Goal: Information Seeking & Learning: Learn about a topic

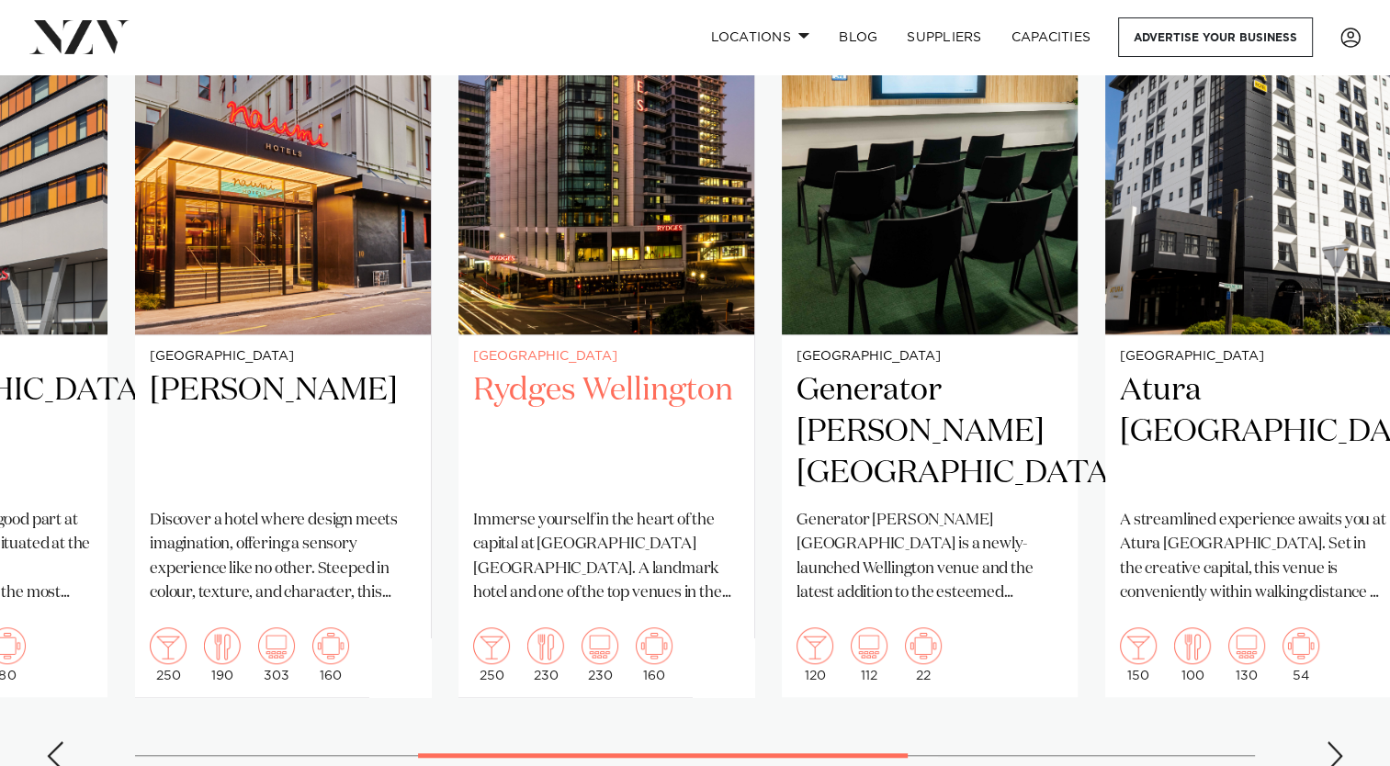
scroll to position [1470, 0]
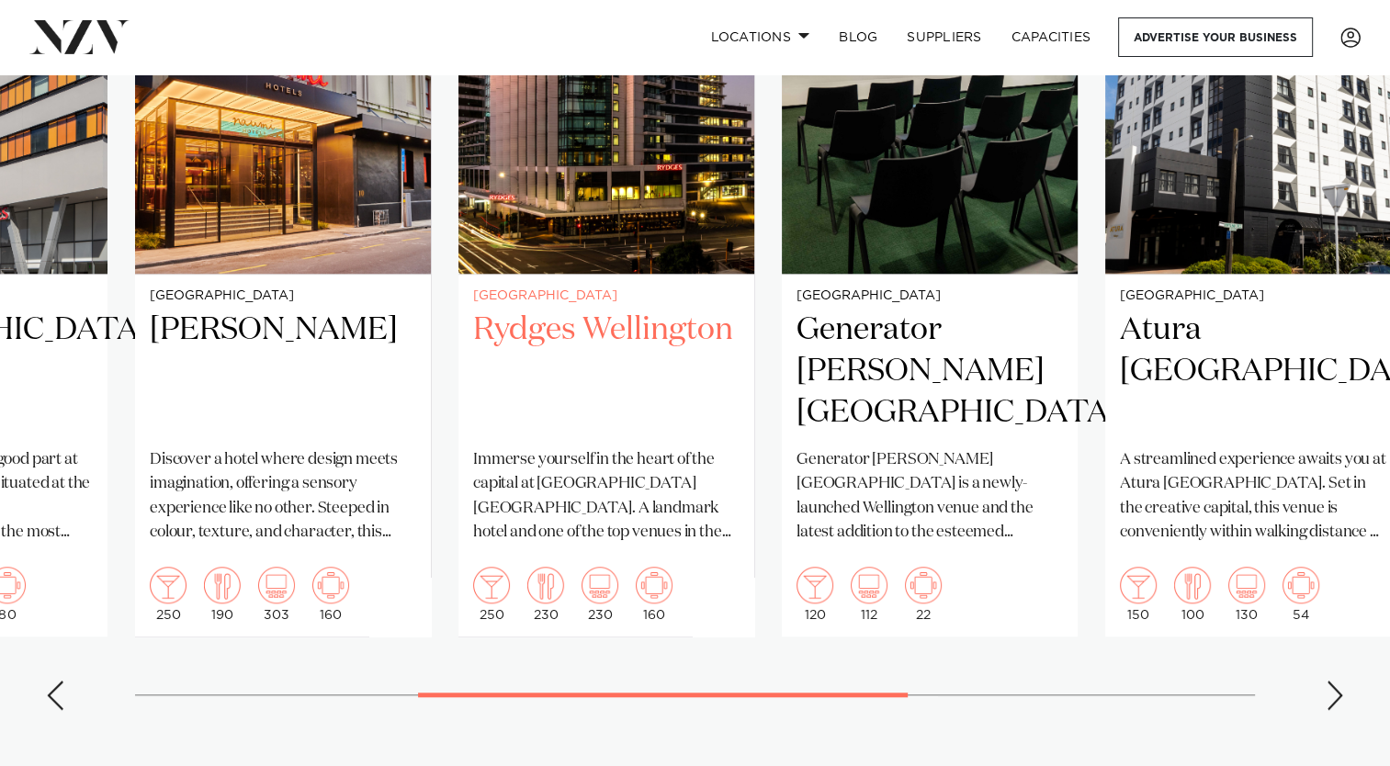
click at [602, 310] on h2 "Rydges Wellington" at bounding box center [606, 372] width 266 height 124
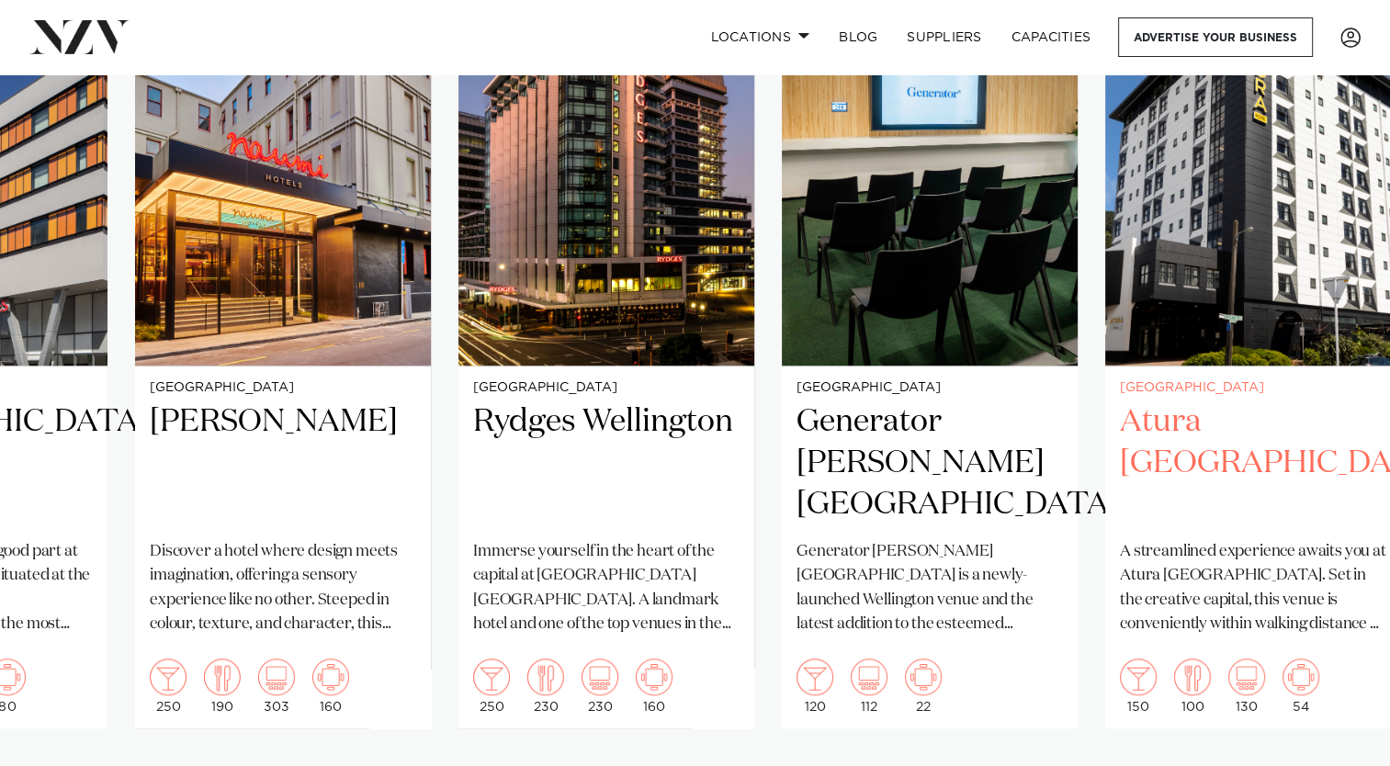
click at [1230, 571] on p "A streamlined experience awaits you at Atura Wellington. Set in the creative ca…" at bounding box center [1253, 588] width 266 height 96
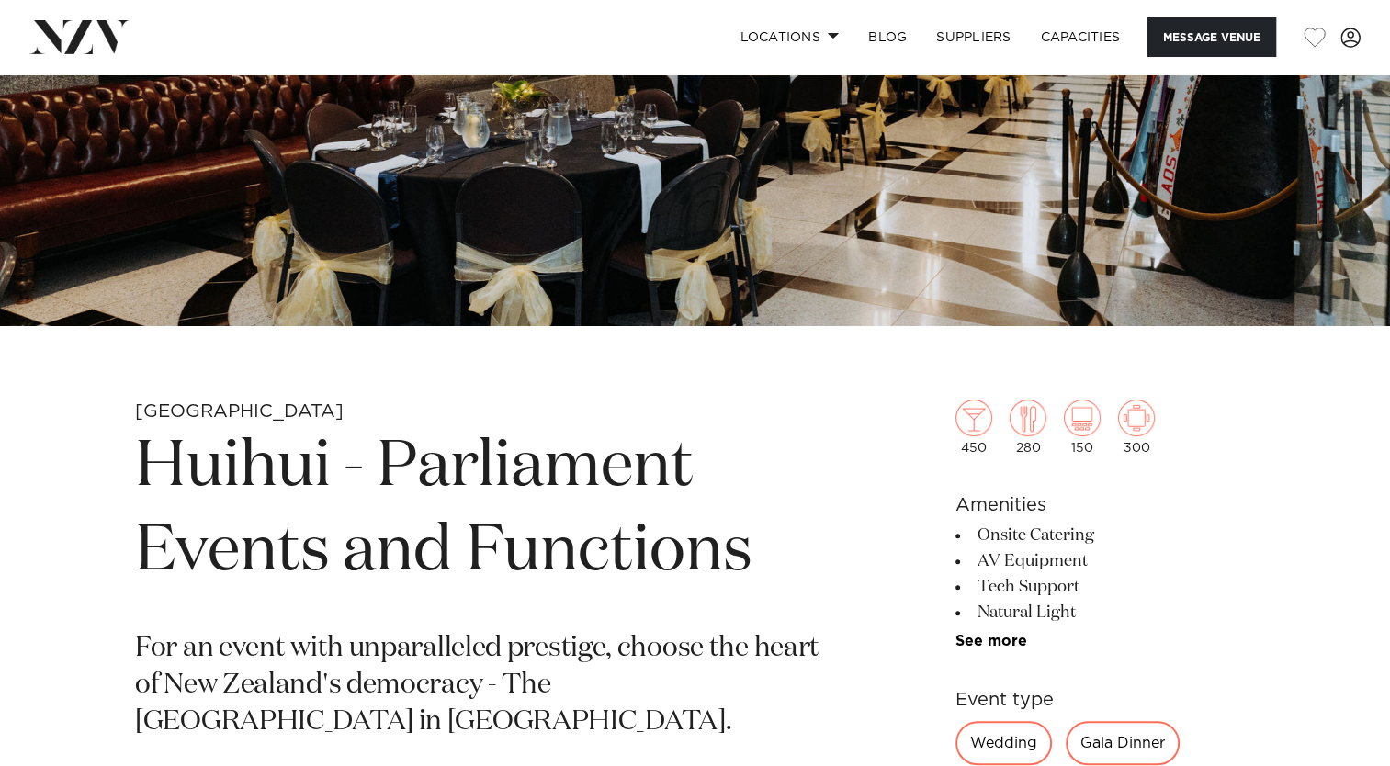
scroll to position [276, 0]
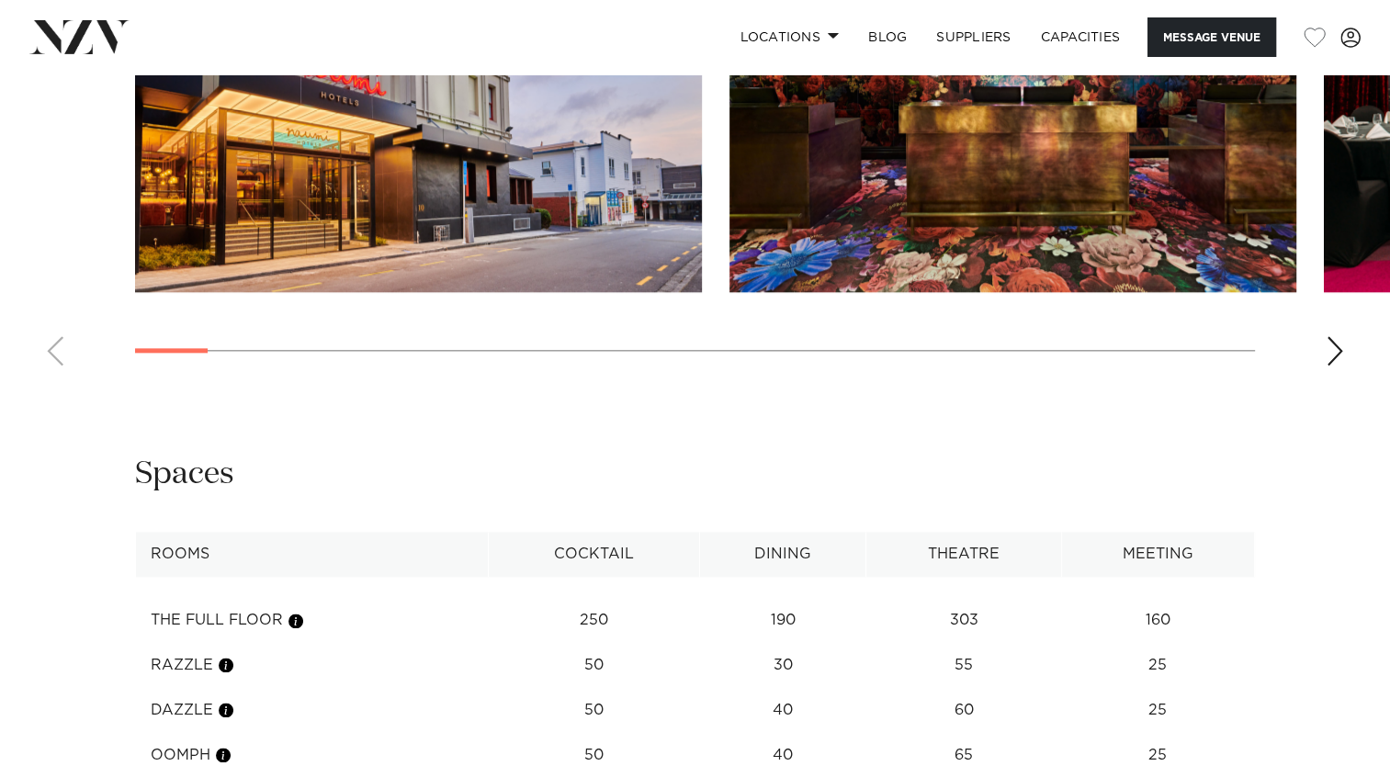
scroll to position [2064, 0]
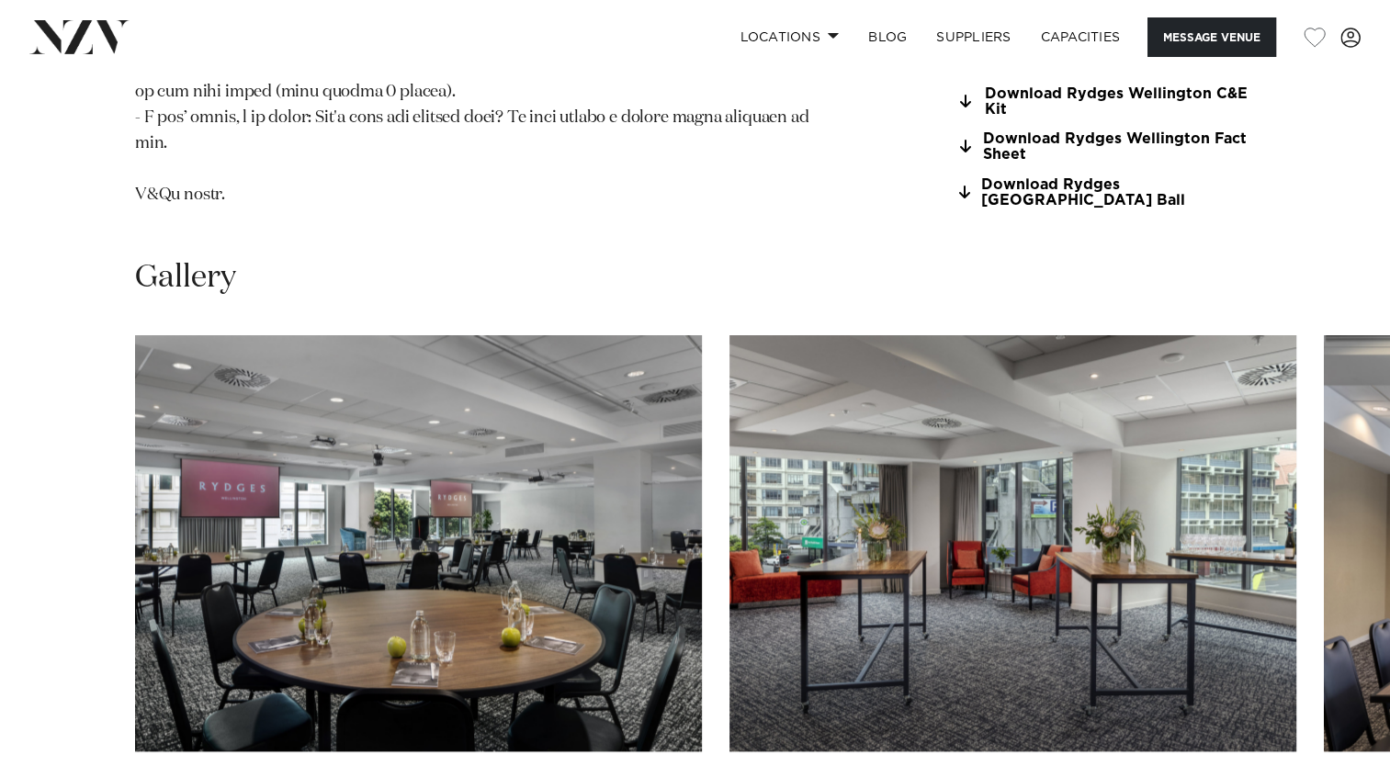
scroll to position [2021, 0]
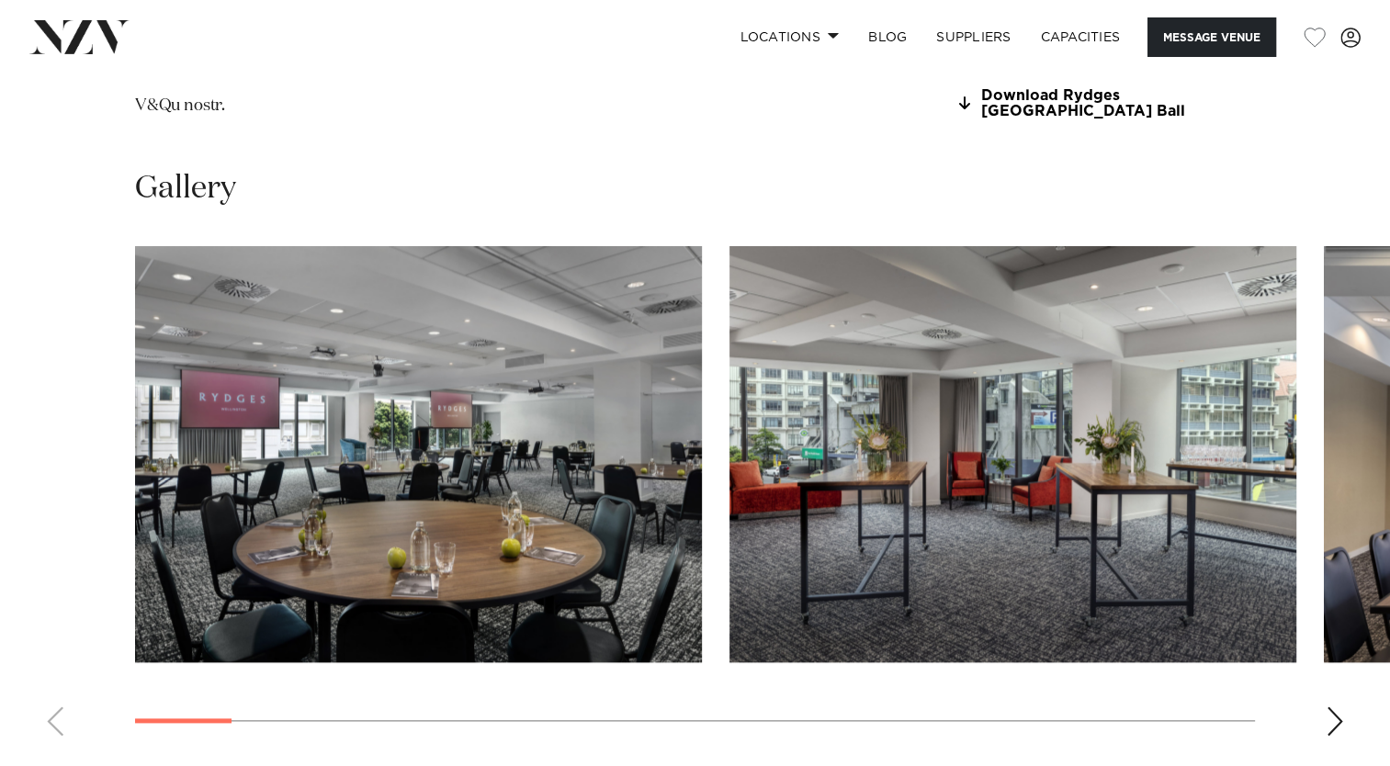
click at [1331, 706] on div "Next slide" at bounding box center [1335, 720] width 18 height 29
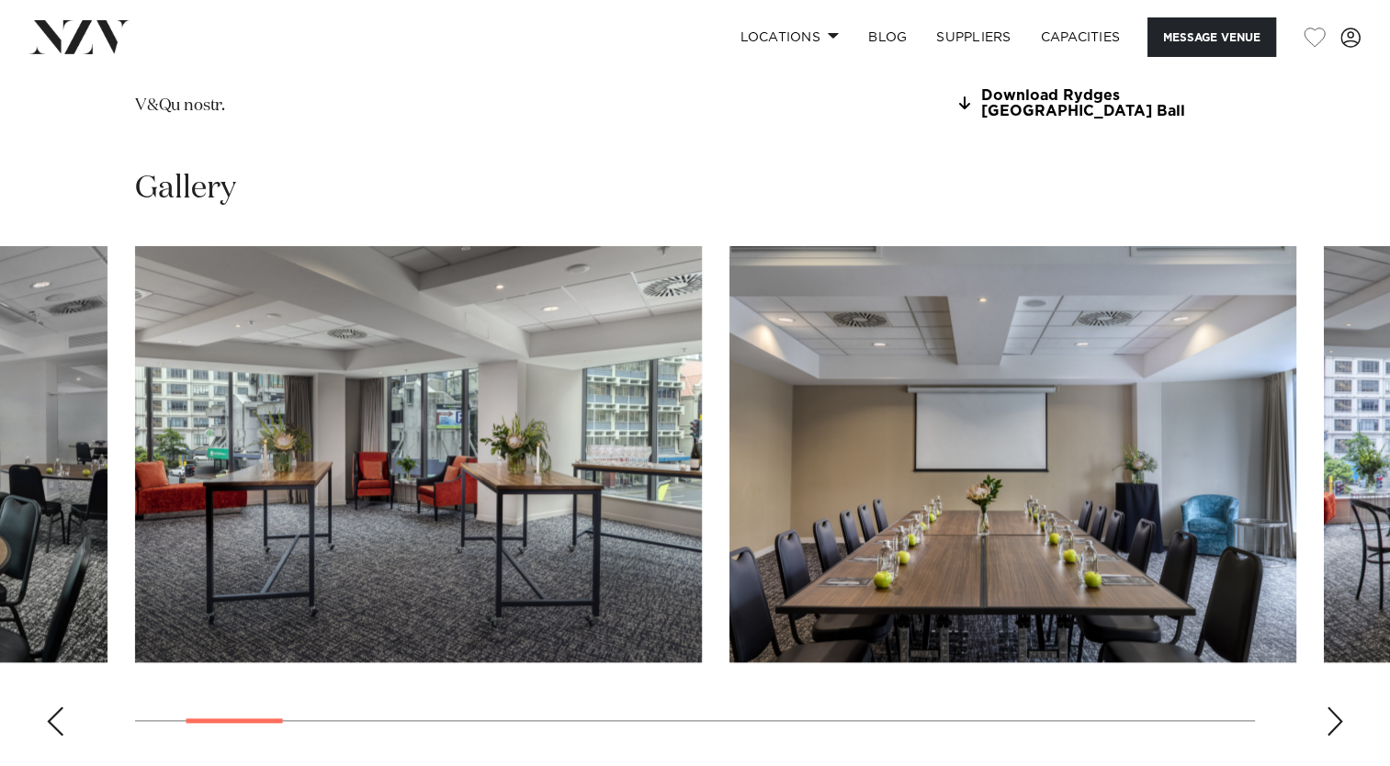
click at [1331, 706] on div "Next slide" at bounding box center [1335, 720] width 18 height 29
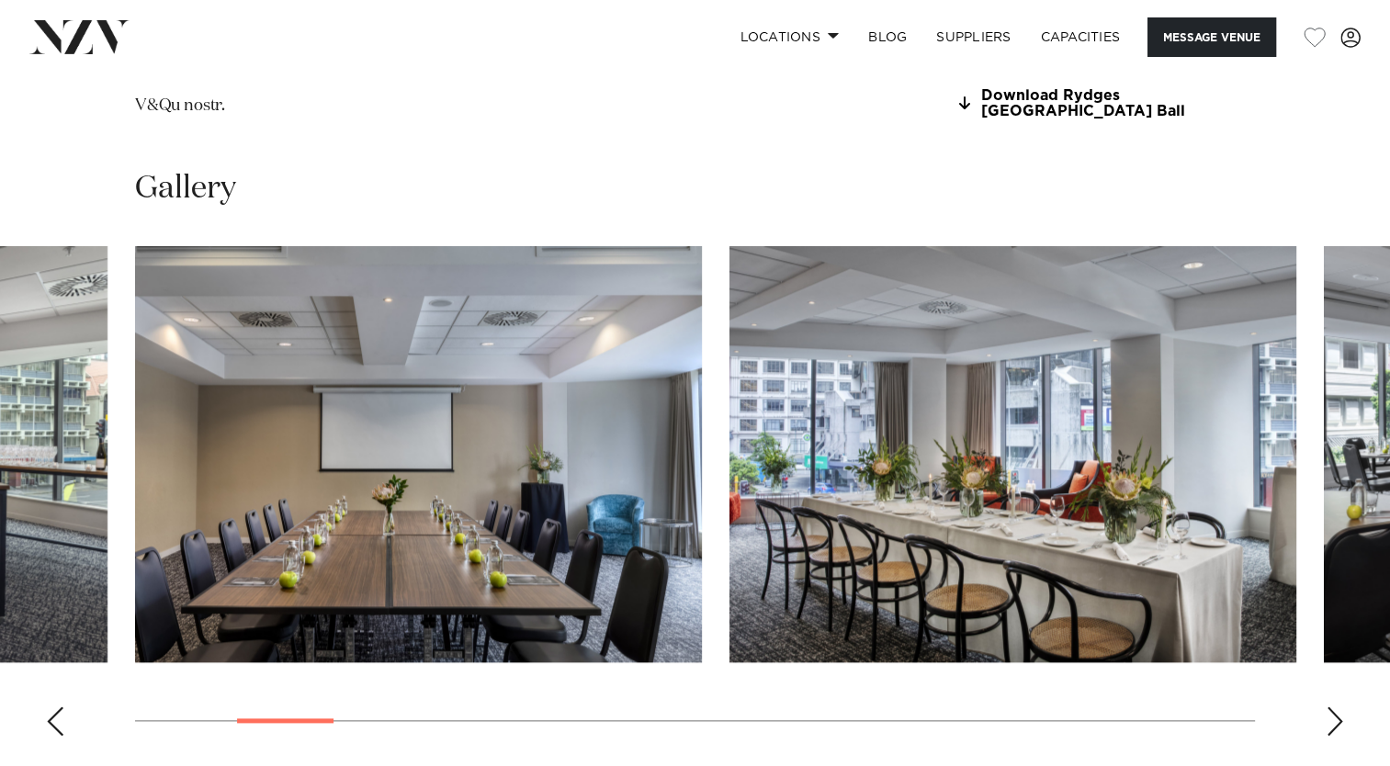
click at [1331, 706] on div "Next slide" at bounding box center [1335, 720] width 18 height 29
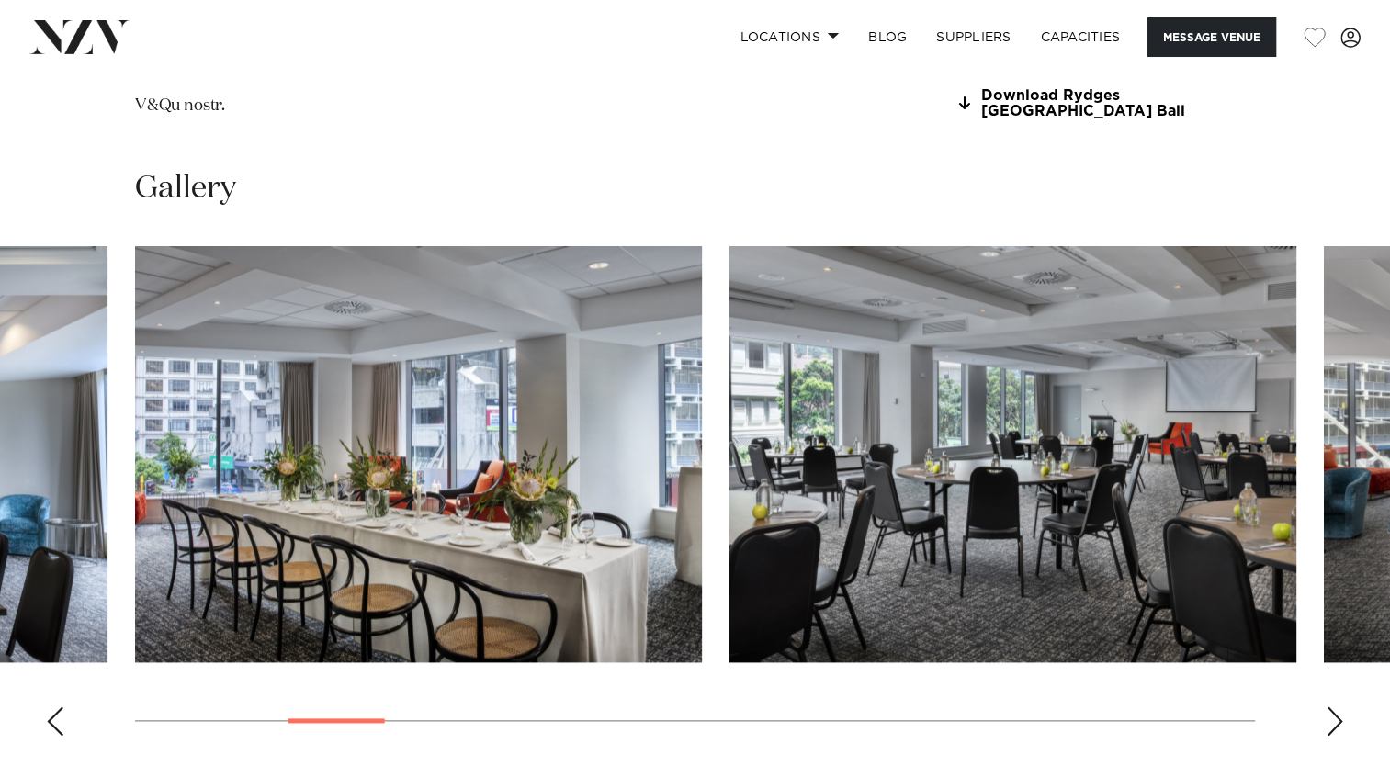
click at [1326, 706] on div "Next slide" at bounding box center [1335, 720] width 18 height 29
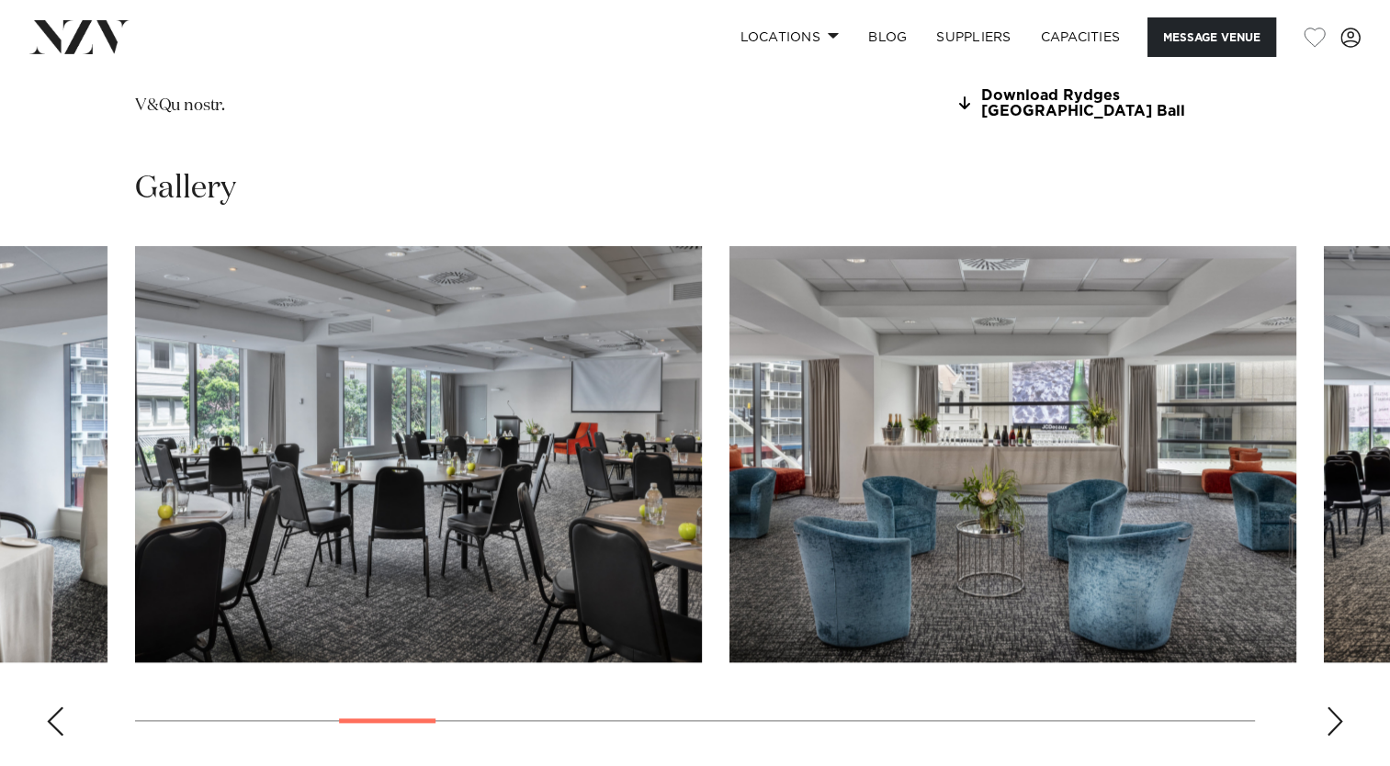
click at [1326, 706] on div "Next slide" at bounding box center [1335, 720] width 18 height 29
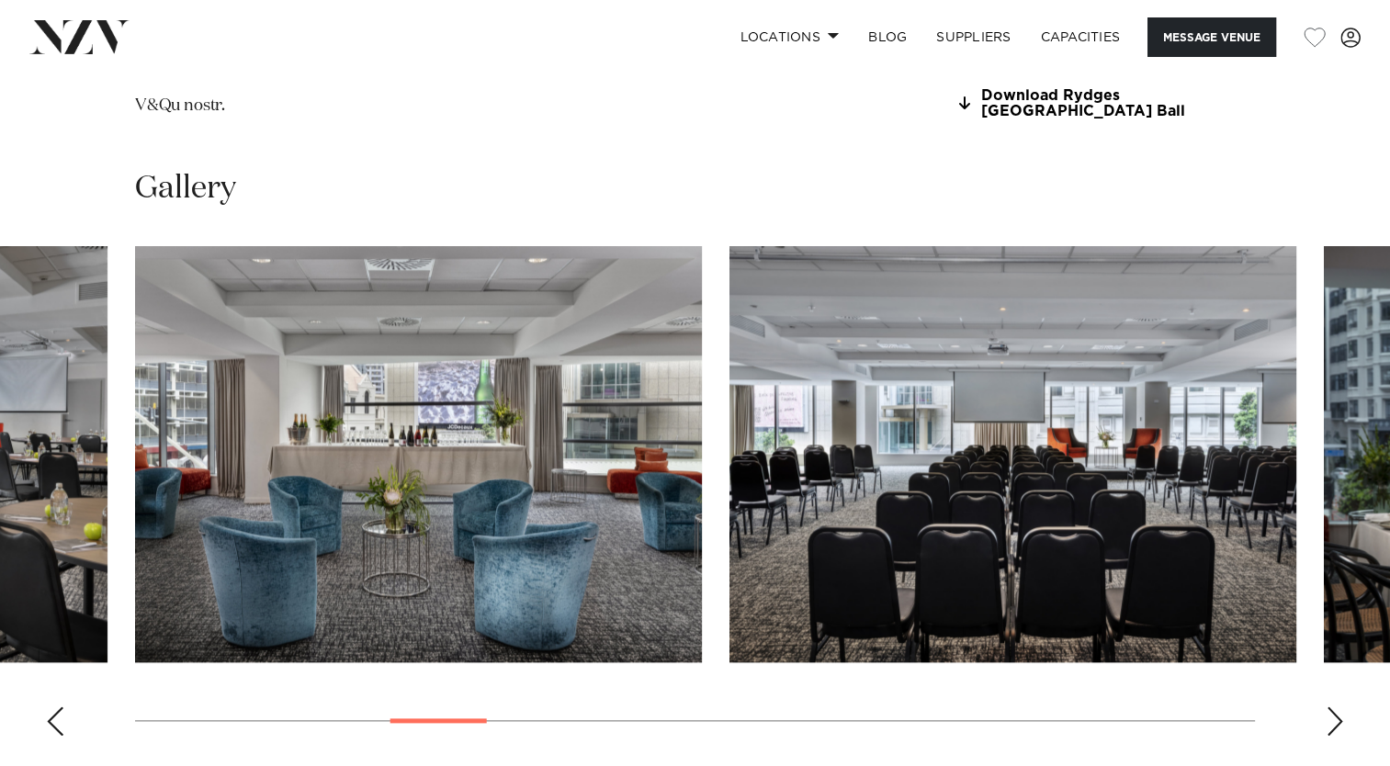
click at [1326, 706] on div "Next slide" at bounding box center [1335, 720] width 18 height 29
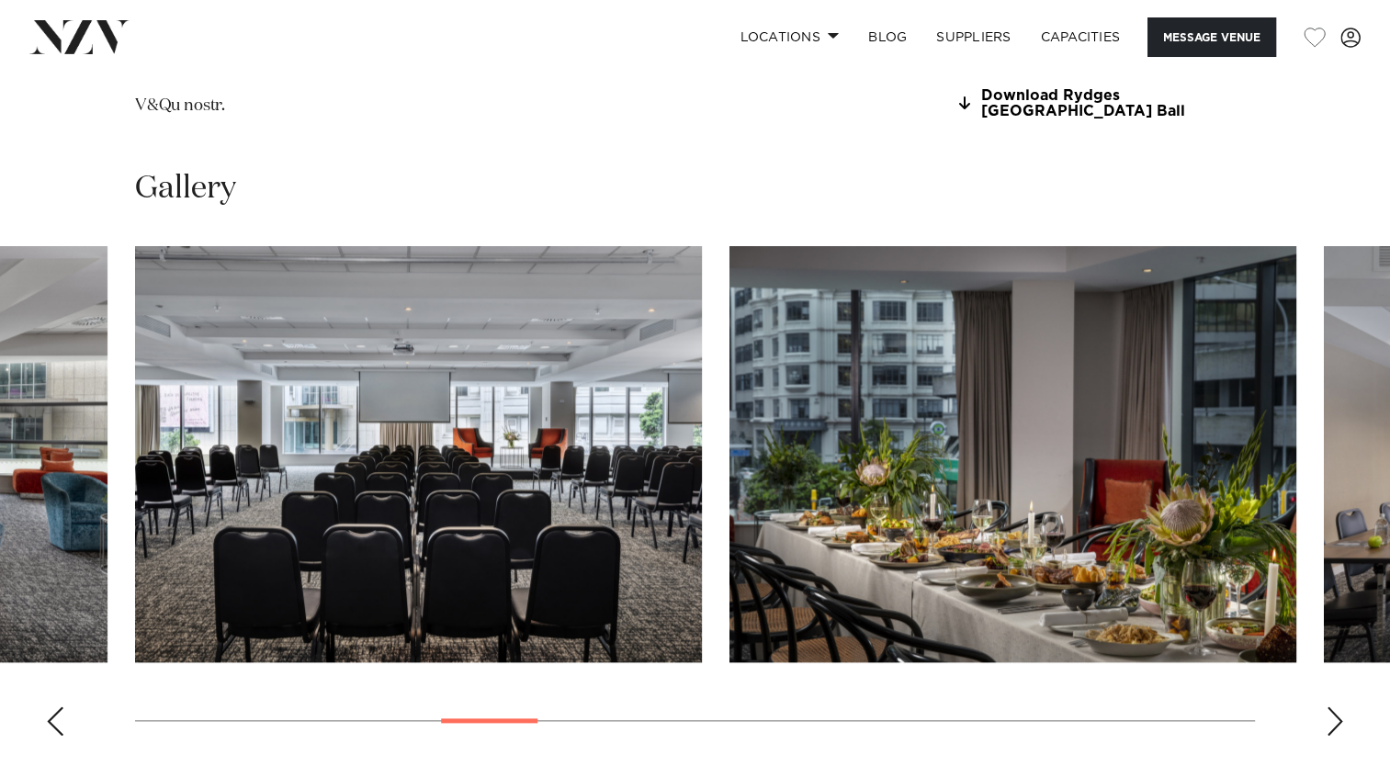
click at [1330, 706] on div "Next slide" at bounding box center [1335, 720] width 18 height 29
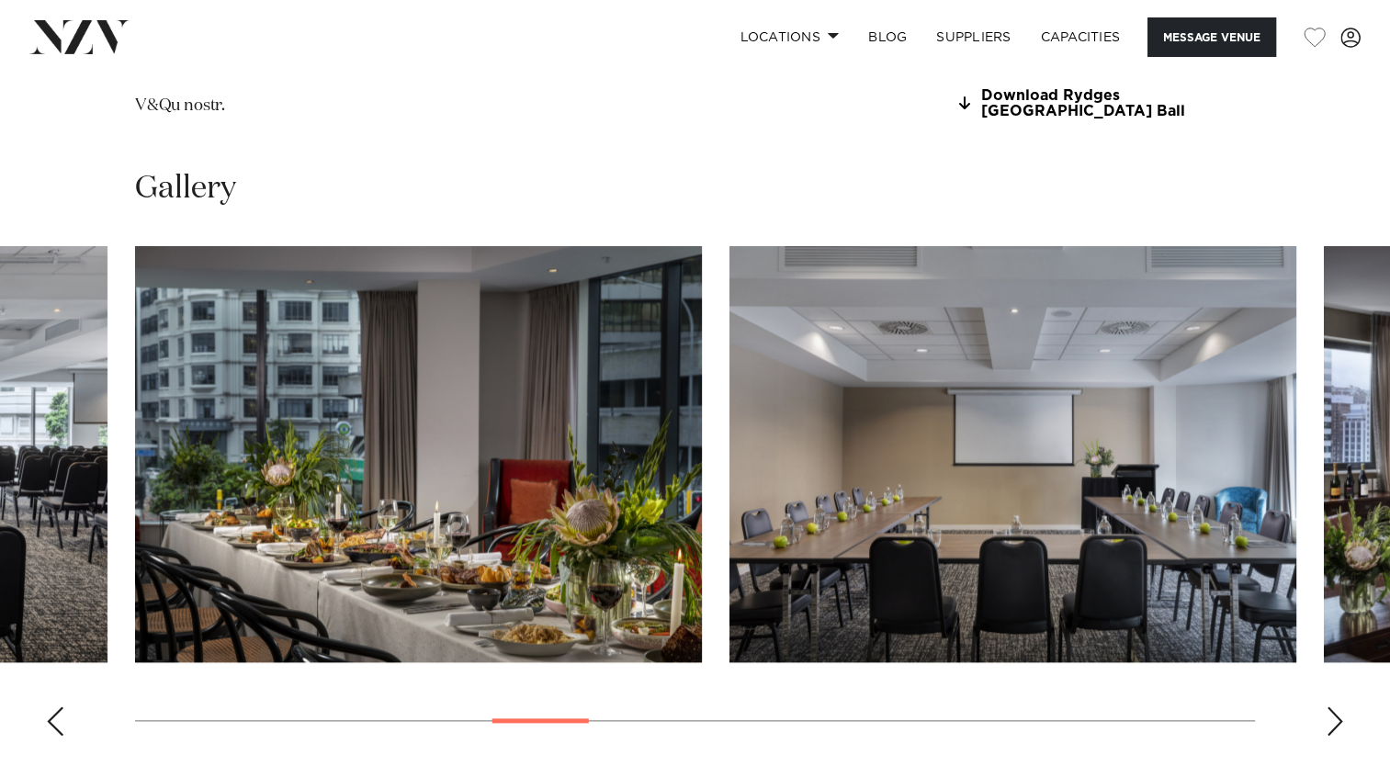
click at [1330, 706] on div "Next slide" at bounding box center [1335, 720] width 18 height 29
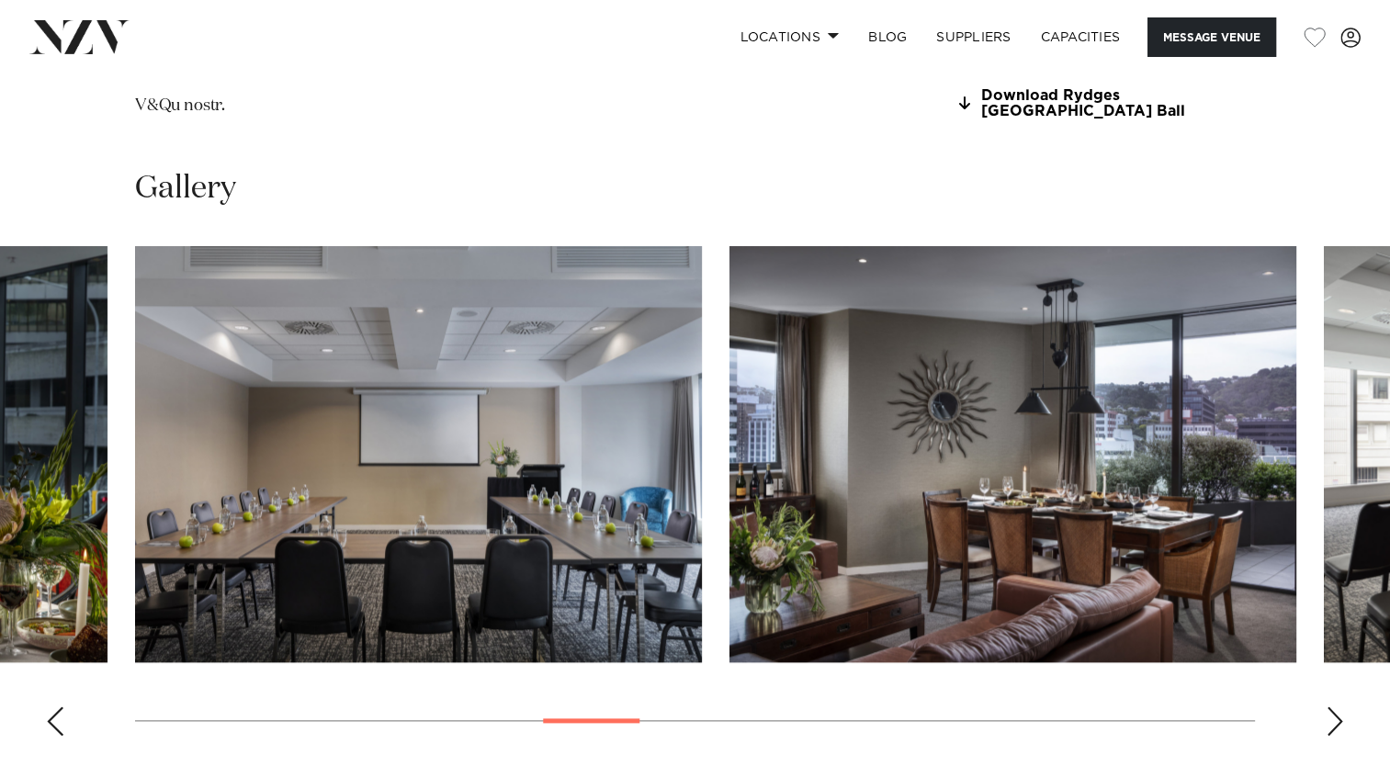
click at [1330, 706] on div "Next slide" at bounding box center [1335, 720] width 18 height 29
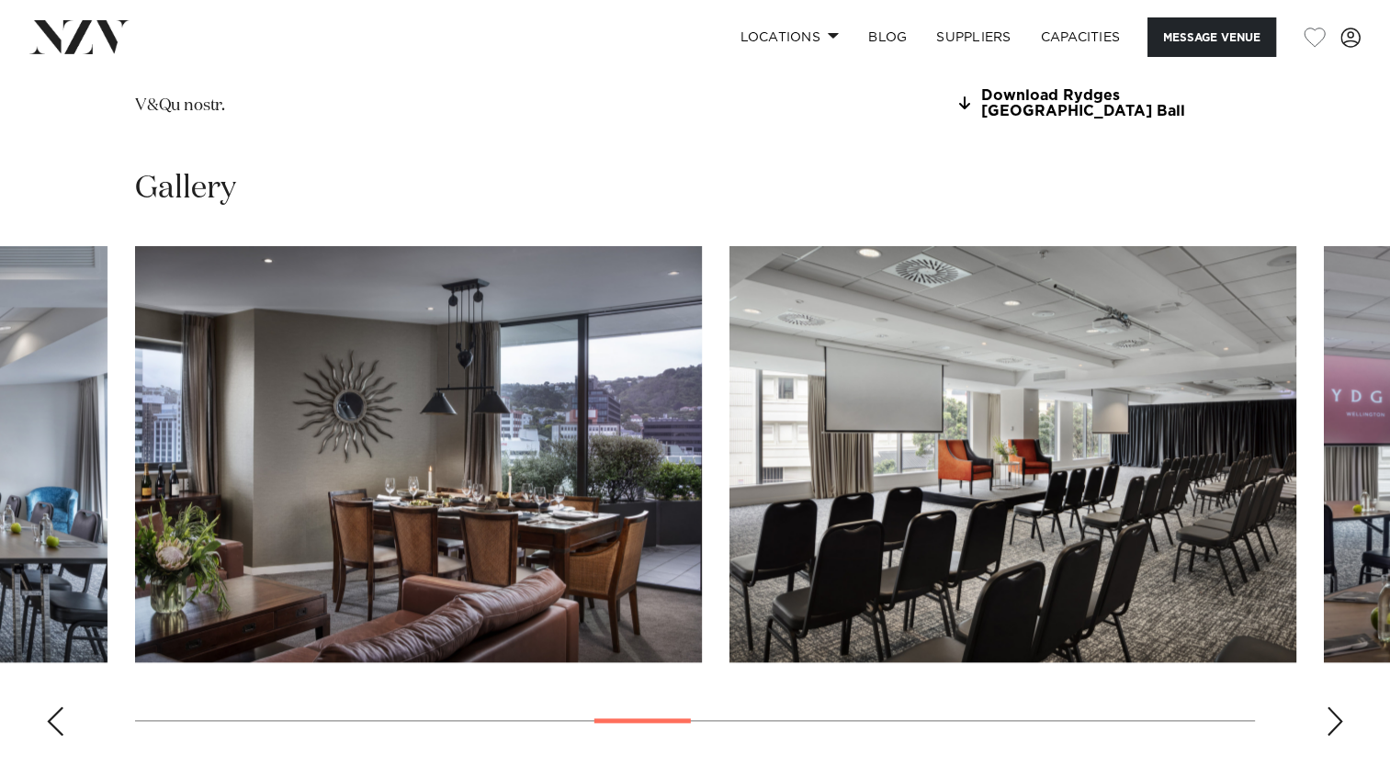
click at [1330, 706] on div "Next slide" at bounding box center [1335, 720] width 18 height 29
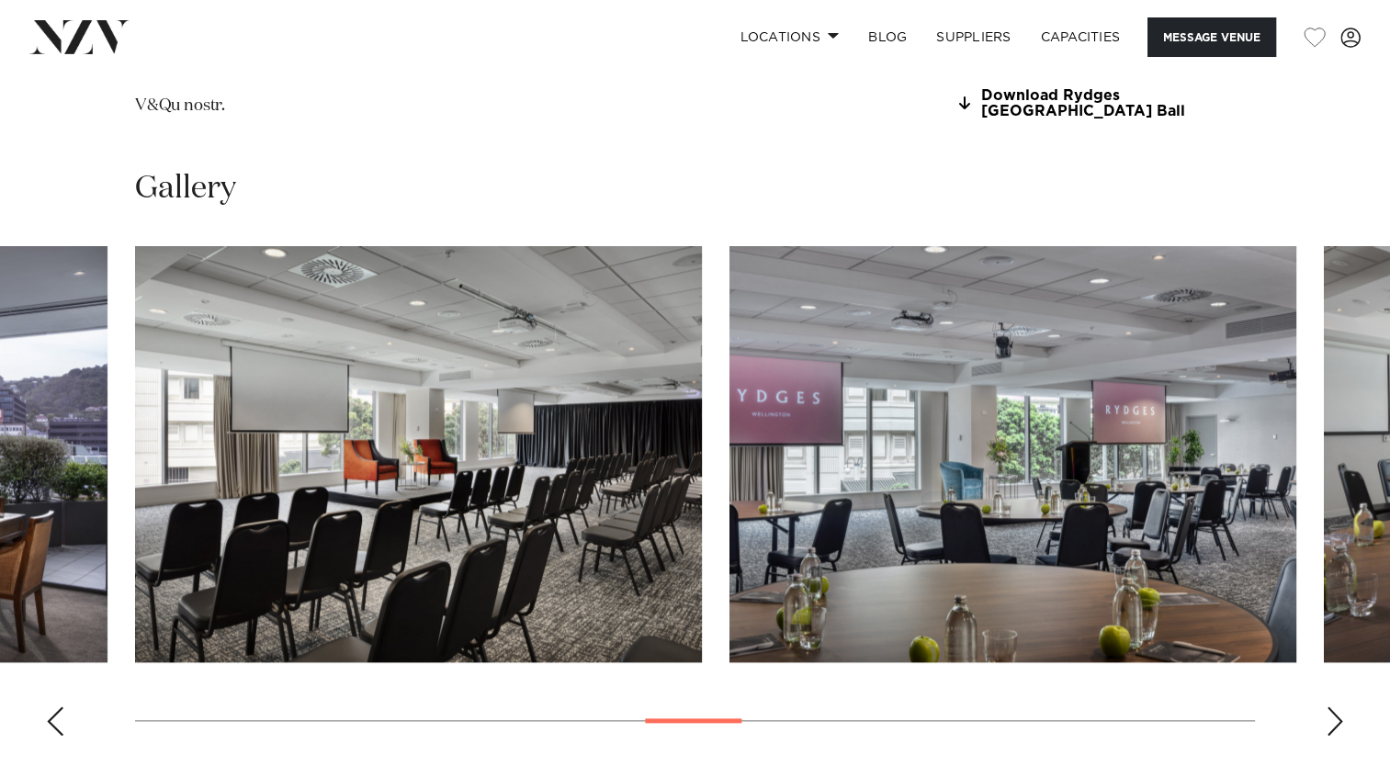
click at [1330, 706] on div "Next slide" at bounding box center [1335, 720] width 18 height 29
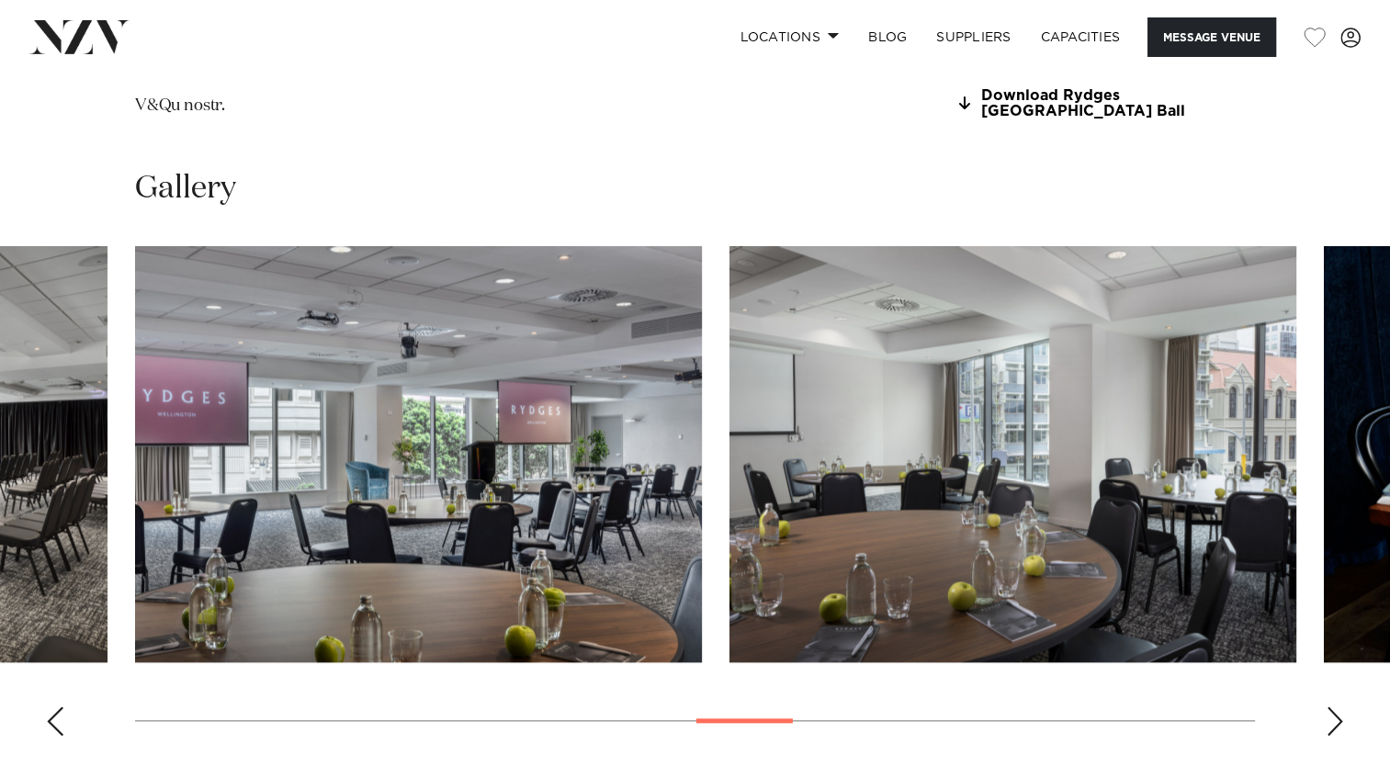
click at [1330, 706] on div "Next slide" at bounding box center [1335, 720] width 18 height 29
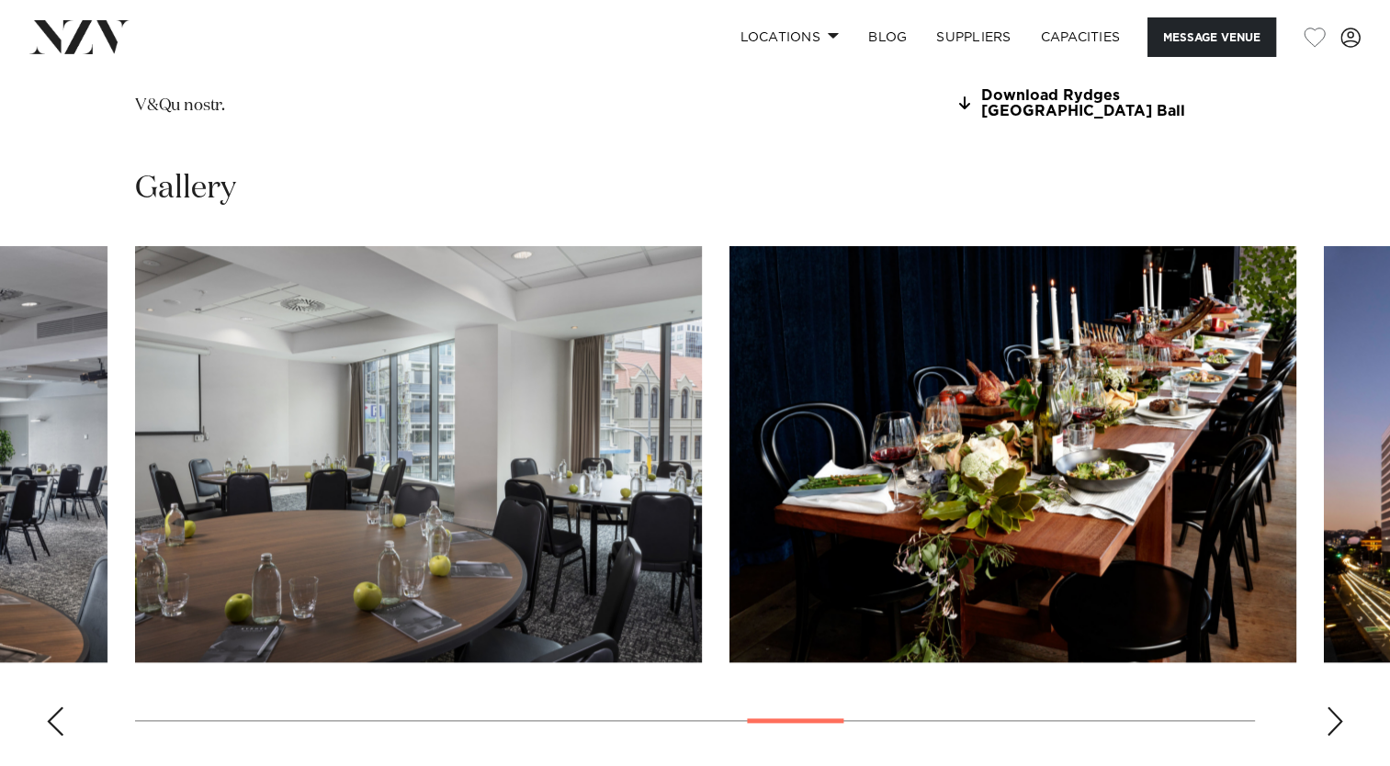
click at [1330, 706] on div "Next slide" at bounding box center [1335, 720] width 18 height 29
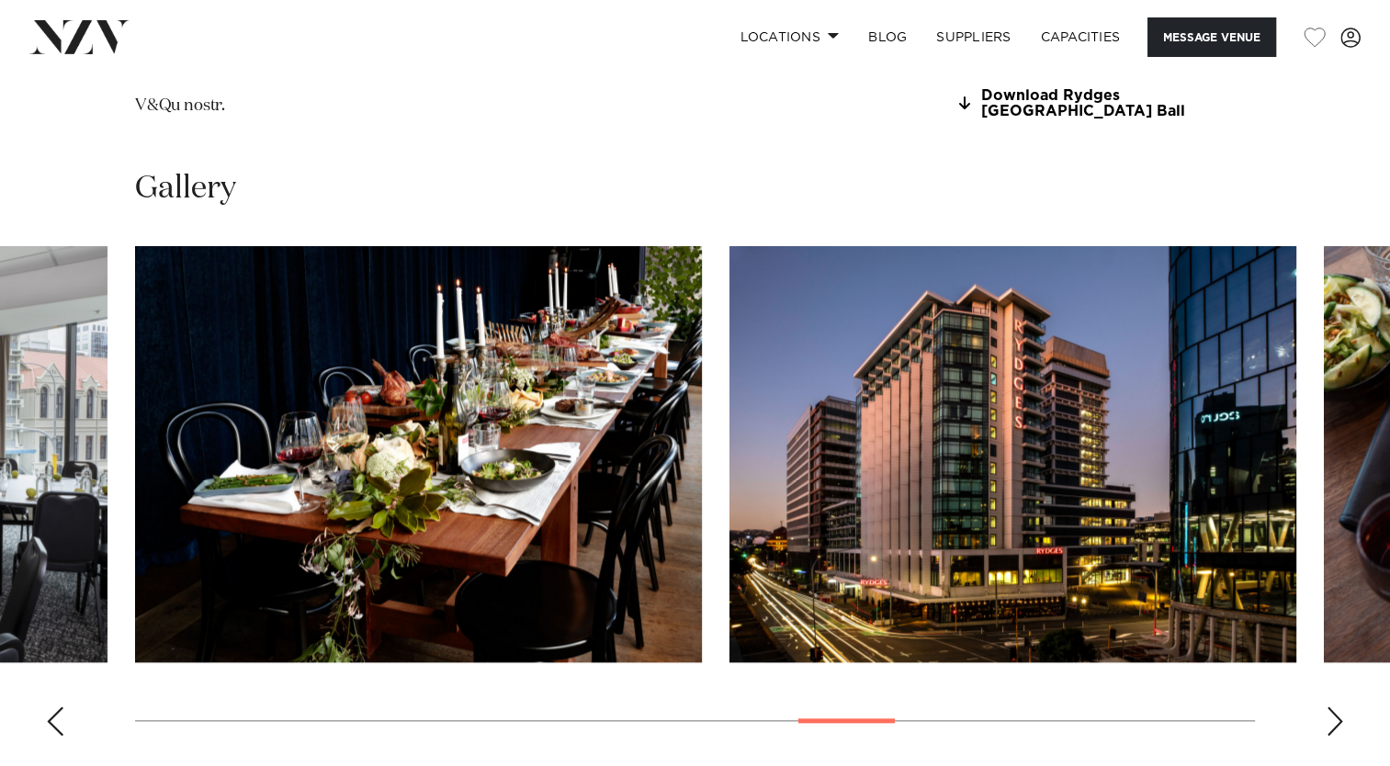
click at [1330, 706] on div "Next slide" at bounding box center [1335, 720] width 18 height 29
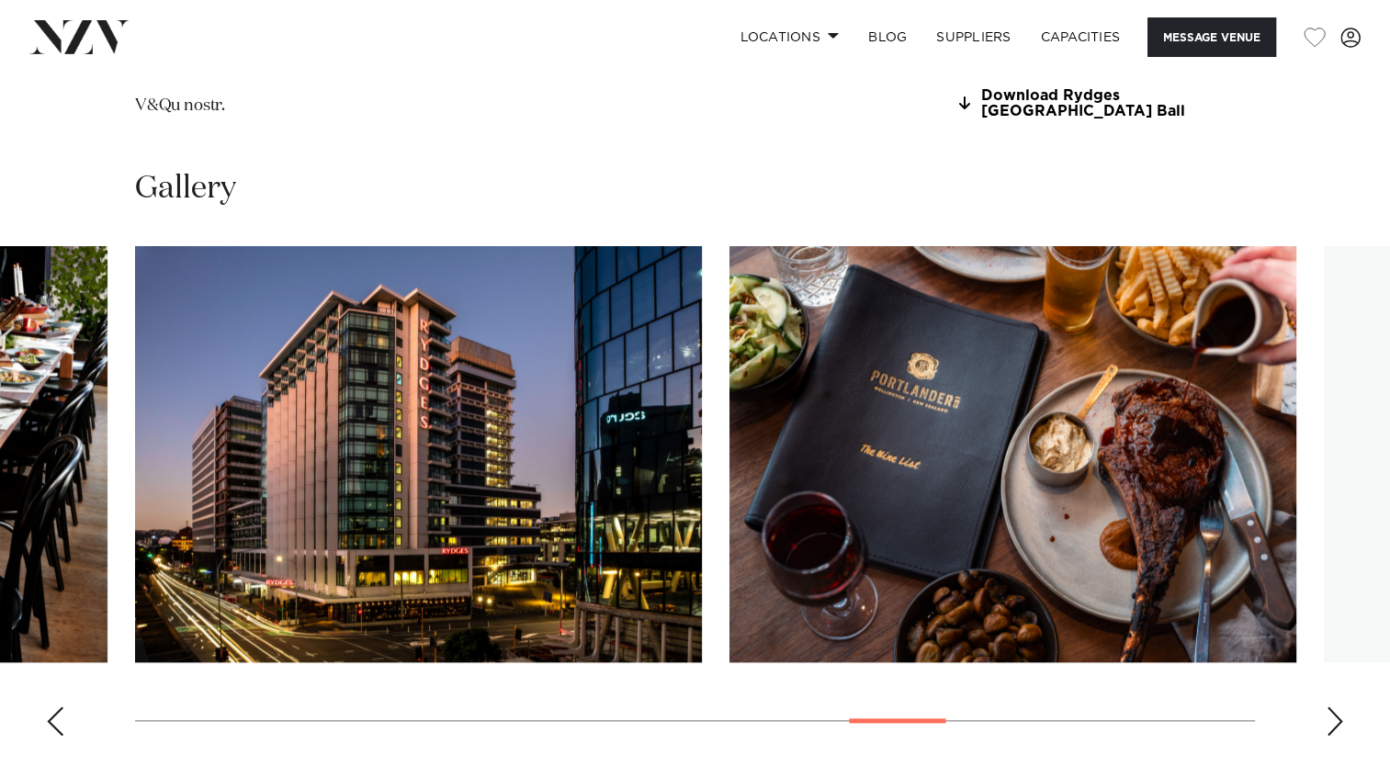
click at [1330, 706] on div "Next slide" at bounding box center [1335, 720] width 18 height 29
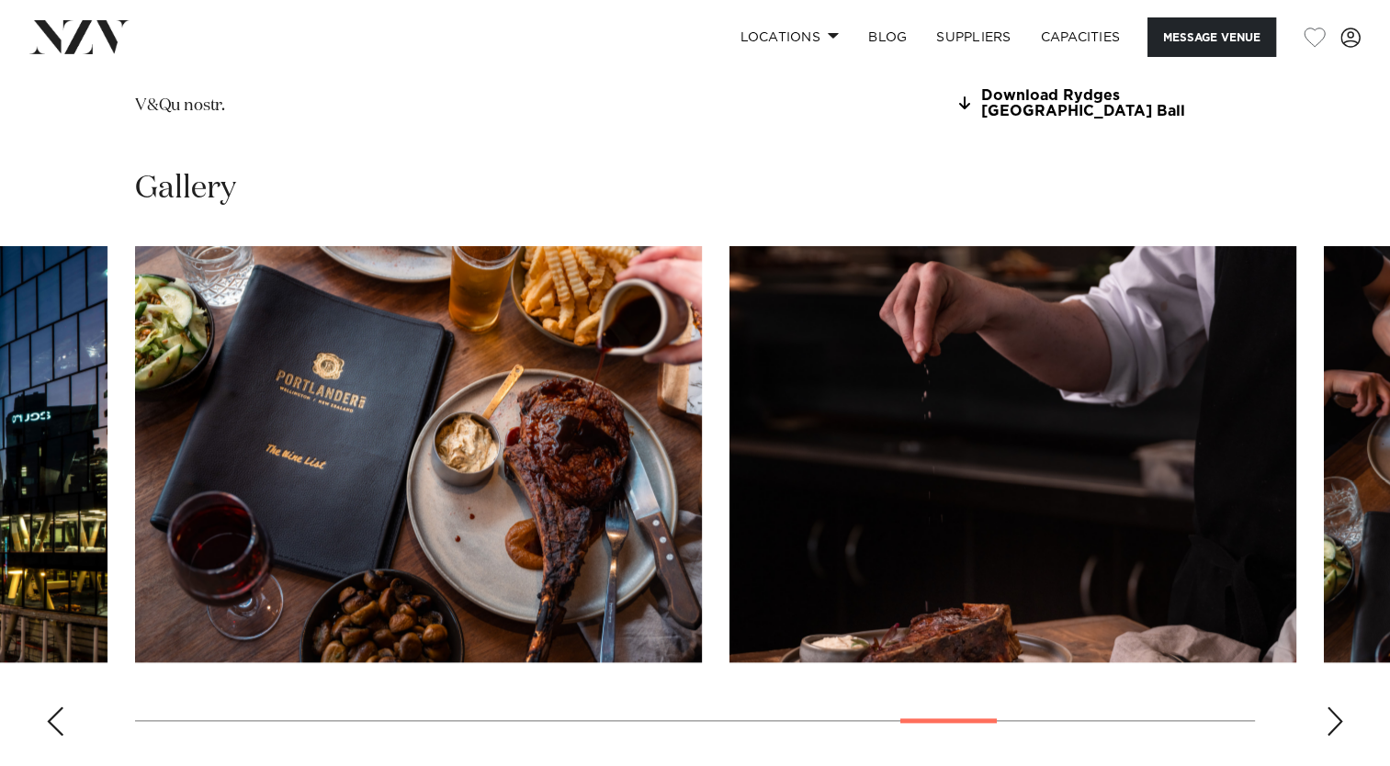
click at [1330, 706] on div "Next slide" at bounding box center [1335, 720] width 18 height 29
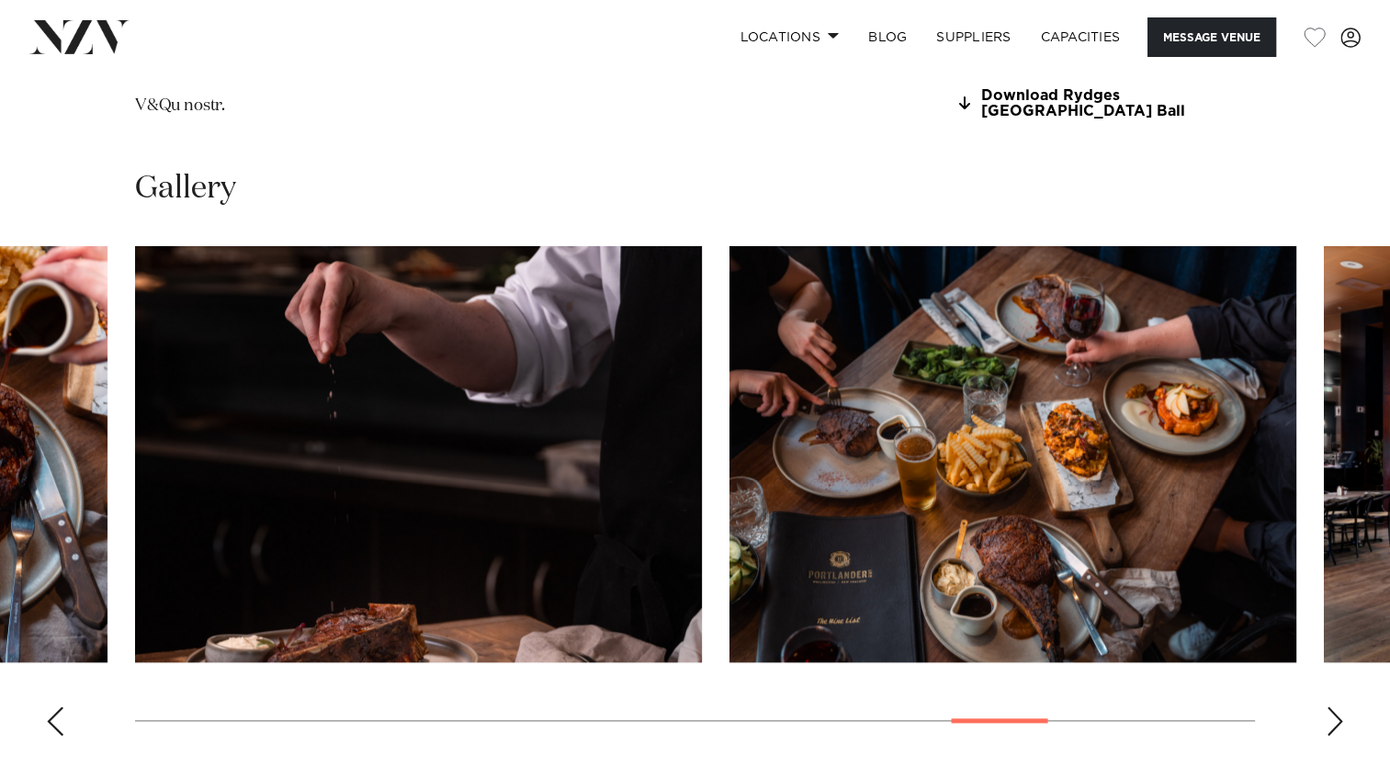
click at [1330, 706] on div "Next slide" at bounding box center [1335, 720] width 18 height 29
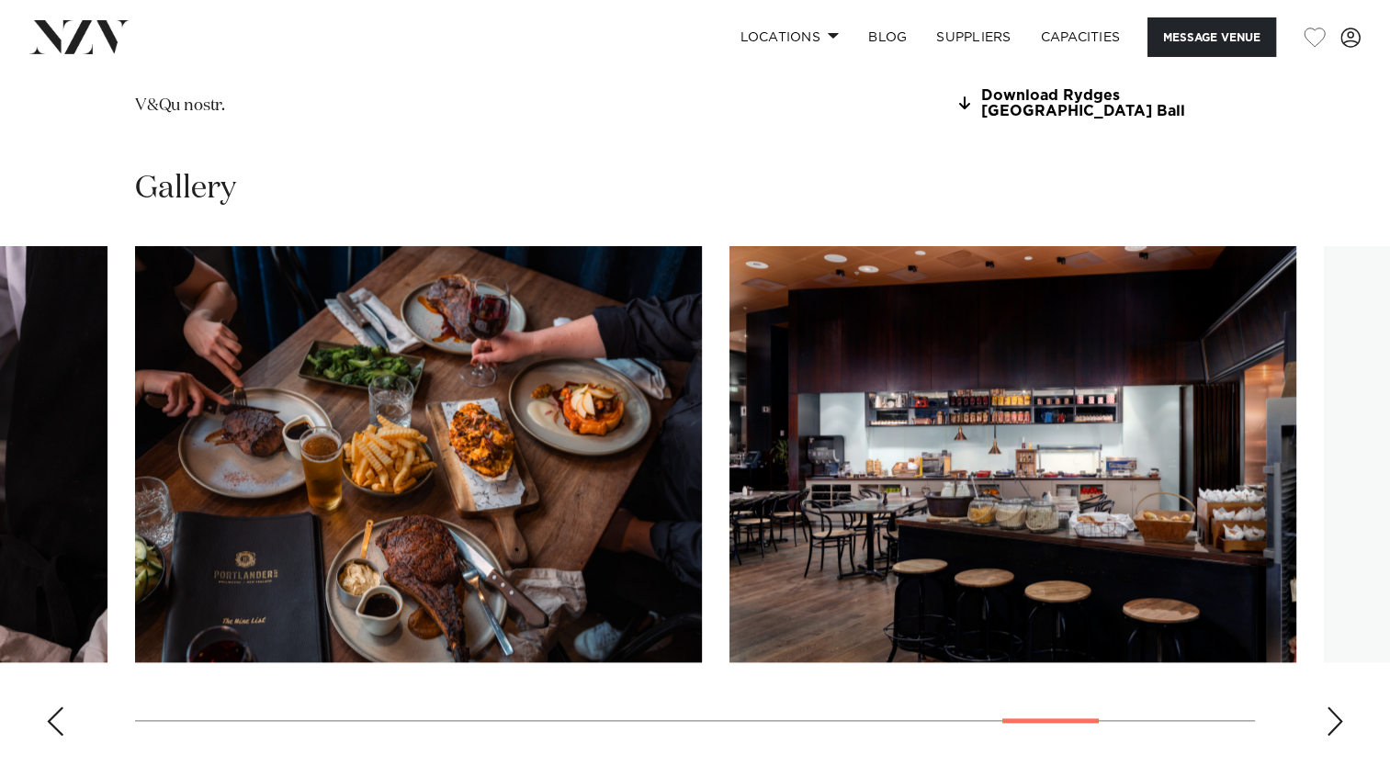
click at [1330, 706] on div "Next slide" at bounding box center [1335, 720] width 18 height 29
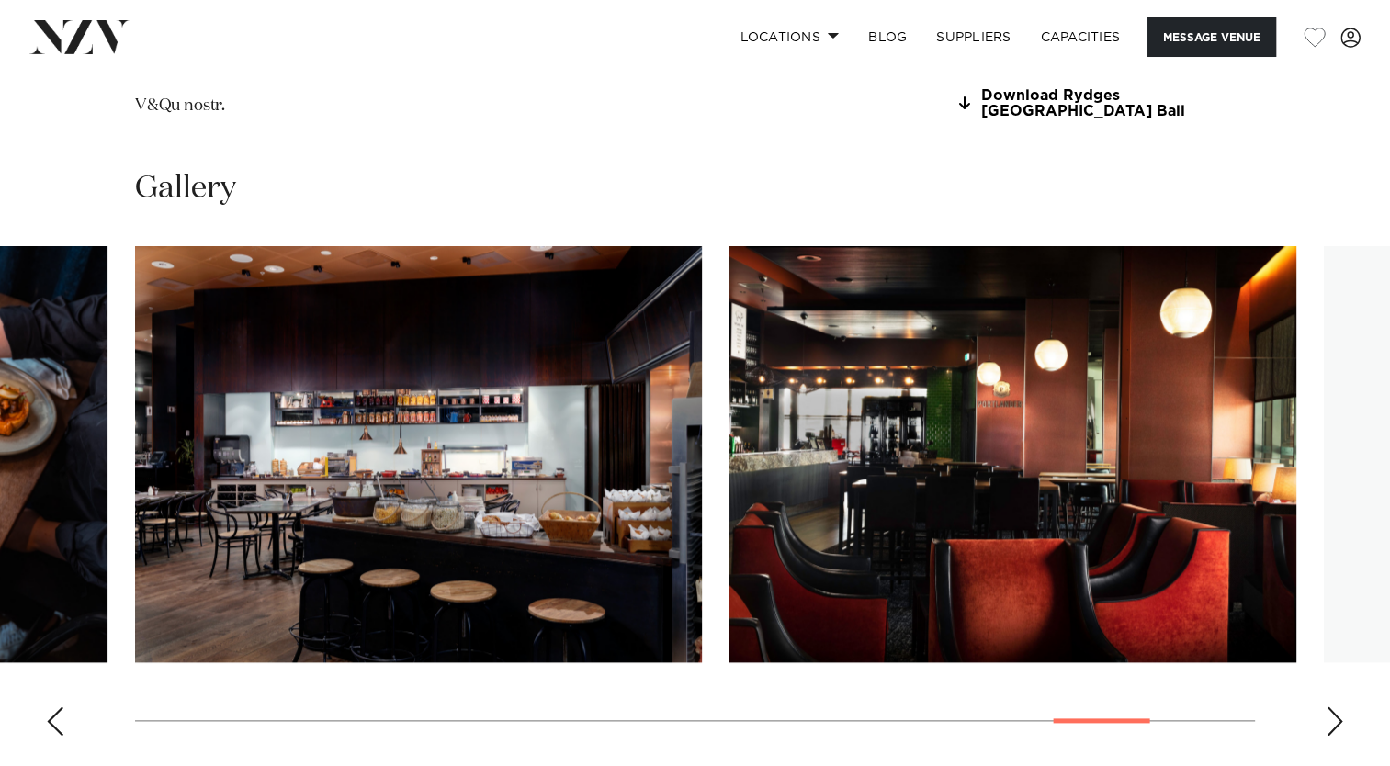
click at [1330, 706] on div "Next slide" at bounding box center [1335, 720] width 18 height 29
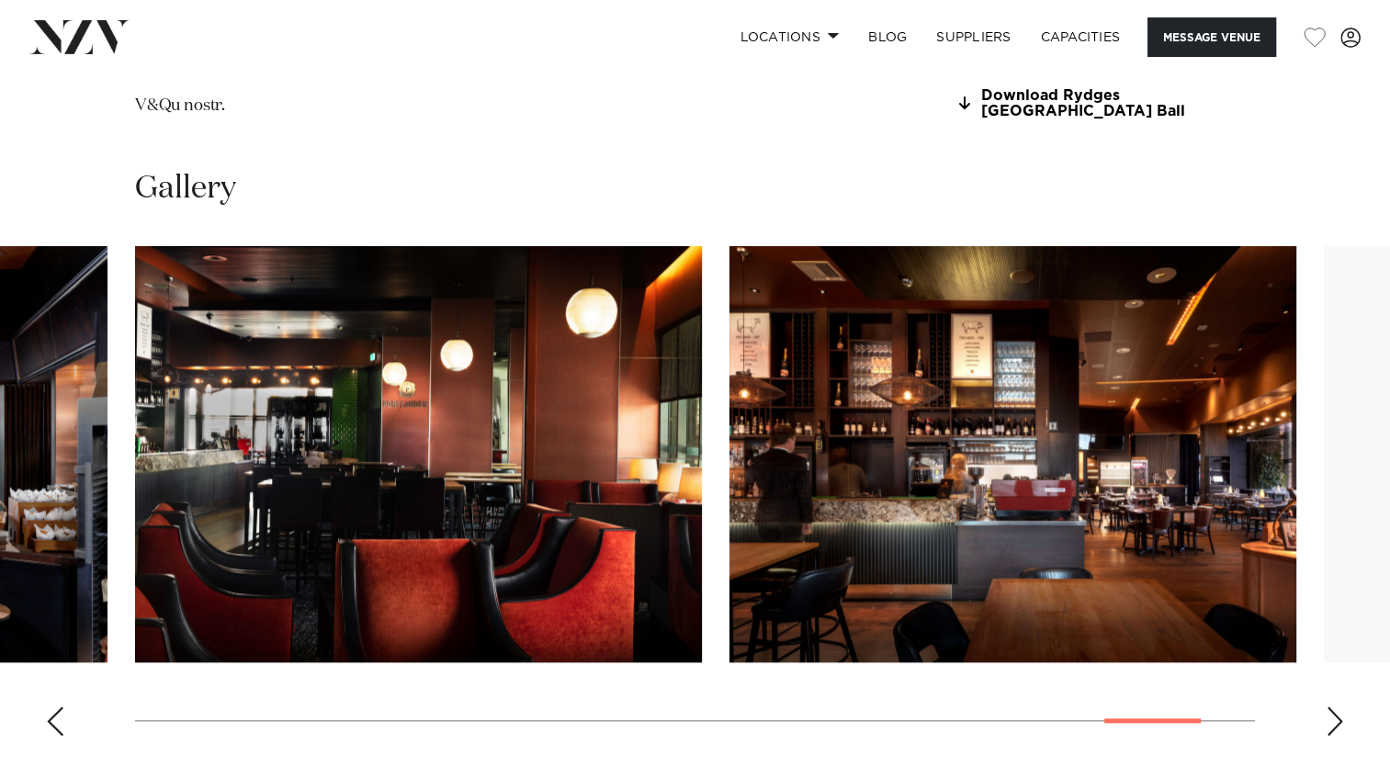
click at [1330, 706] on div "Next slide" at bounding box center [1335, 720] width 18 height 29
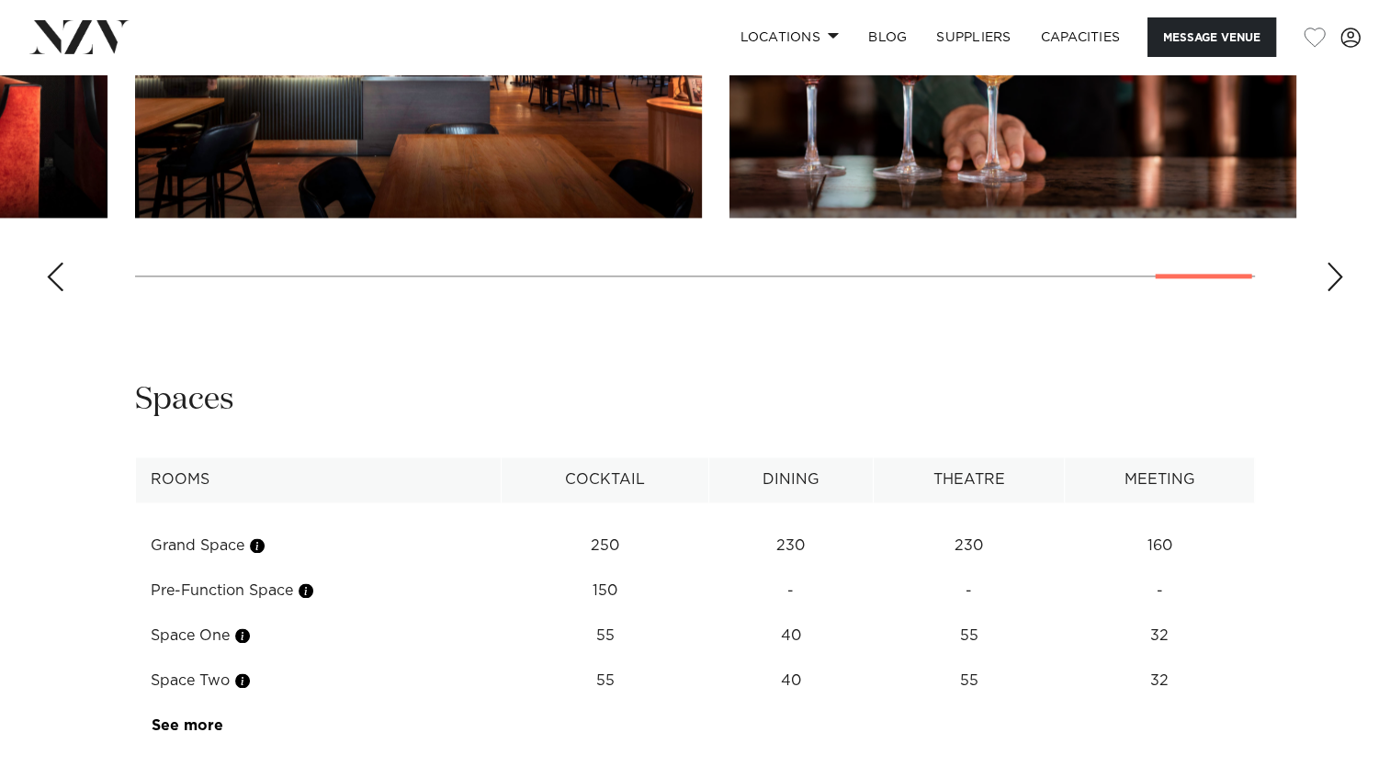
scroll to position [2572, 0]
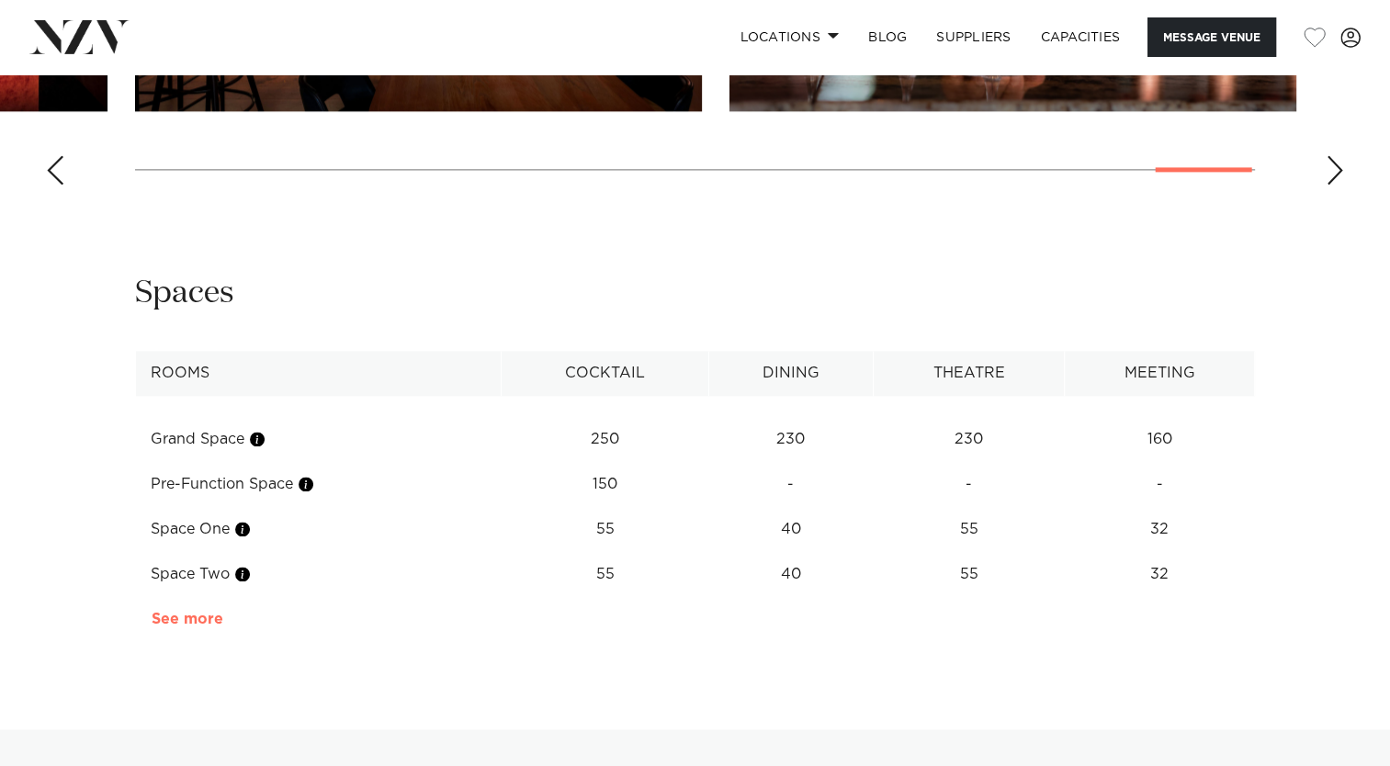
click at [173, 612] on link "See more" at bounding box center [223, 619] width 143 height 15
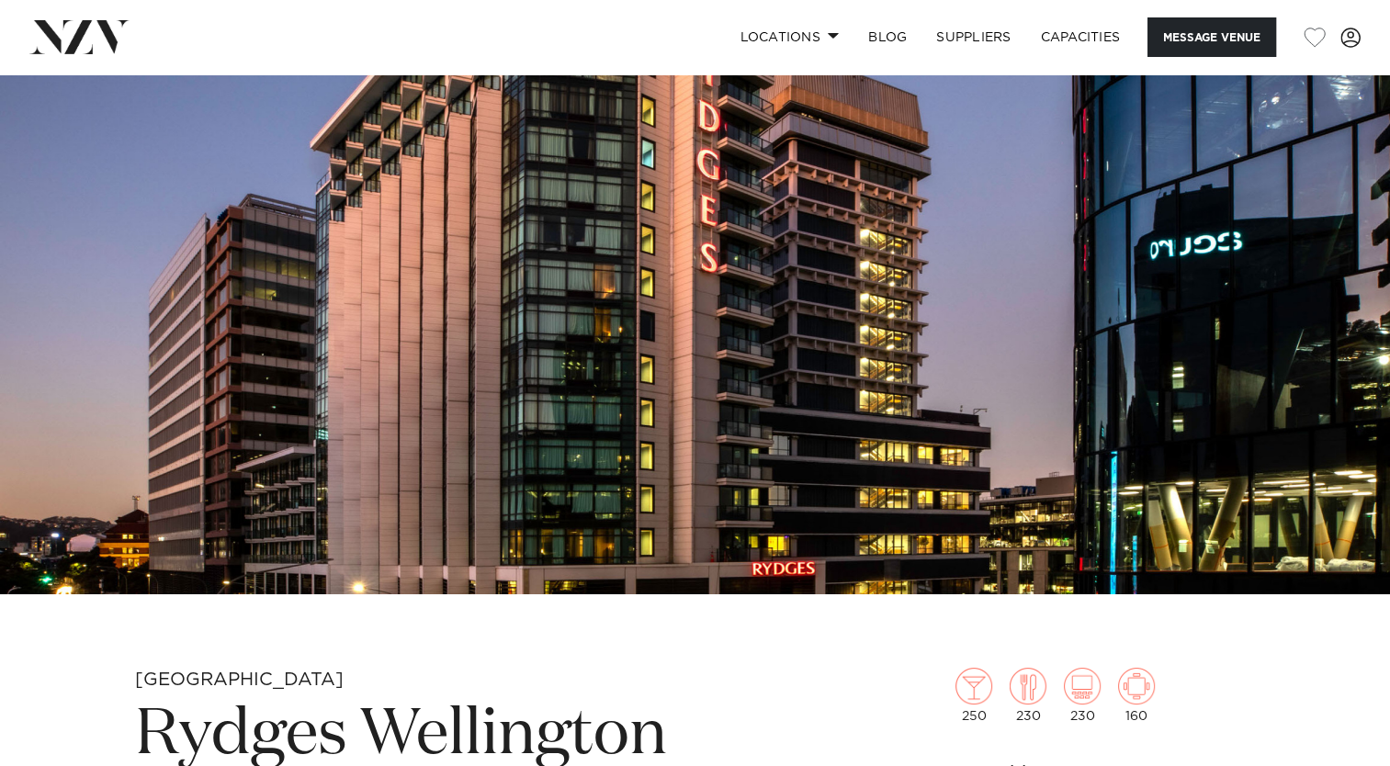
scroll to position [0, 0]
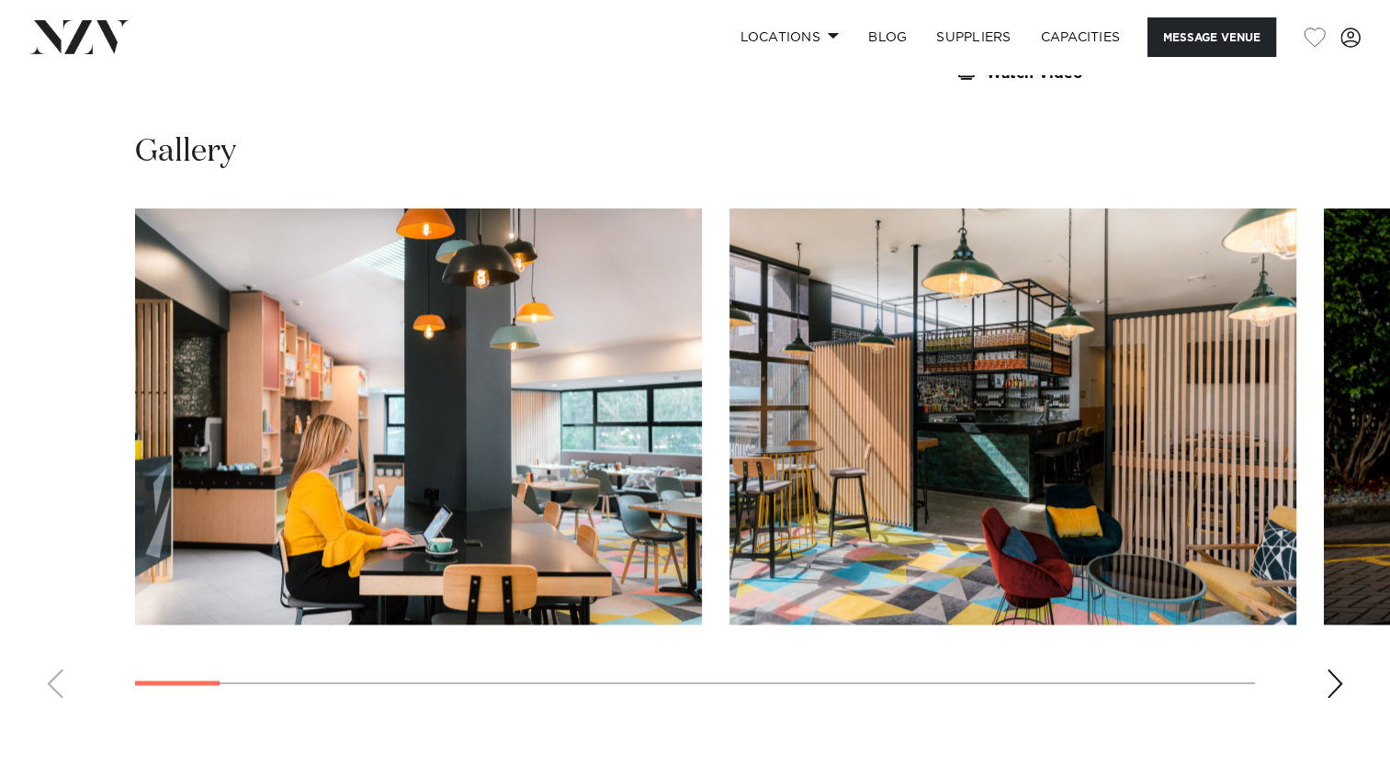
scroll to position [2205, 0]
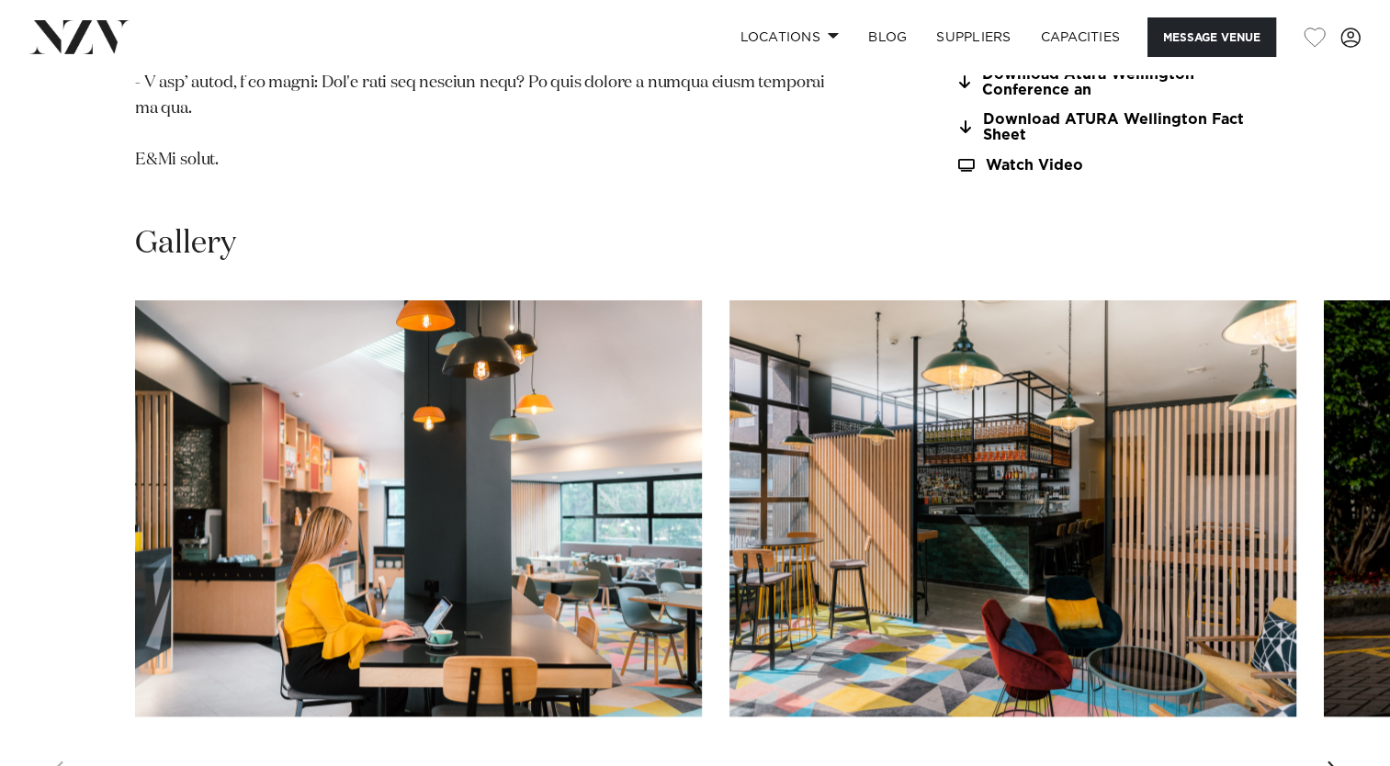
click at [1334, 761] on div "Next slide" at bounding box center [1335, 775] width 18 height 29
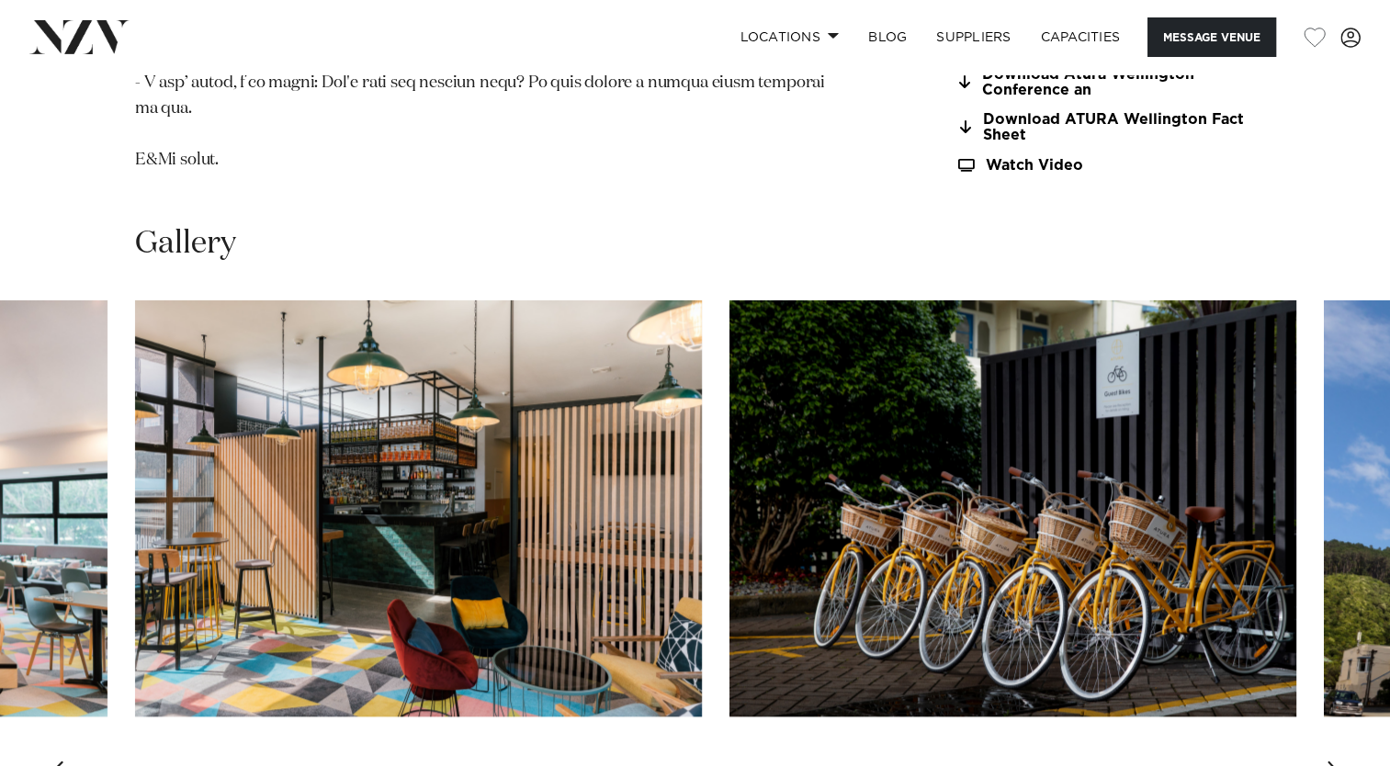
click at [1334, 761] on div "Next slide" at bounding box center [1335, 775] width 18 height 29
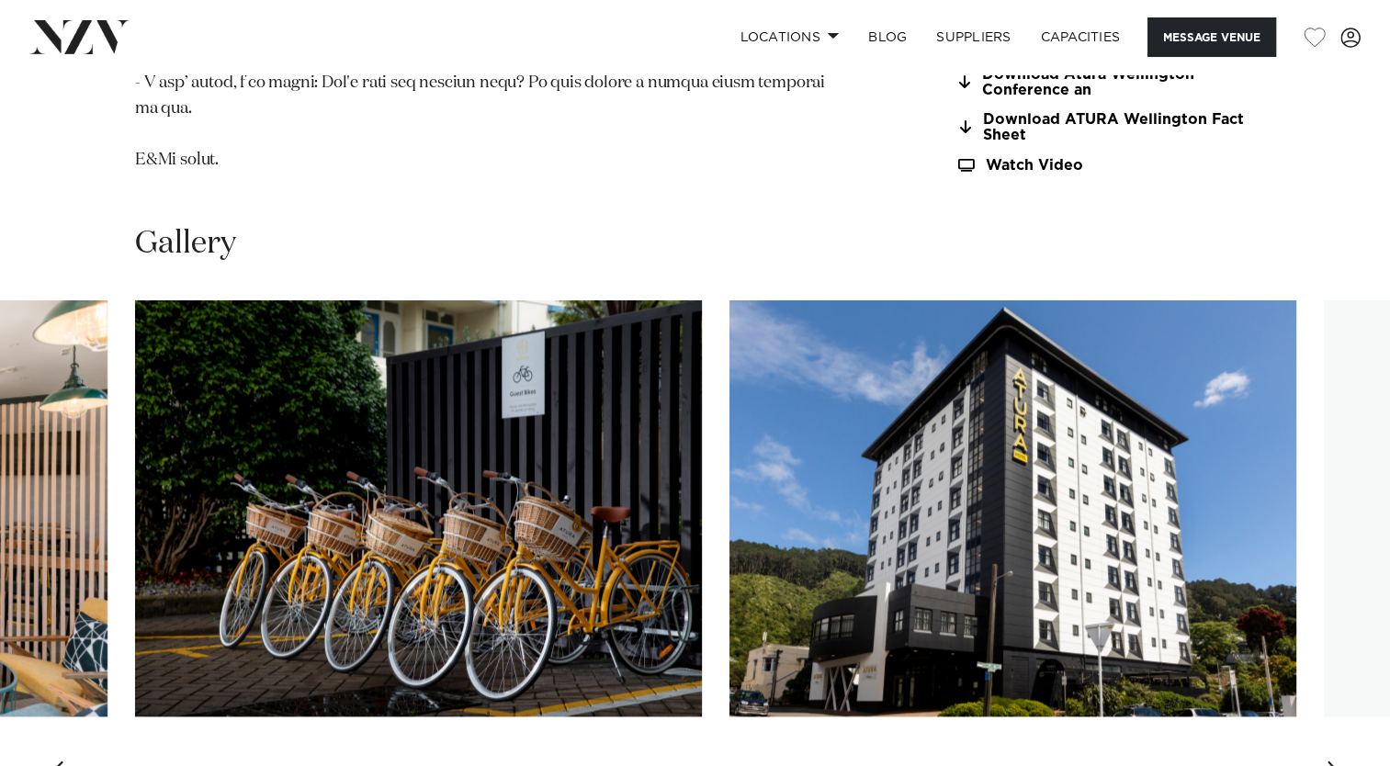
click at [1334, 761] on div "Next slide" at bounding box center [1335, 775] width 18 height 29
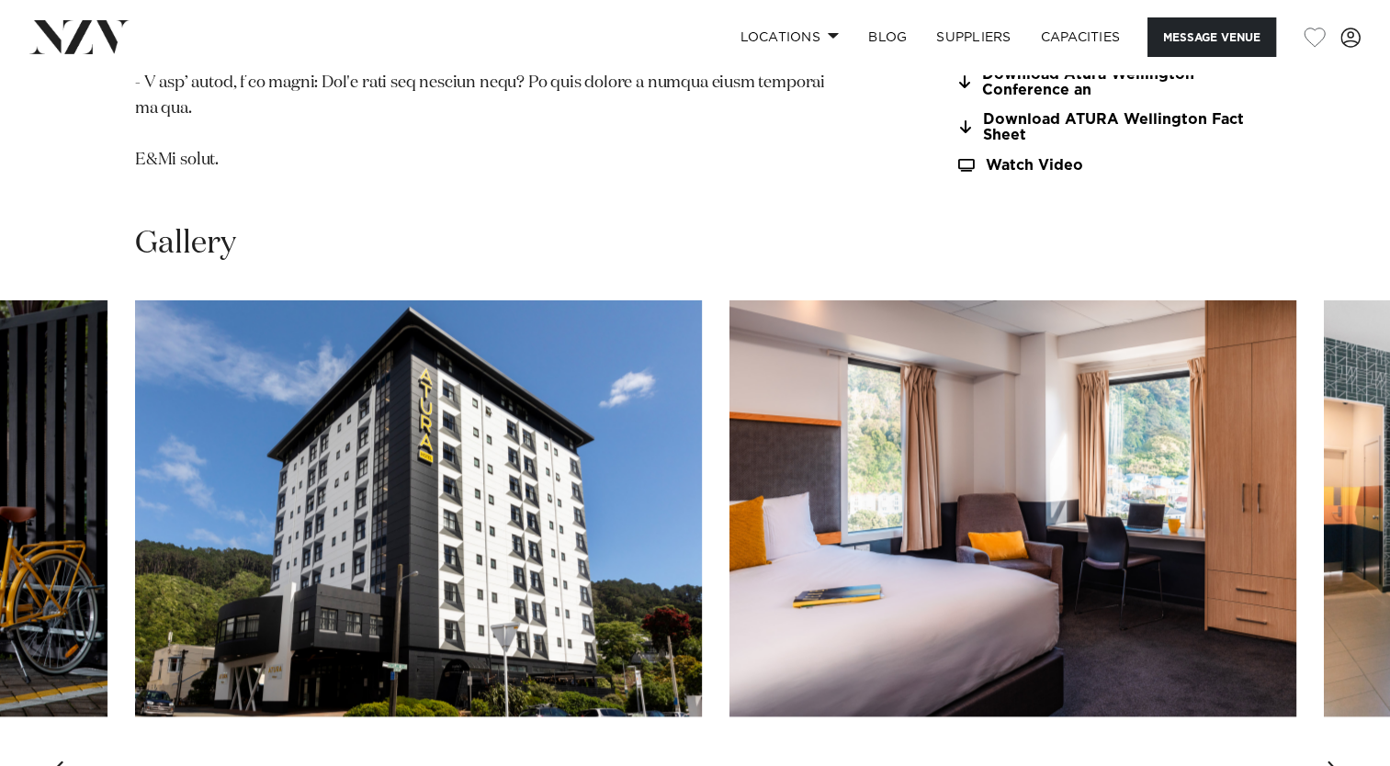
click at [1334, 761] on div "Next slide" at bounding box center [1335, 775] width 18 height 29
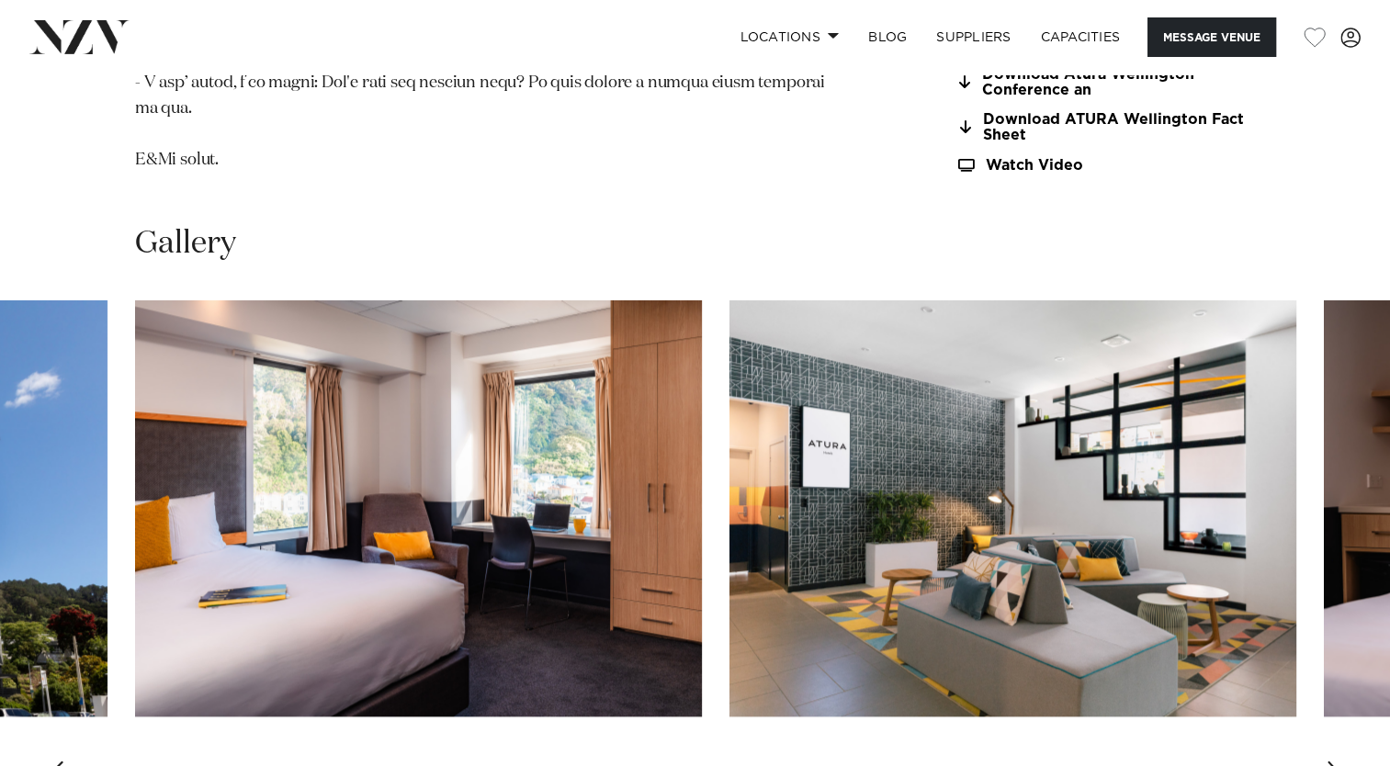
click at [1334, 761] on div "Next slide" at bounding box center [1335, 775] width 18 height 29
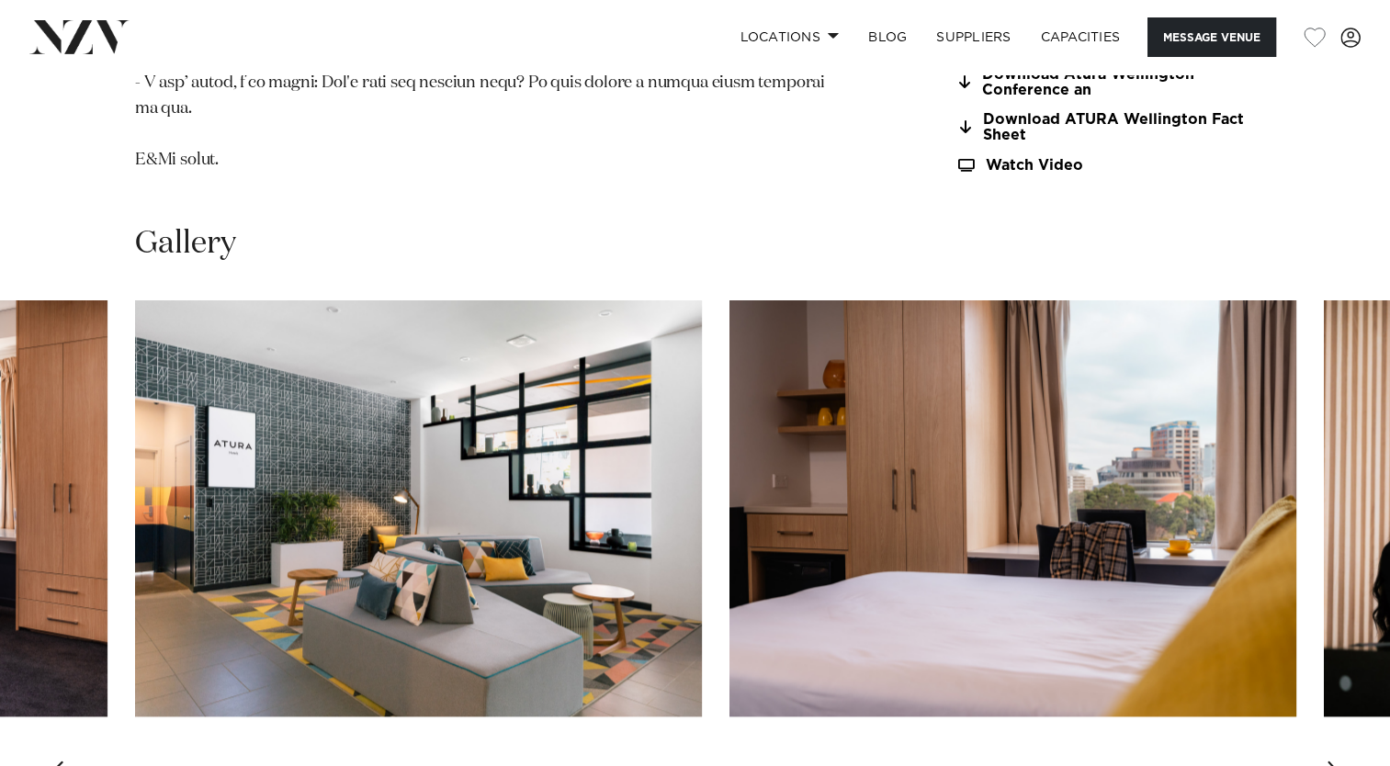
click at [1334, 761] on div "Next slide" at bounding box center [1335, 775] width 18 height 29
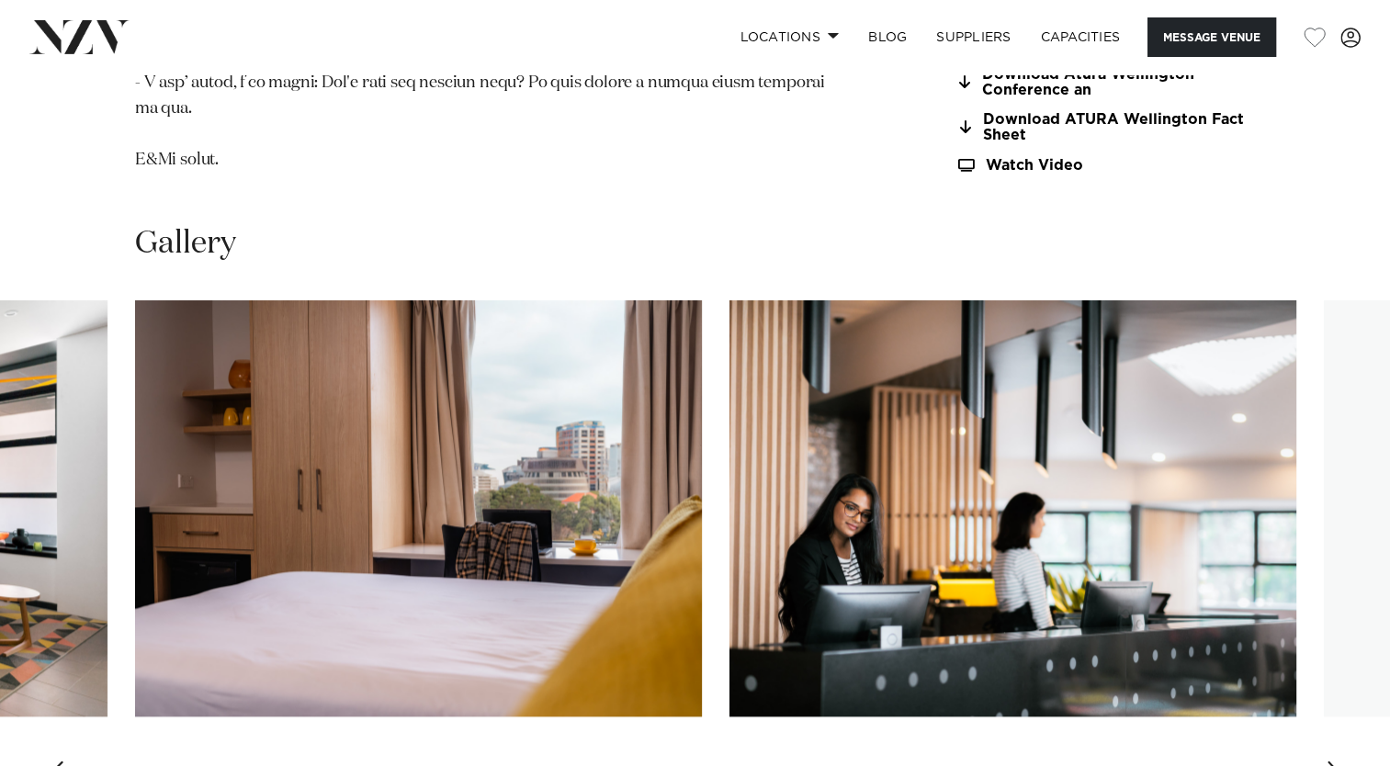
click at [1334, 761] on div "Next slide" at bounding box center [1335, 775] width 18 height 29
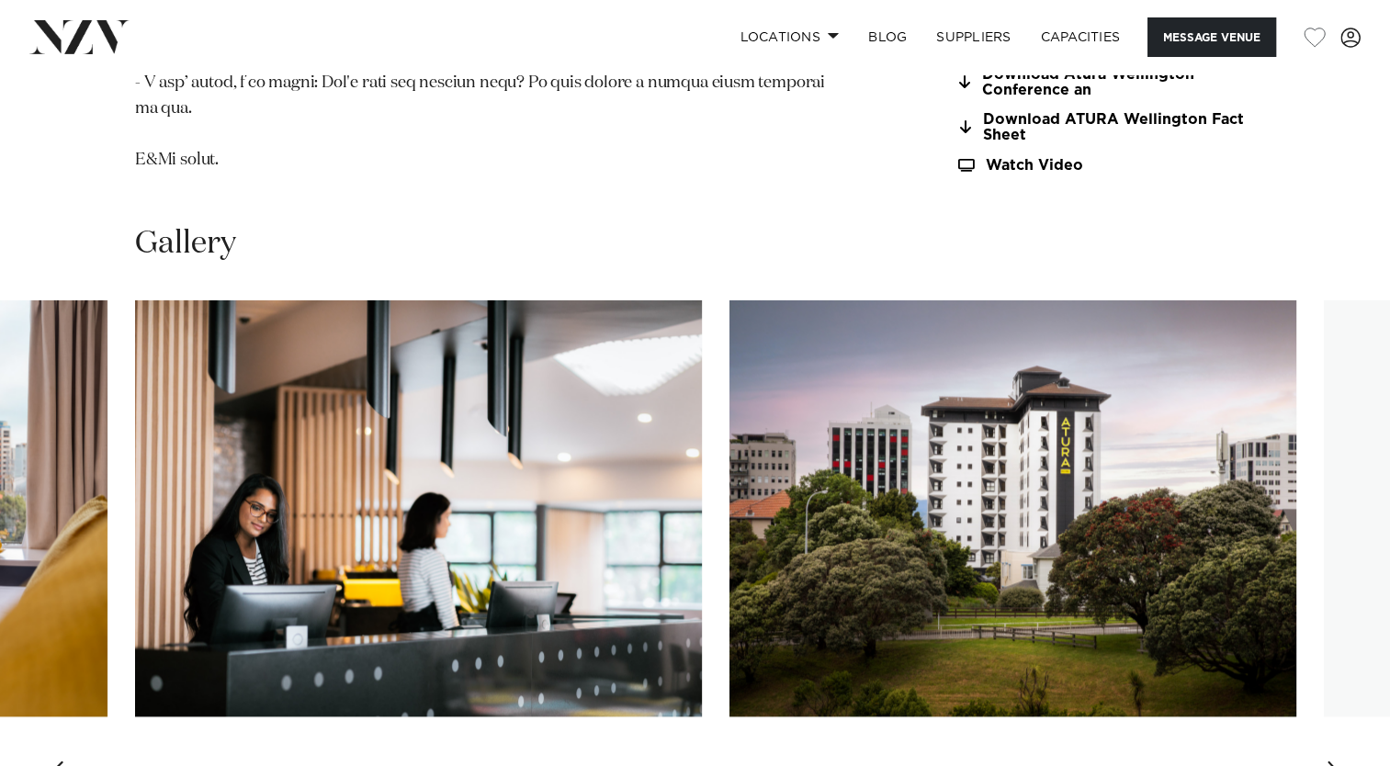
click at [1334, 761] on div "Next slide" at bounding box center [1335, 775] width 18 height 29
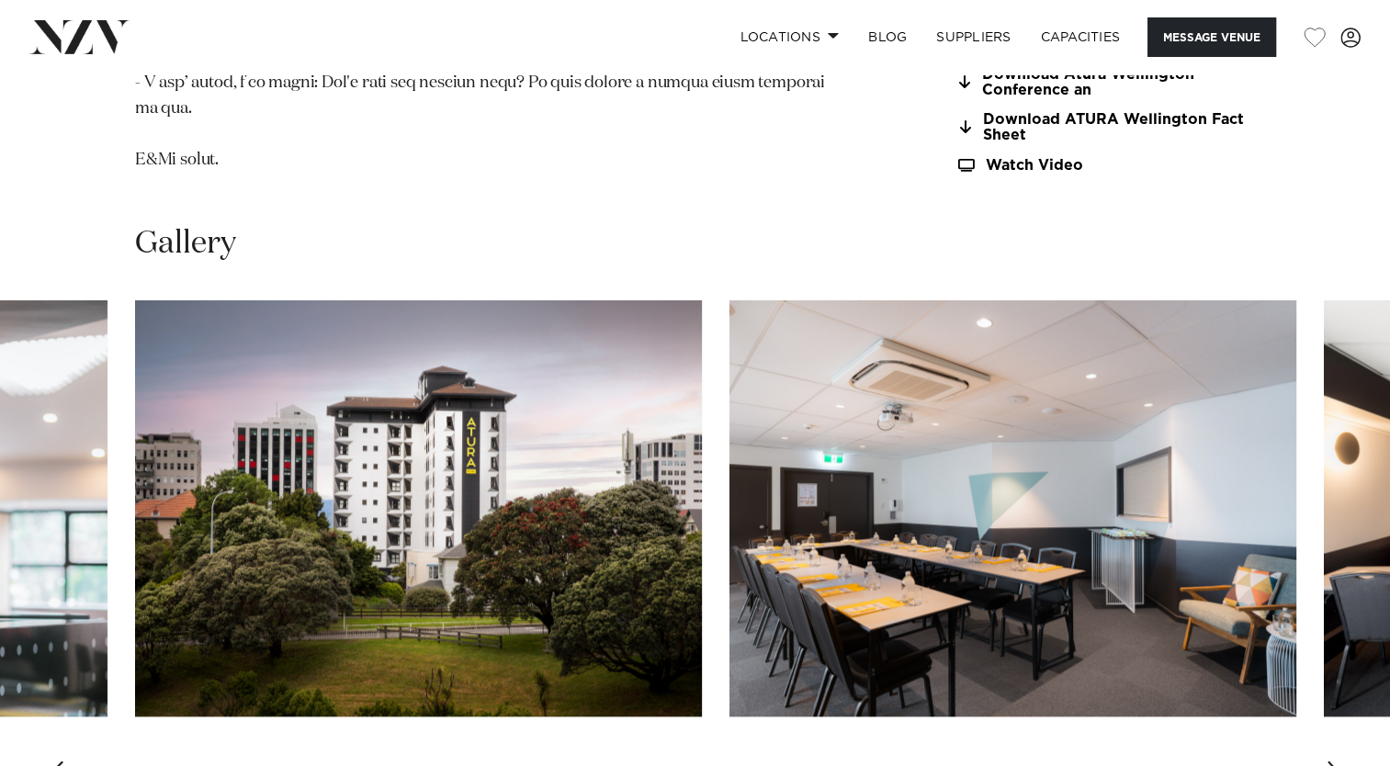
click at [1334, 761] on div "Next slide" at bounding box center [1335, 775] width 18 height 29
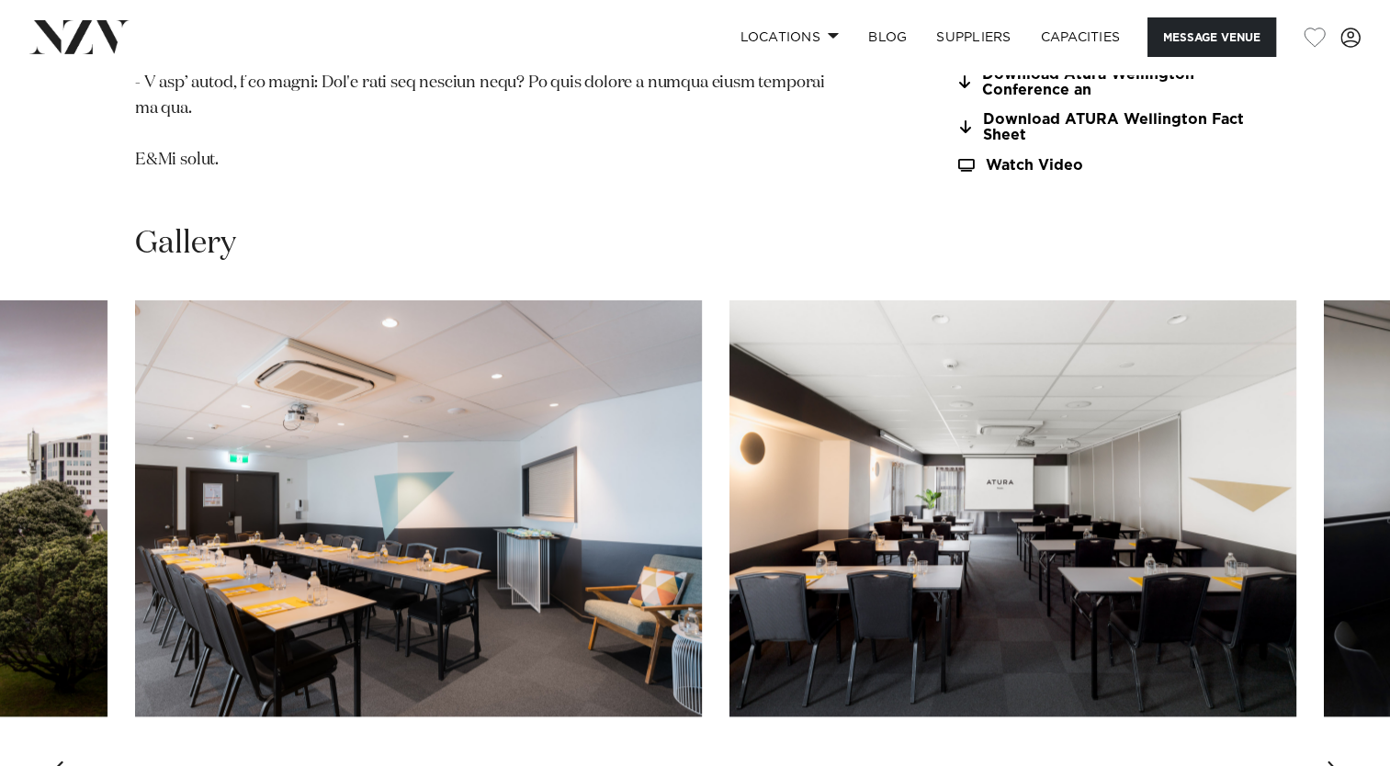
click at [1334, 761] on div "Next slide" at bounding box center [1335, 775] width 18 height 29
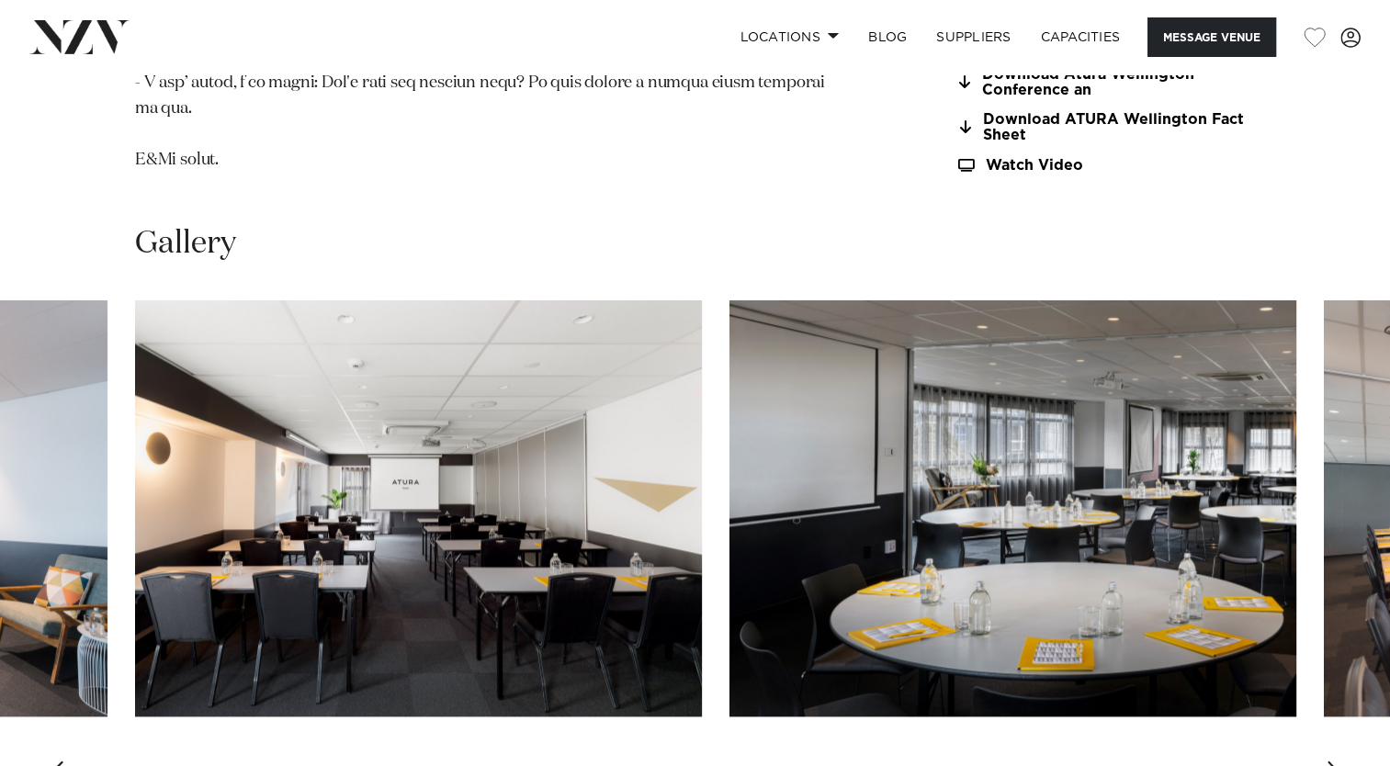
click at [1334, 761] on div "Next slide" at bounding box center [1335, 775] width 18 height 29
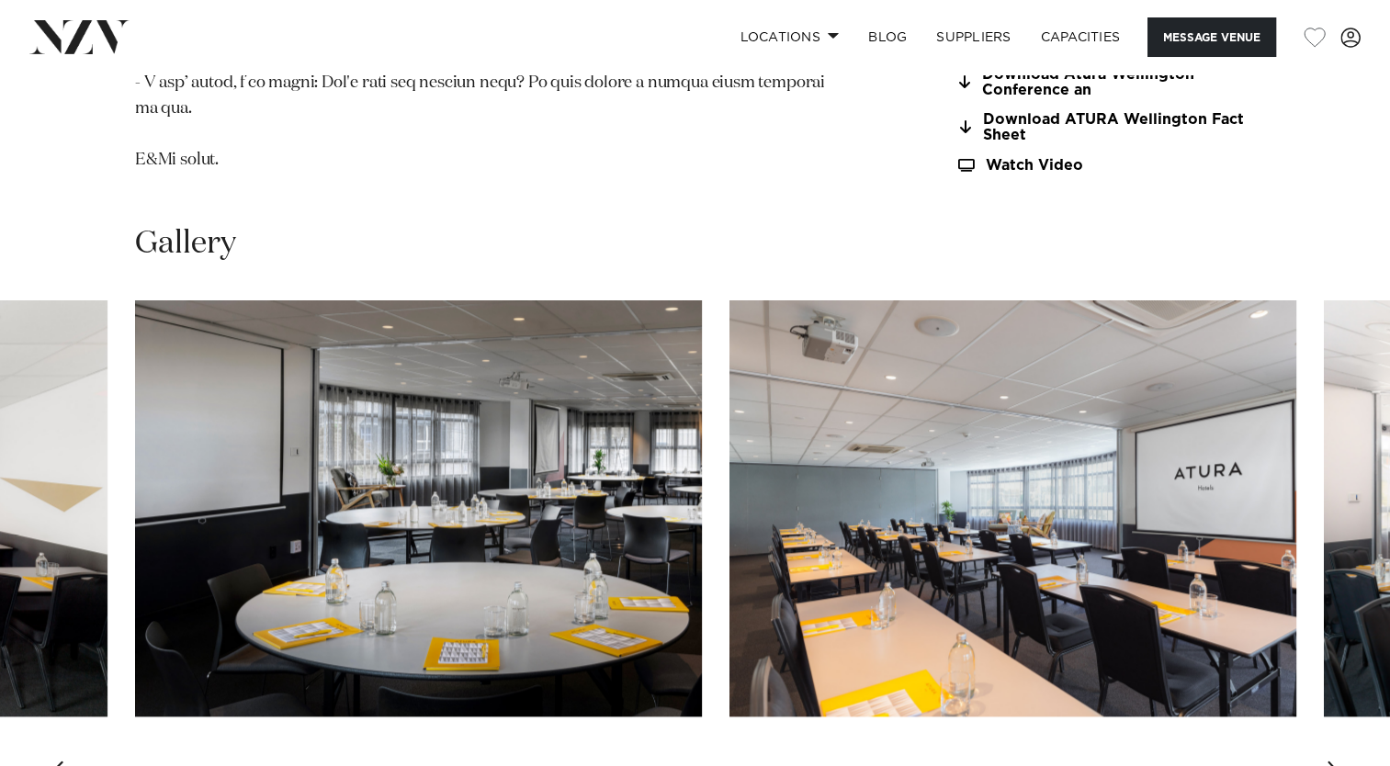
click at [1334, 761] on div "Next slide" at bounding box center [1335, 775] width 18 height 29
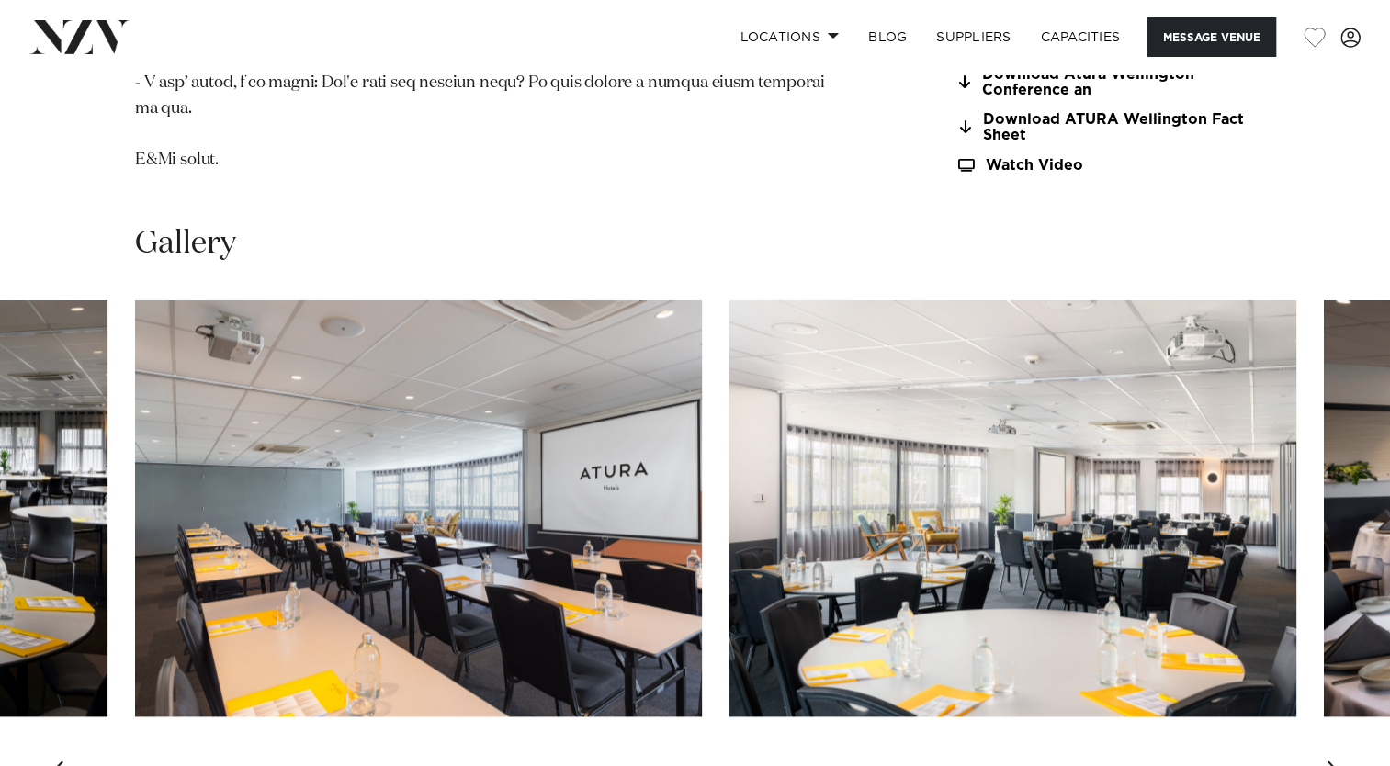
click at [1334, 761] on div "Next slide" at bounding box center [1335, 775] width 18 height 29
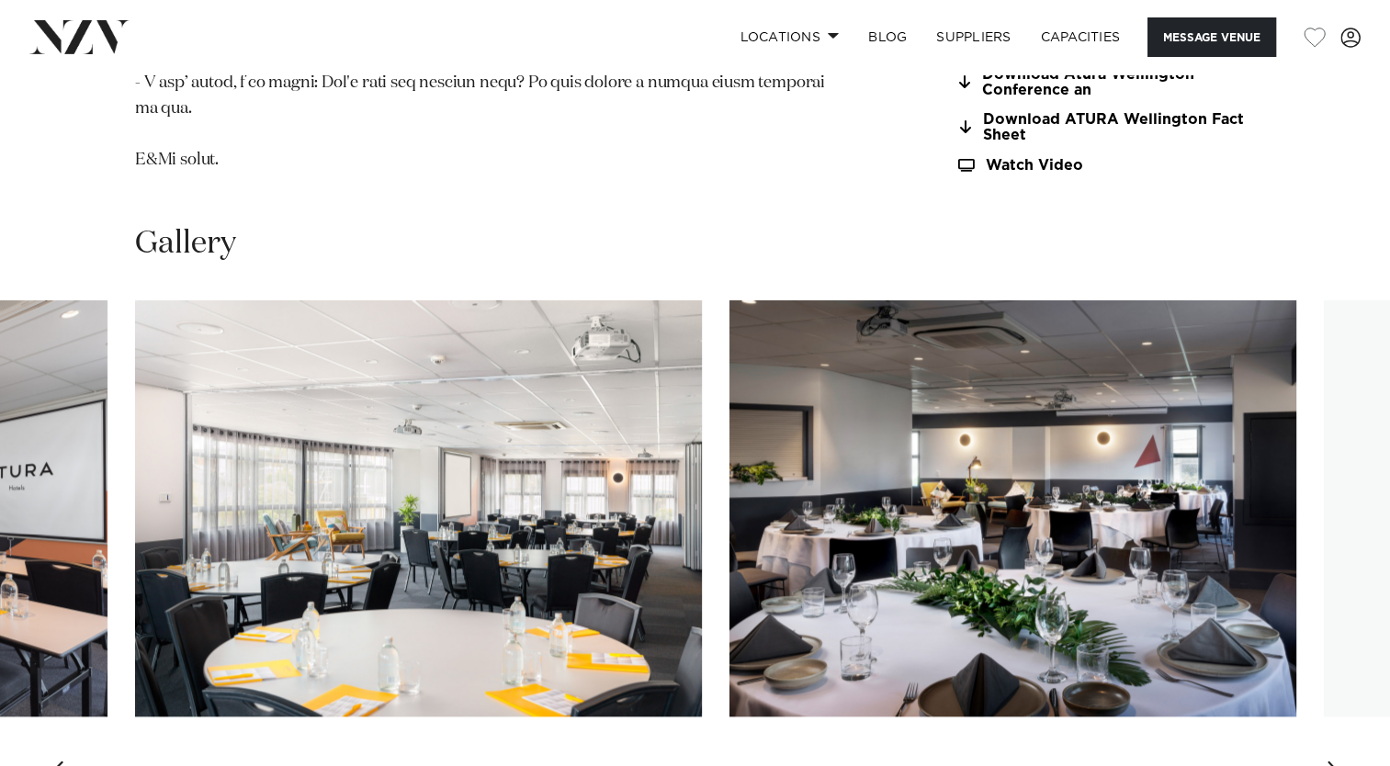
click at [1334, 761] on div "Next slide" at bounding box center [1335, 775] width 18 height 29
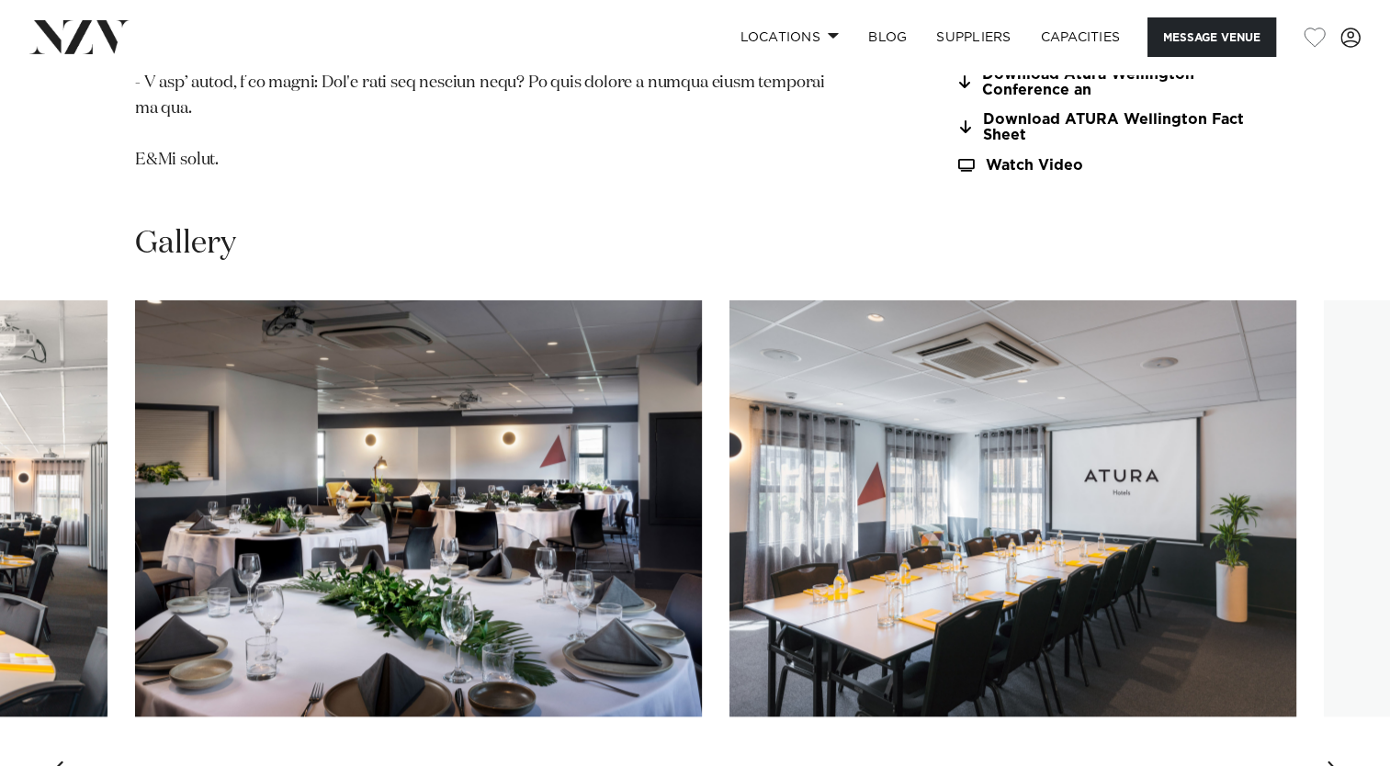
click at [1334, 761] on div "Next slide" at bounding box center [1335, 775] width 18 height 29
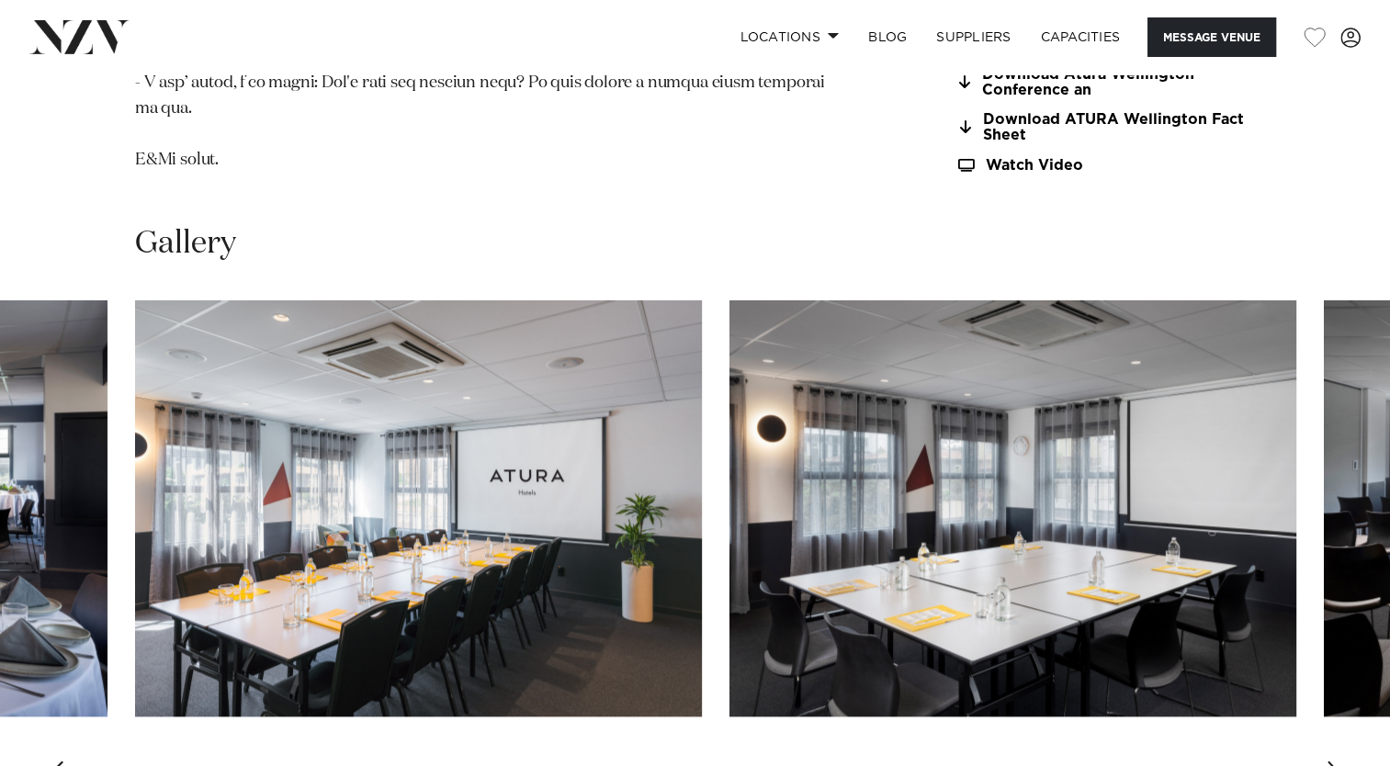
click at [1334, 761] on div "Next slide" at bounding box center [1335, 775] width 18 height 29
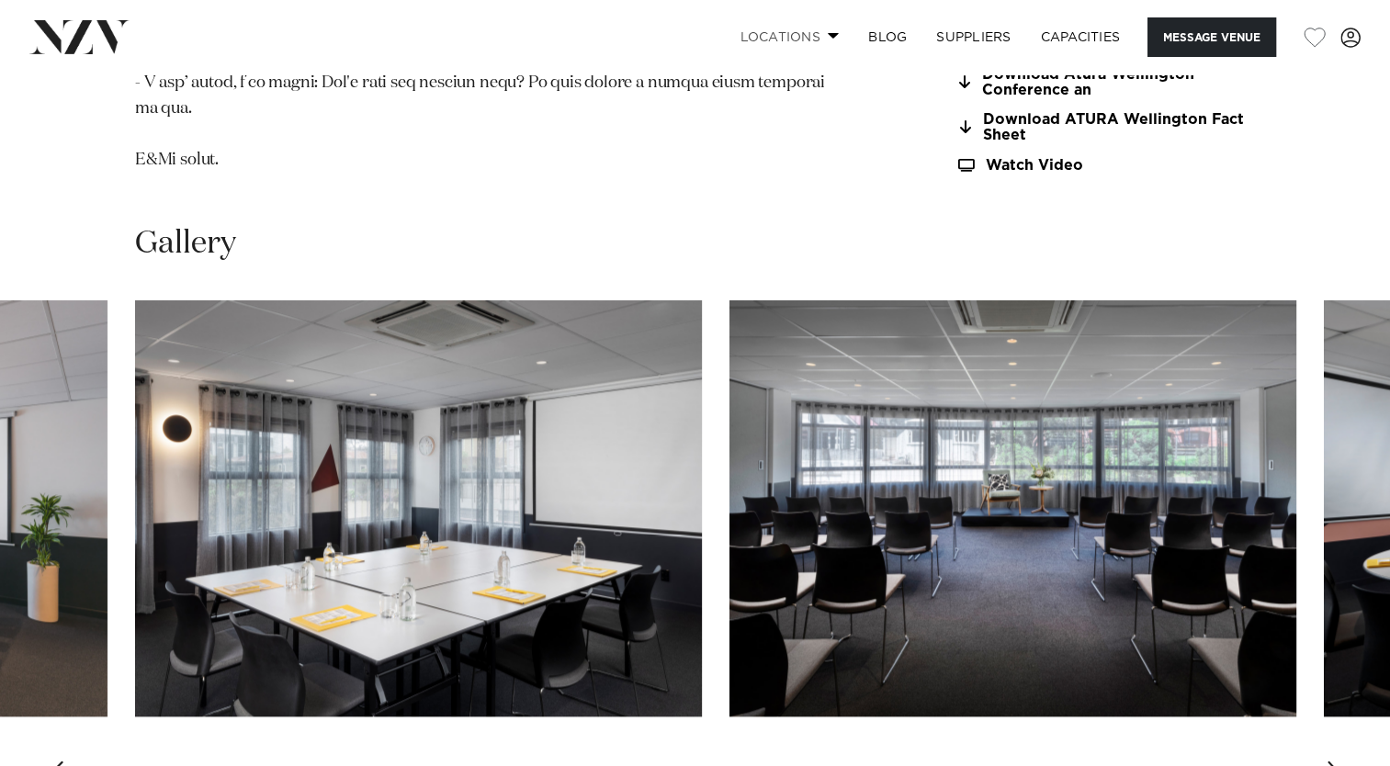
click at [761, 41] on link "Locations" at bounding box center [789, 37] width 129 height 40
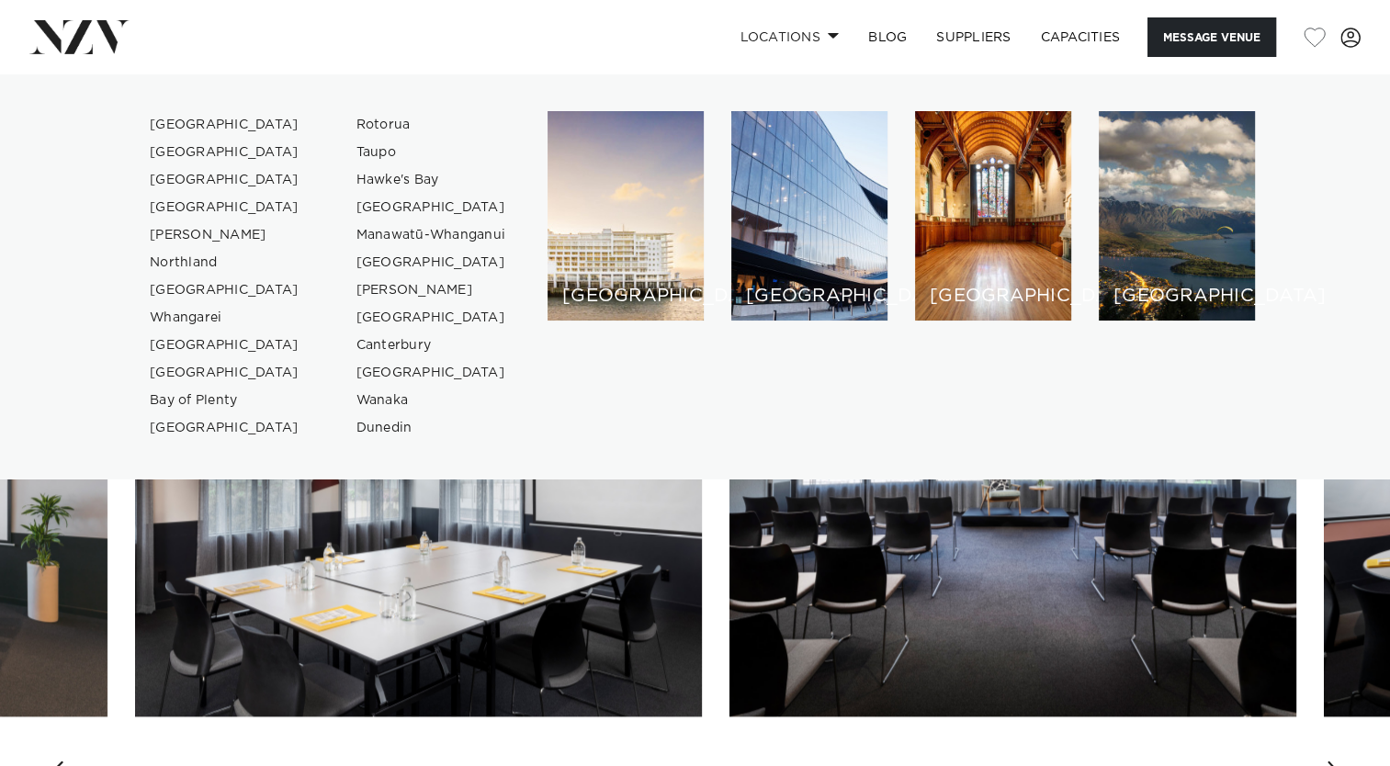
click at [1086, 710] on div "Wellington Atura Wellington Message Venue Wellington Atura Wellington A streaml…" at bounding box center [695, 555] width 1390 height 5370
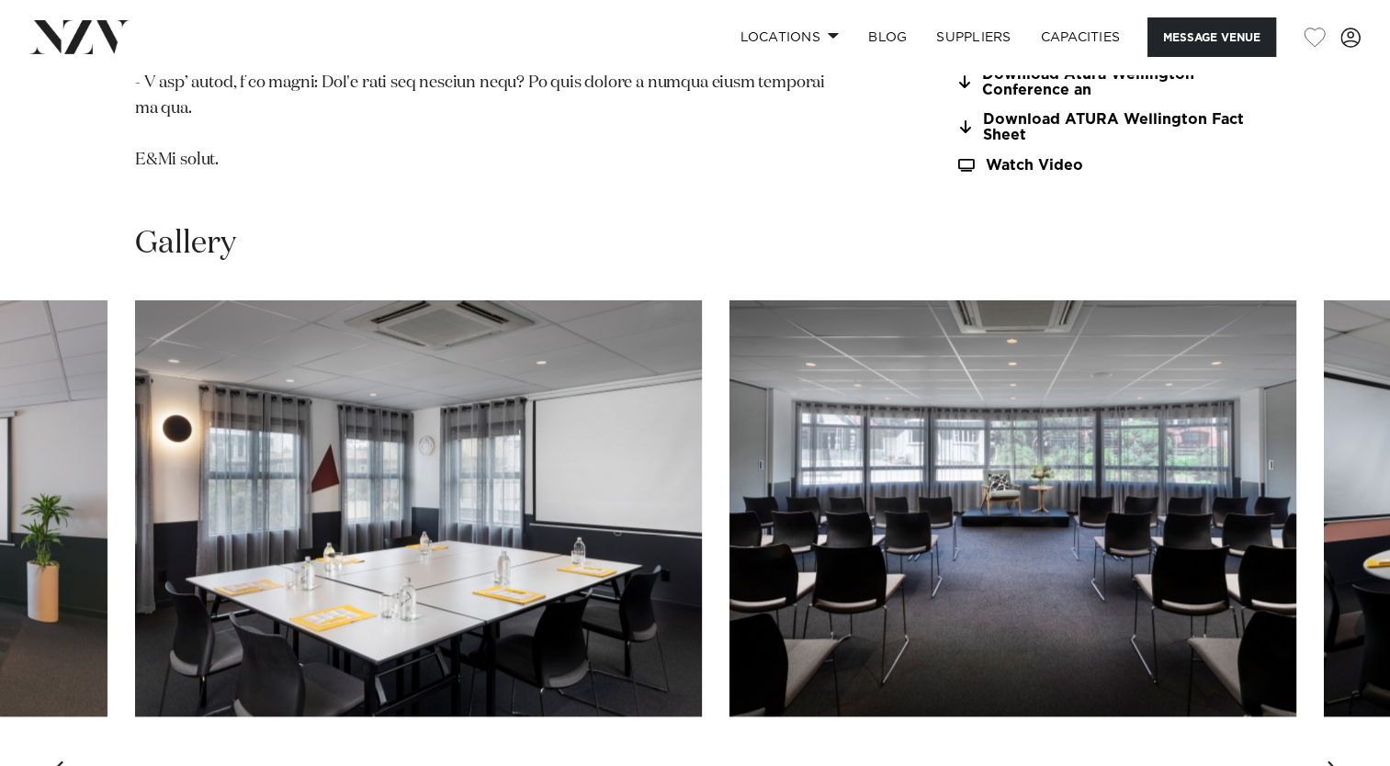
click at [1339, 761] on div "Next slide" at bounding box center [1335, 775] width 18 height 29
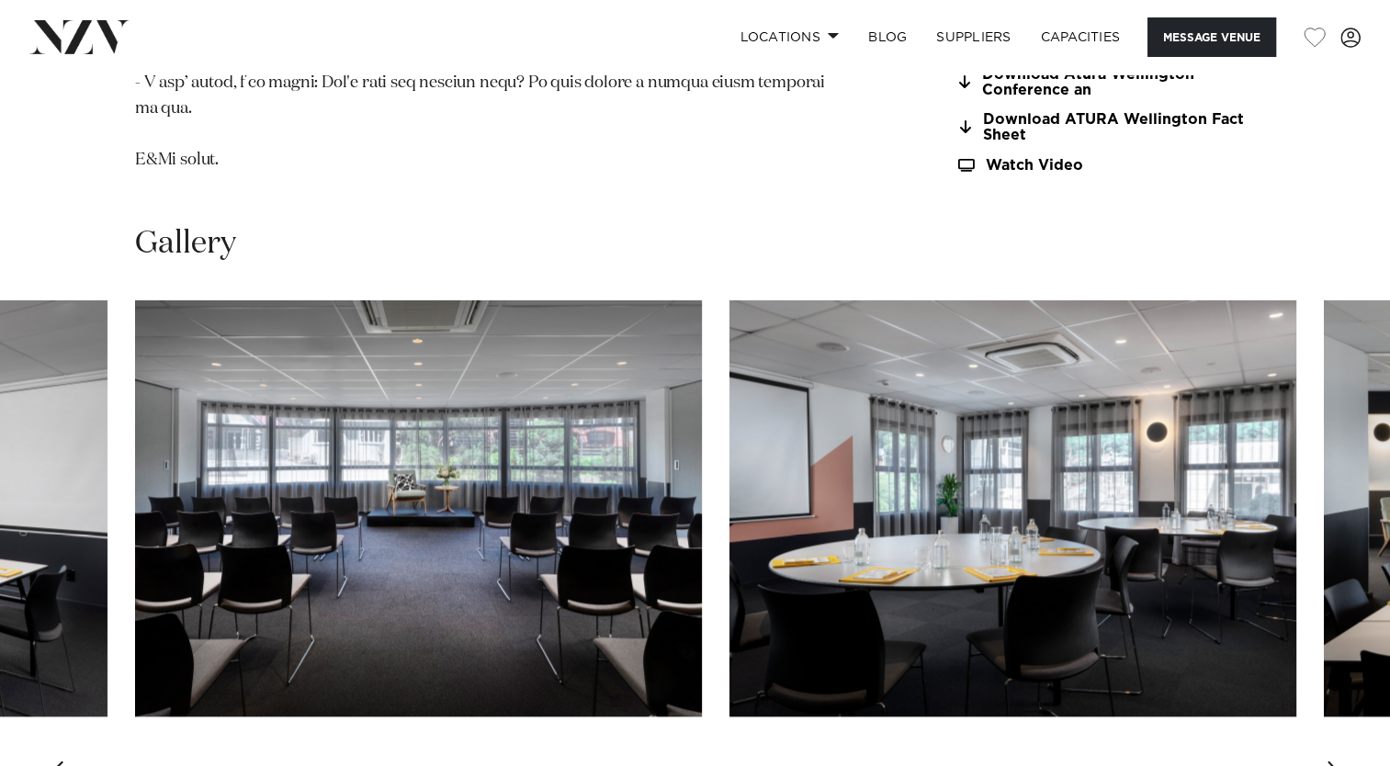
click at [1339, 761] on div "Next slide" at bounding box center [1335, 775] width 18 height 29
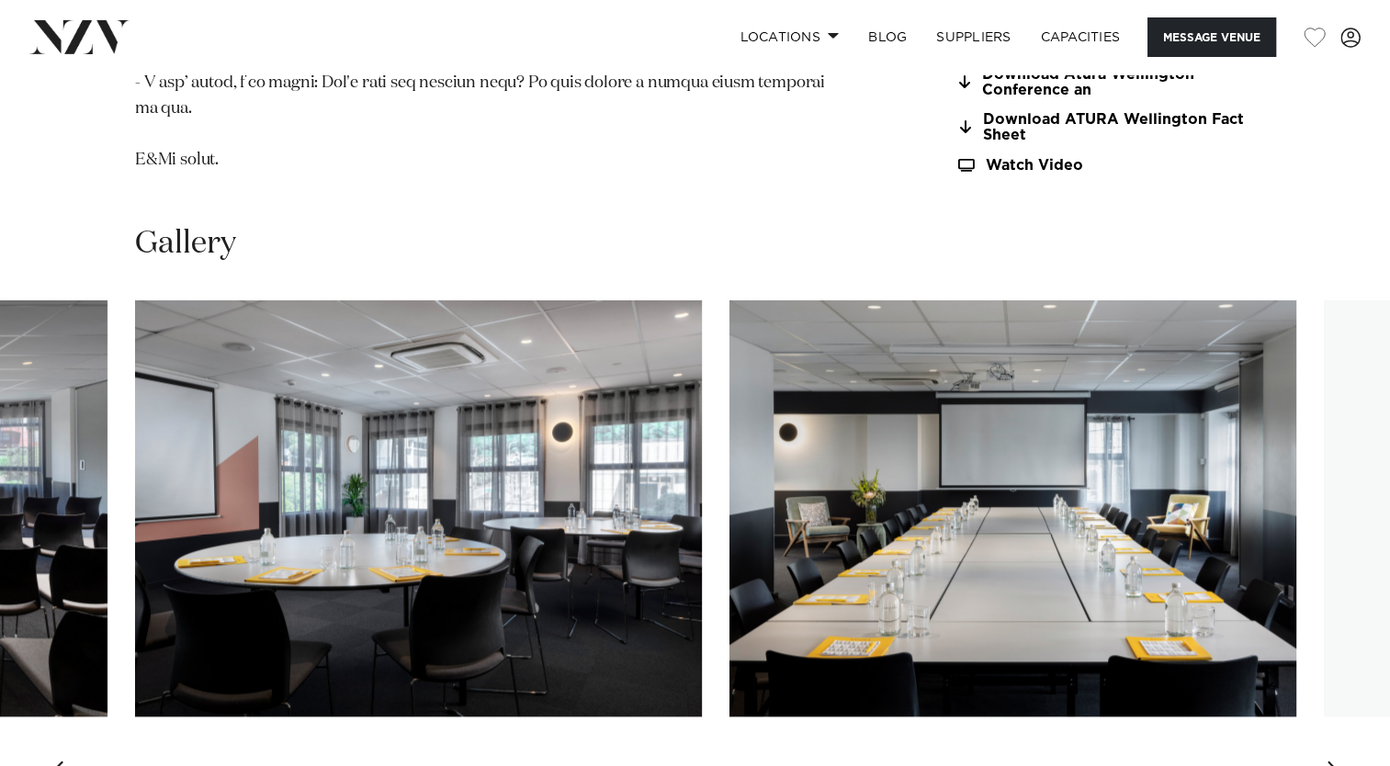
click at [1339, 761] on div "Next slide" at bounding box center [1335, 775] width 18 height 29
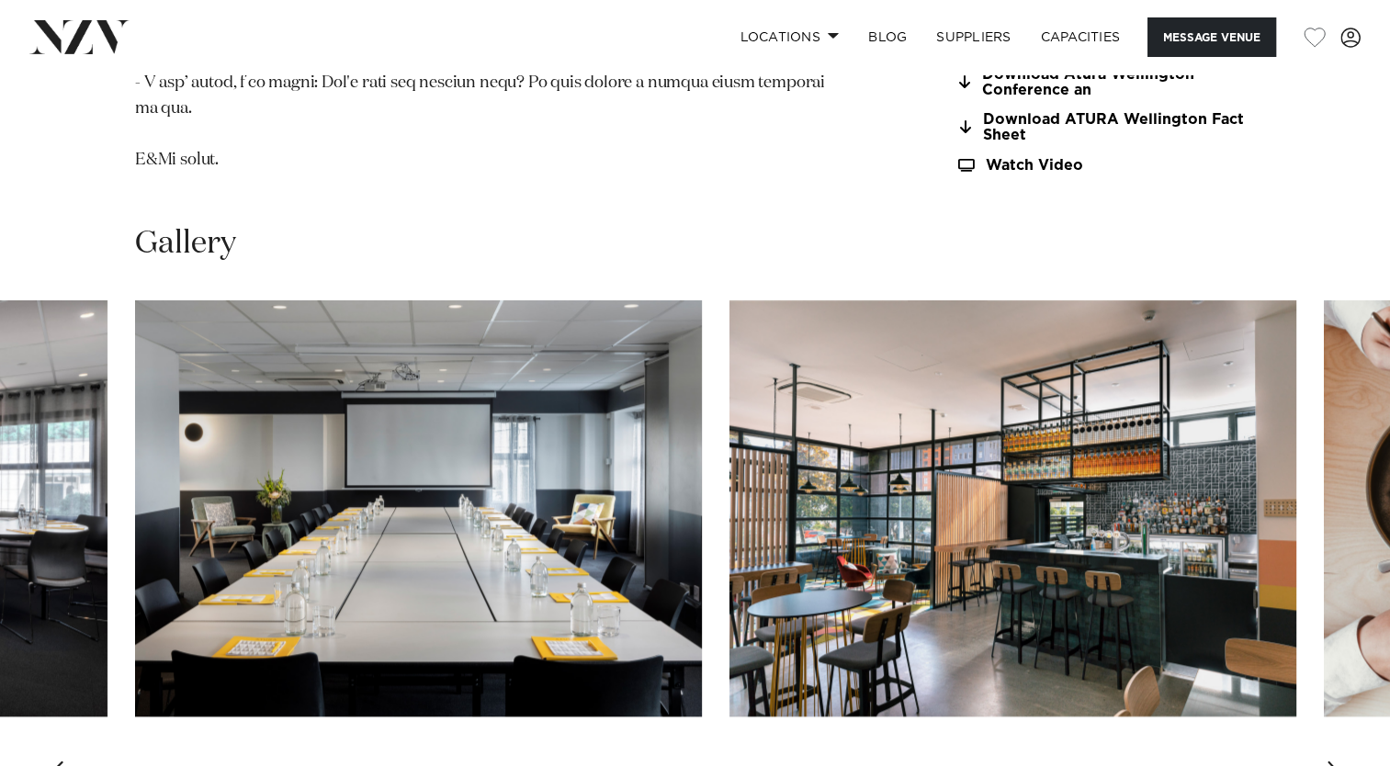
click at [1339, 761] on div "Next slide" at bounding box center [1335, 775] width 18 height 29
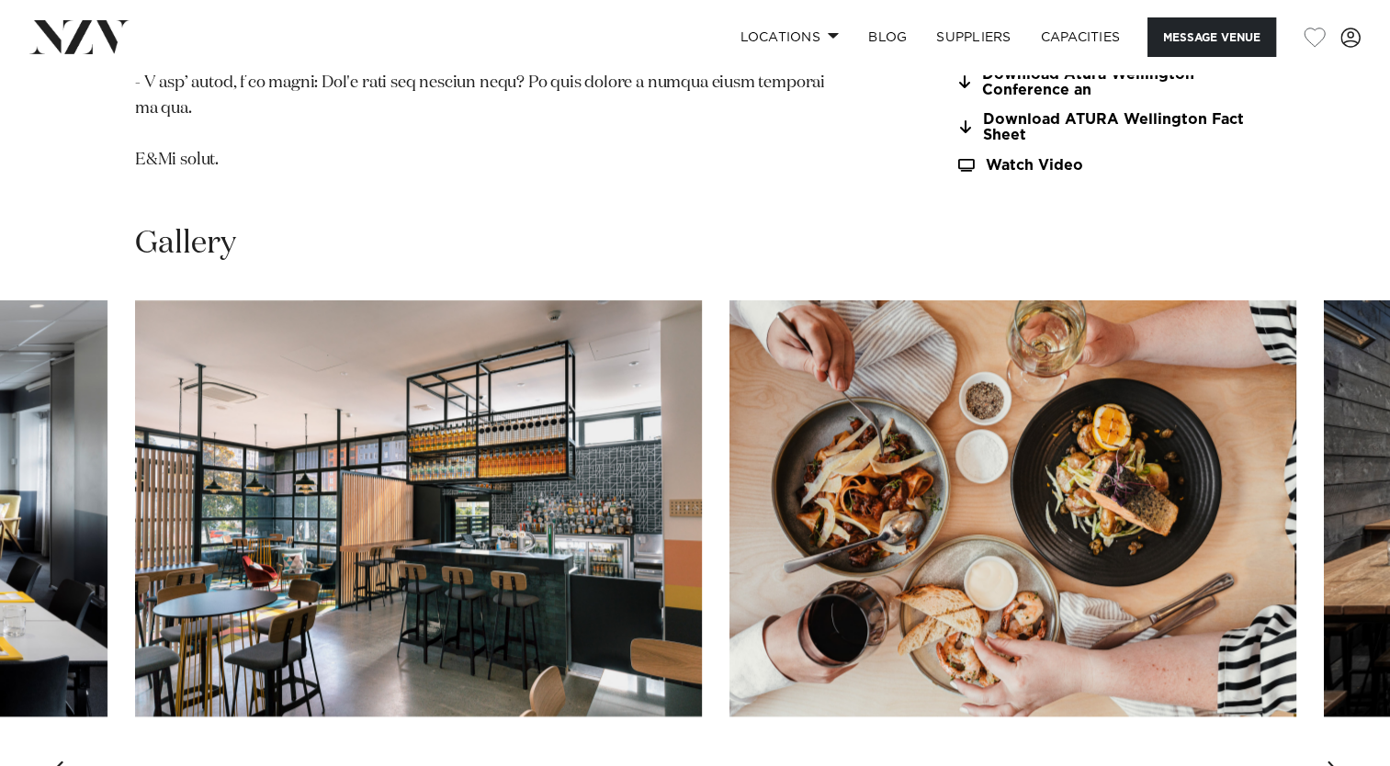
click at [1339, 761] on div "Next slide" at bounding box center [1335, 775] width 18 height 29
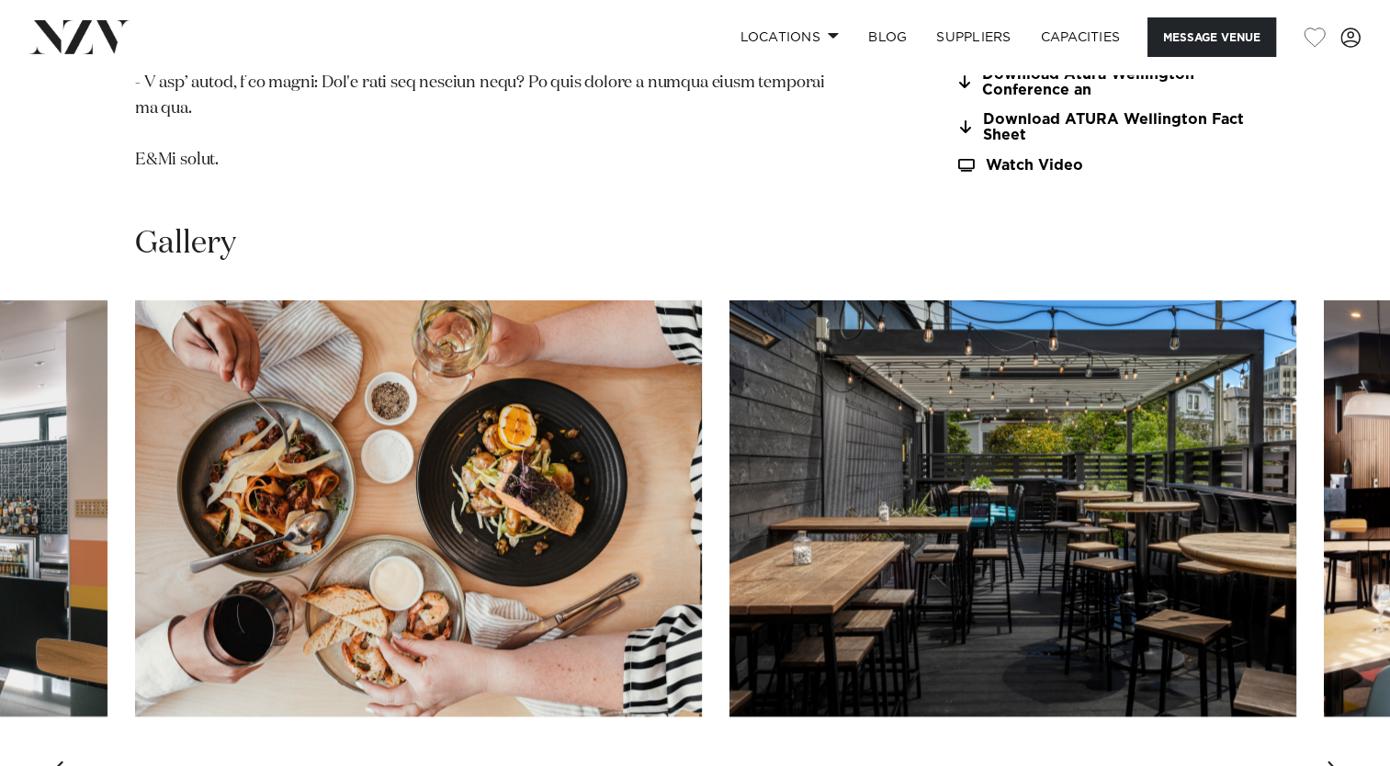
click at [1339, 761] on div "Next slide" at bounding box center [1335, 775] width 18 height 29
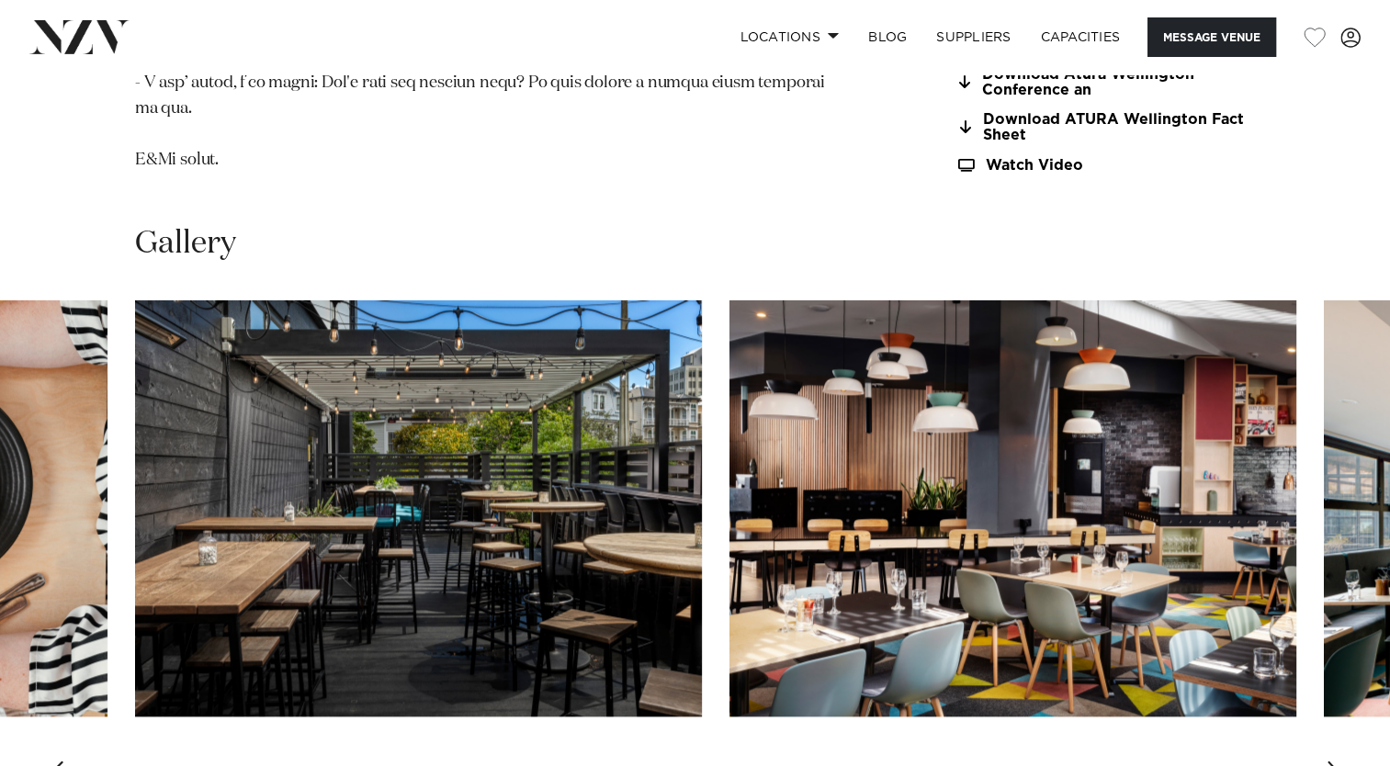
click at [1339, 761] on div "Next slide" at bounding box center [1335, 775] width 18 height 29
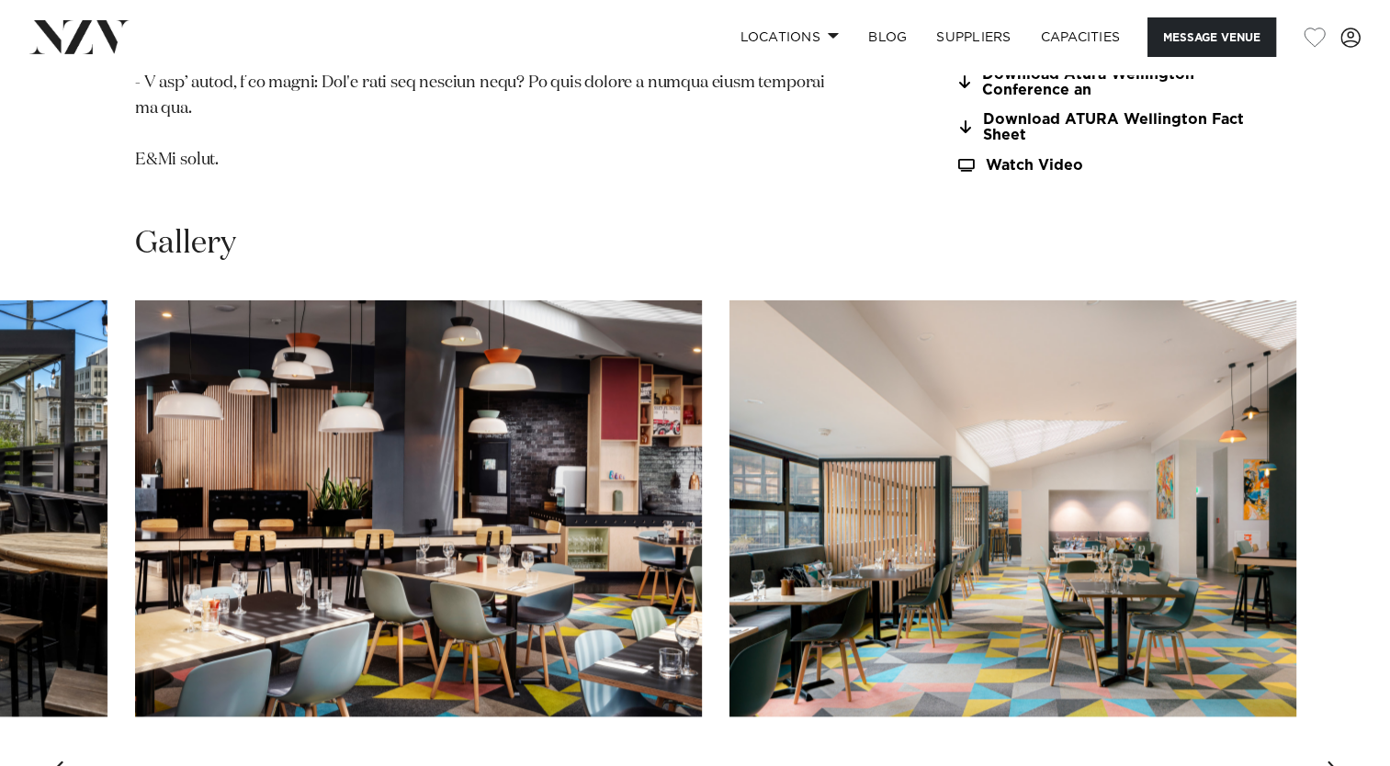
click at [1339, 761] on div "Next slide" at bounding box center [1335, 775] width 18 height 29
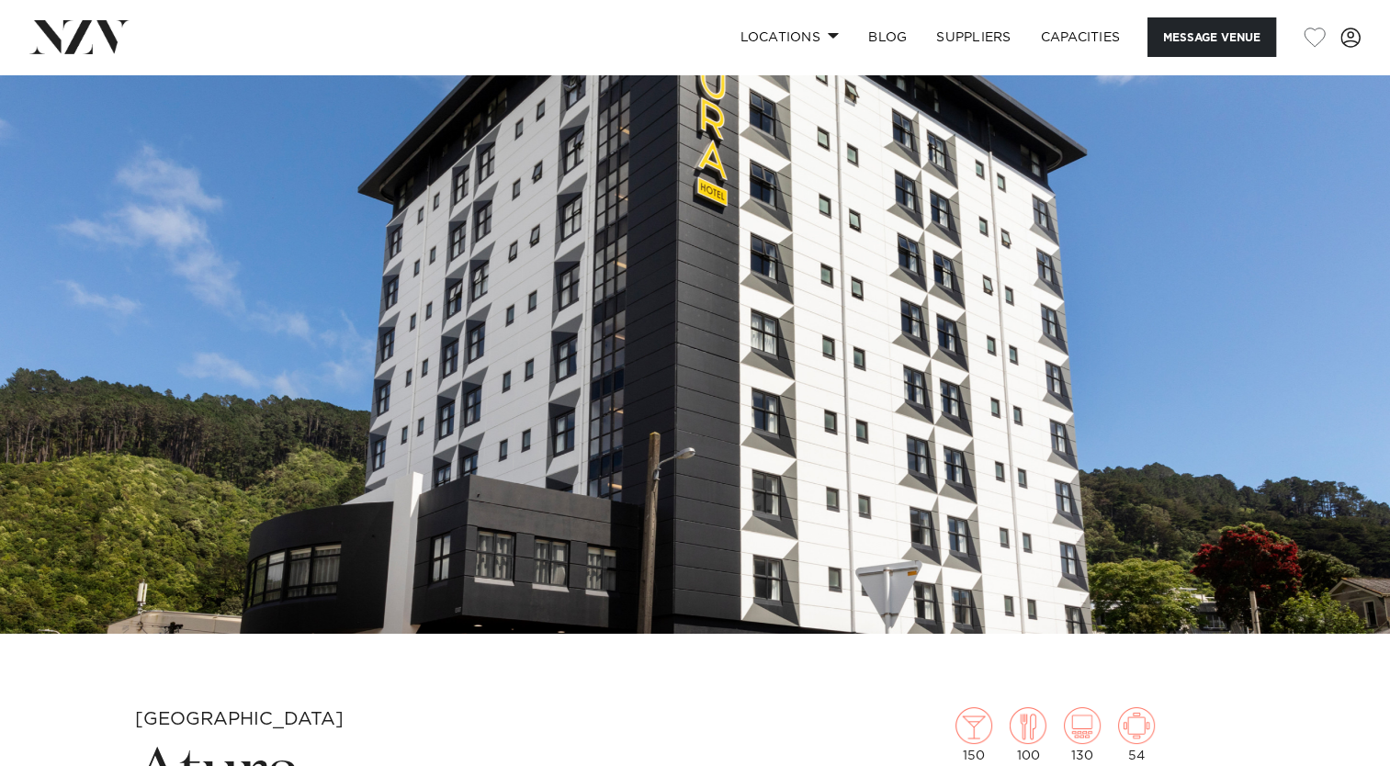
scroll to position [0, 0]
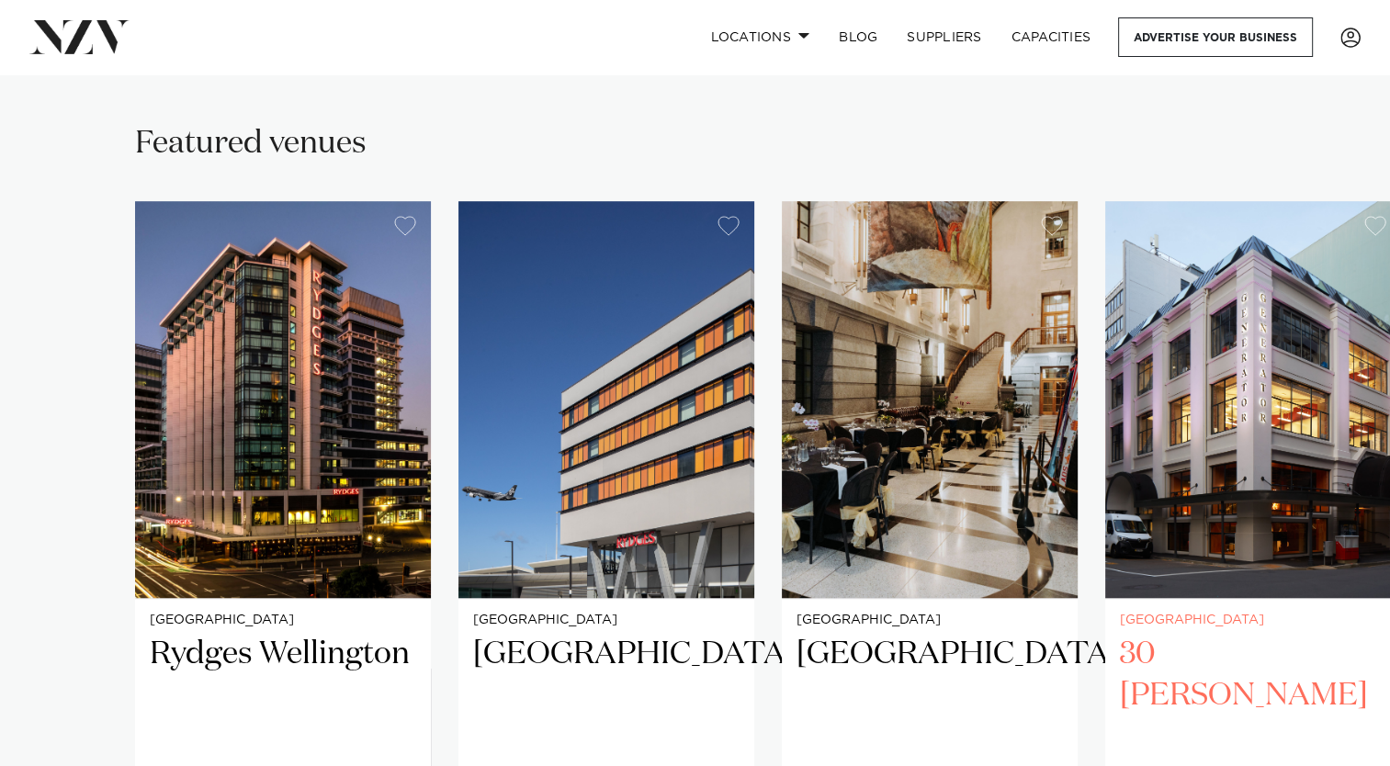
scroll to position [1102, 0]
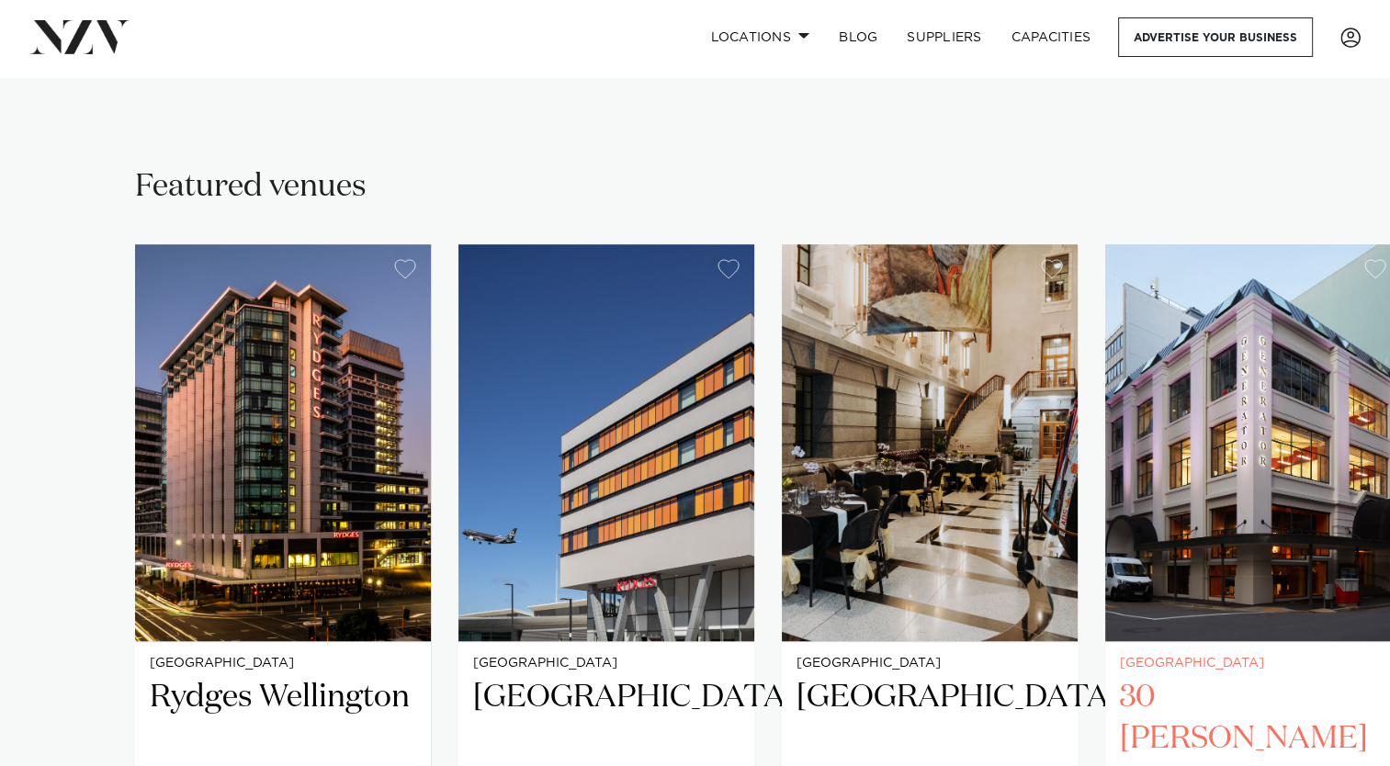
click at [1251, 404] on img "4 / 8" at bounding box center [1253, 442] width 296 height 397
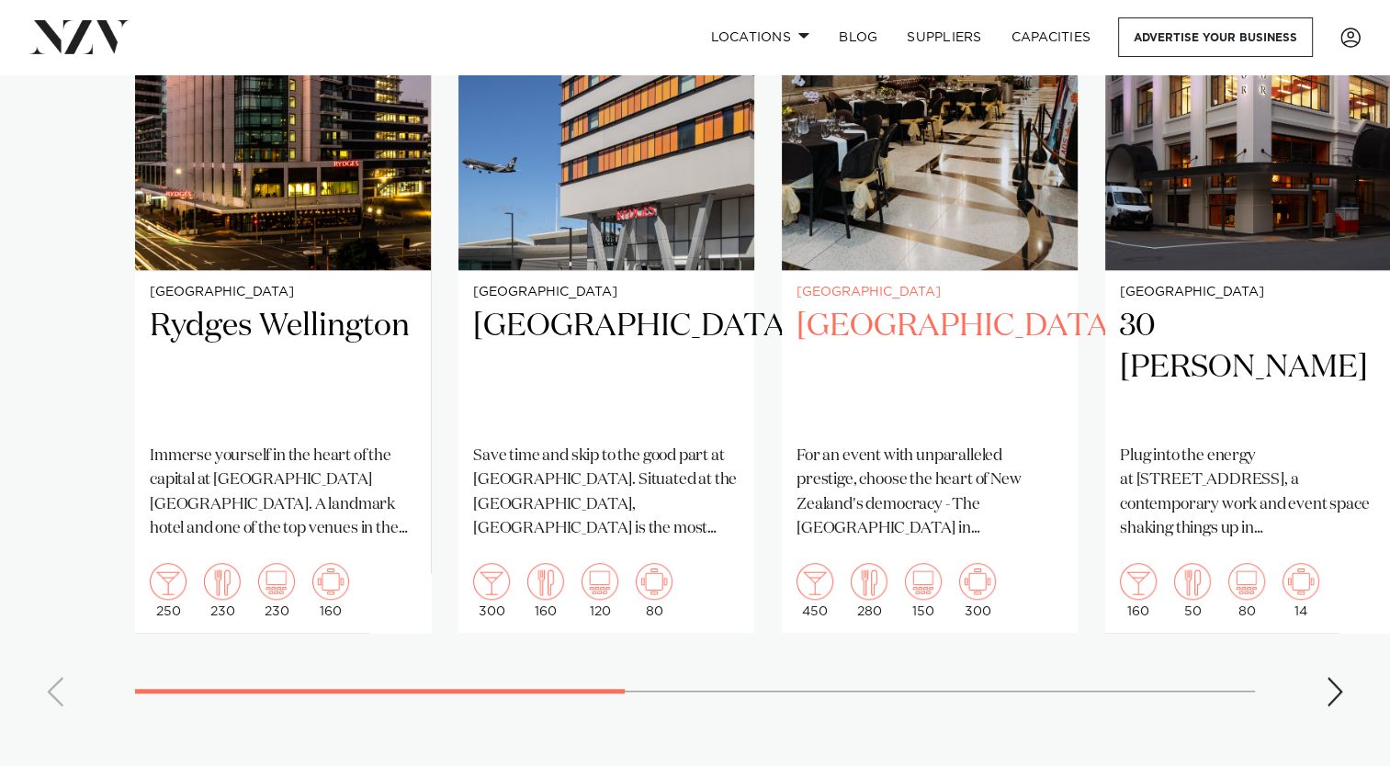
scroll to position [1562, 0]
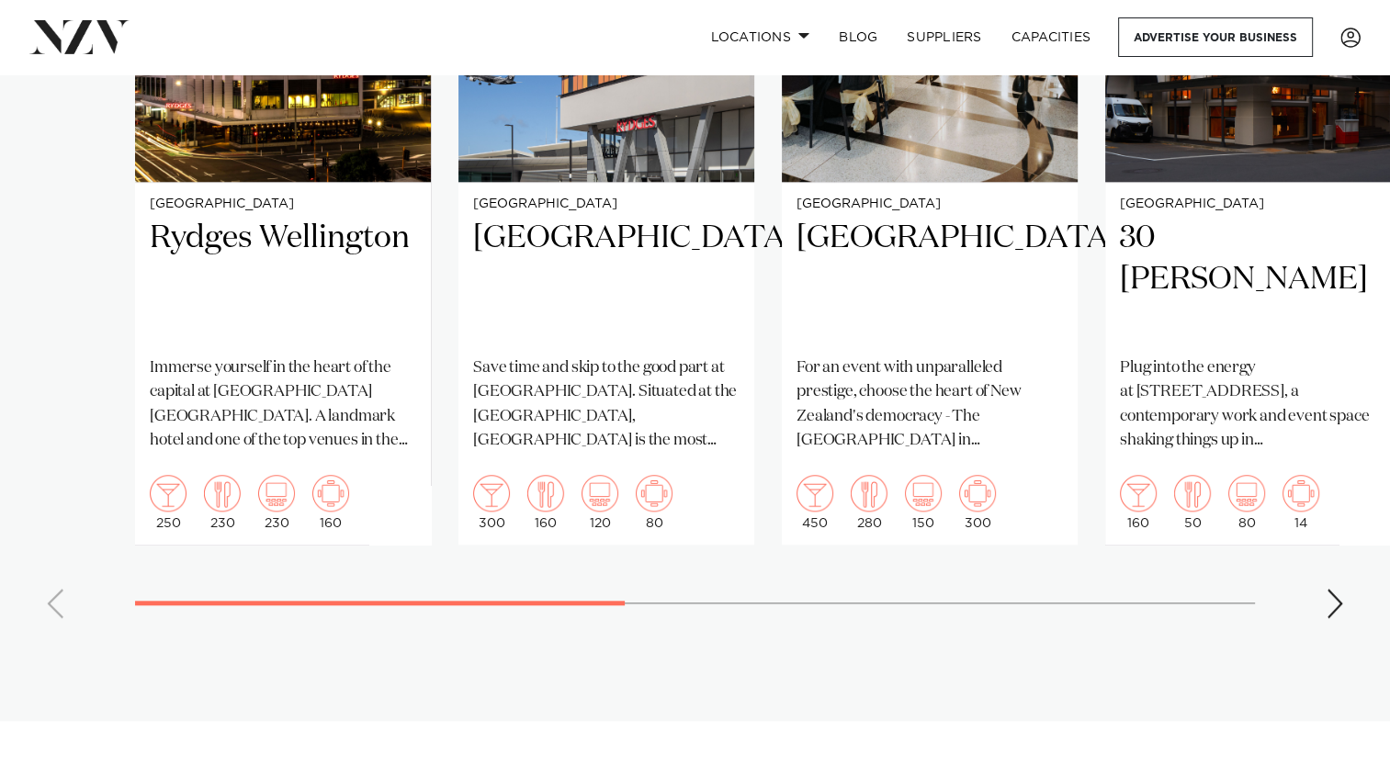
click at [1330, 589] on div "Next slide" at bounding box center [1335, 603] width 18 height 29
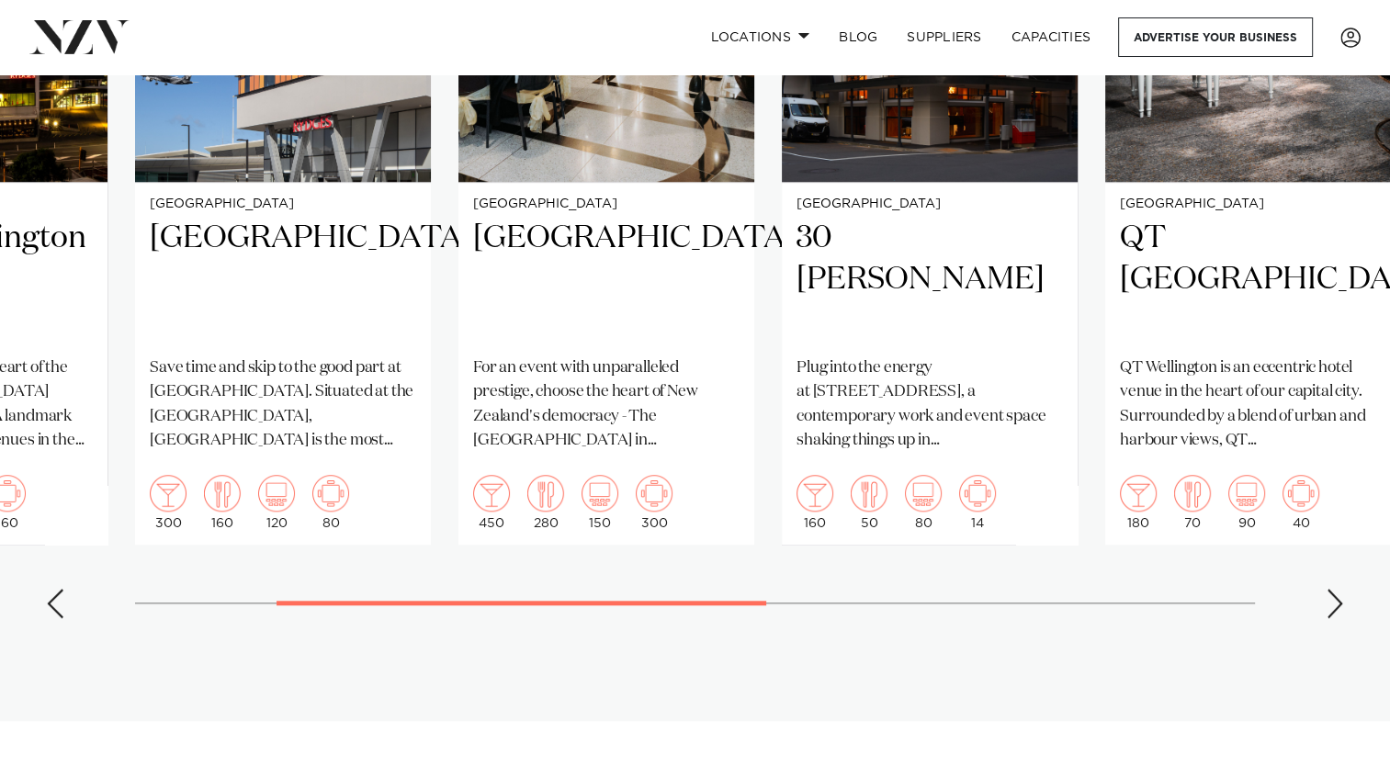
click at [1330, 589] on div "Next slide" at bounding box center [1335, 603] width 18 height 29
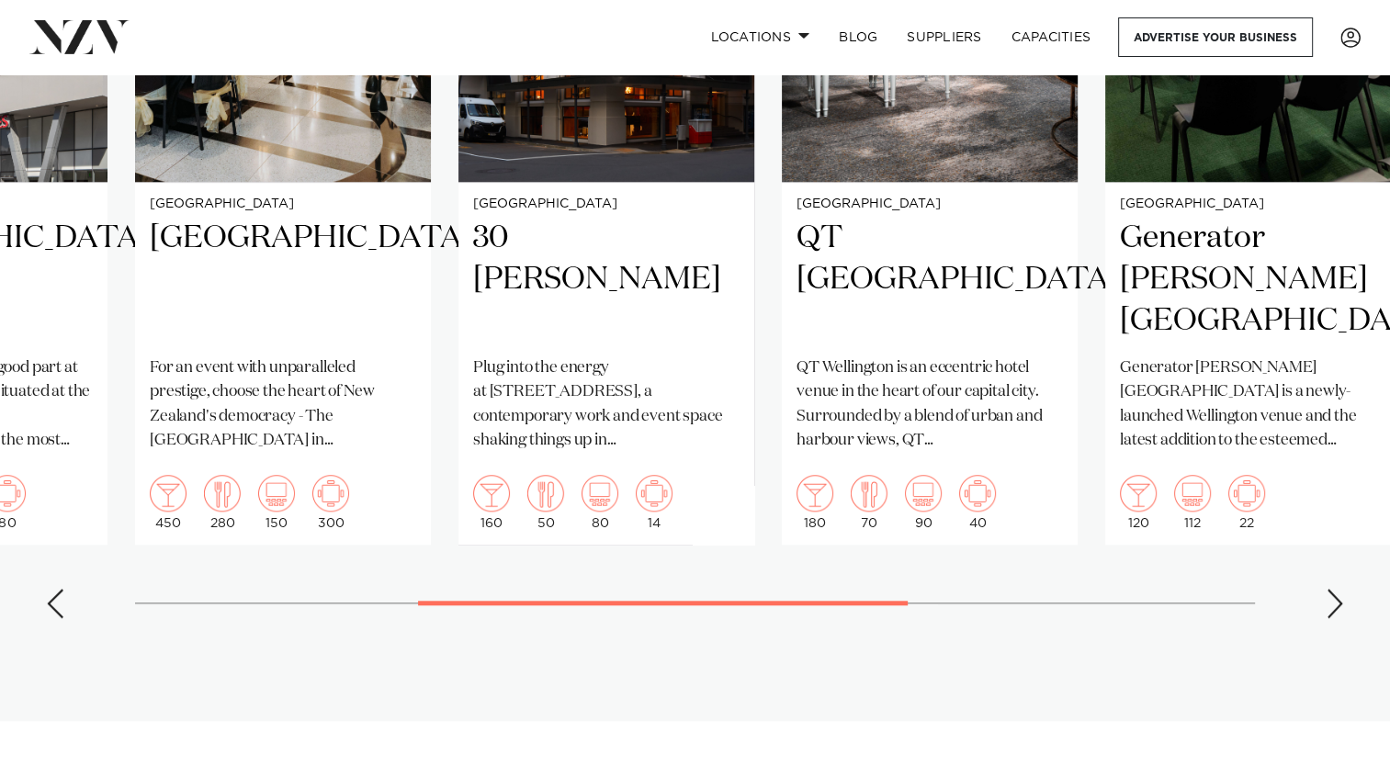
click at [1330, 589] on div "Next slide" at bounding box center [1335, 603] width 18 height 29
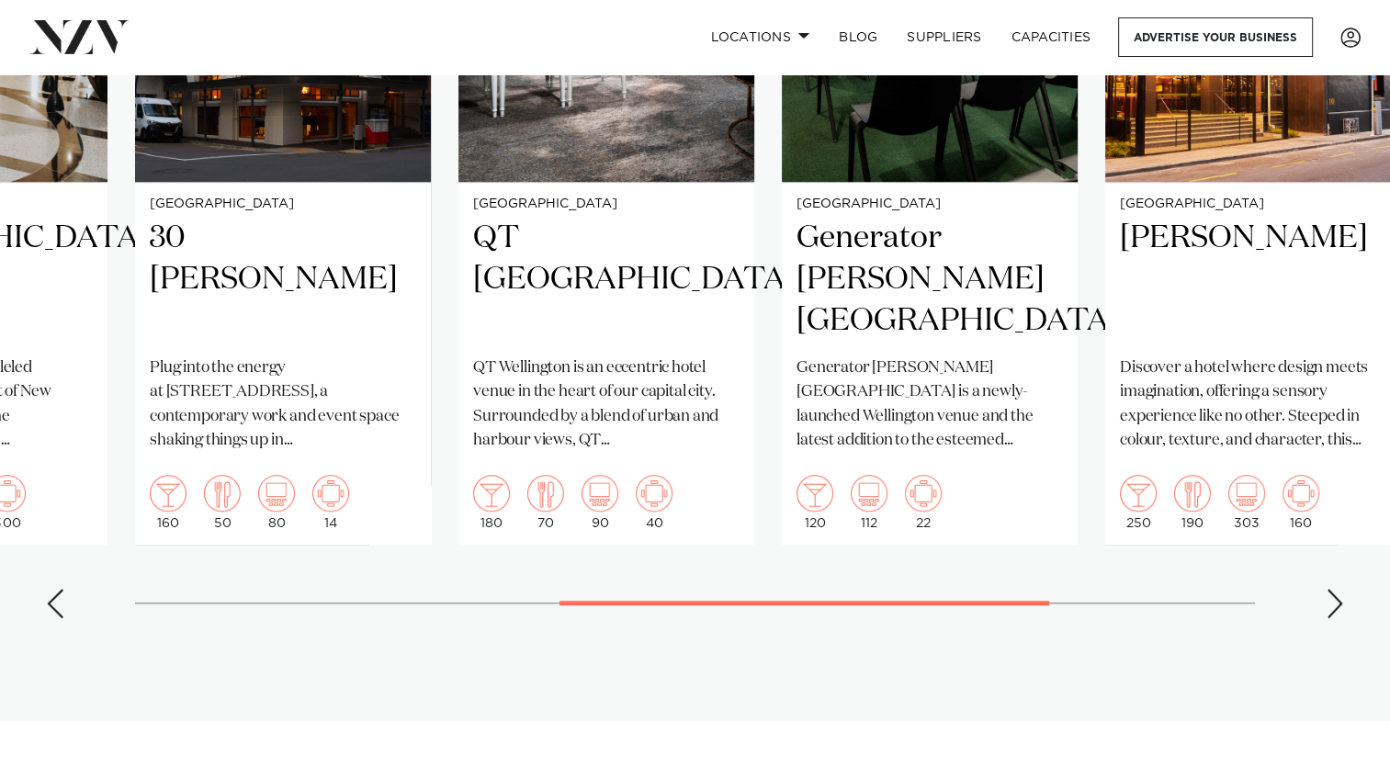
click at [1330, 589] on div "Next slide" at bounding box center [1335, 603] width 18 height 29
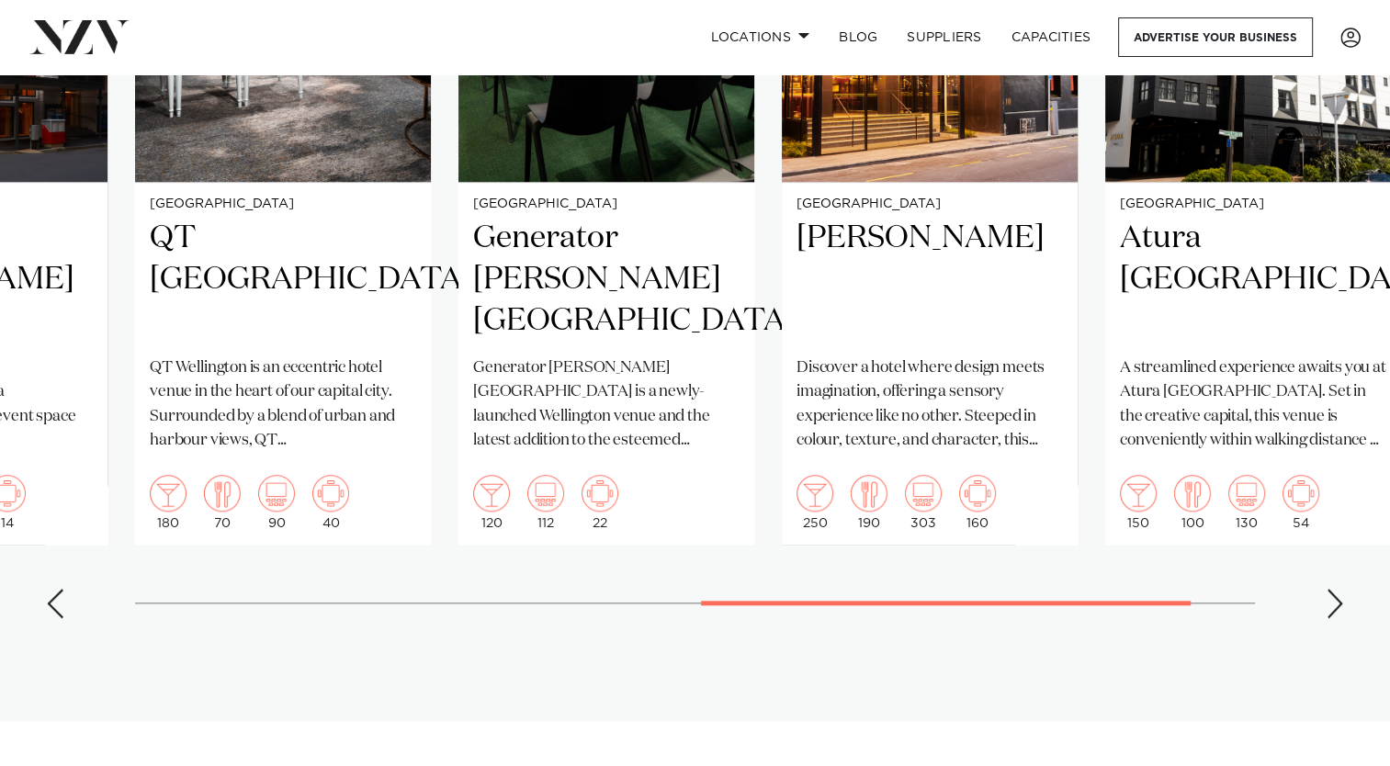
click at [1330, 589] on div "Next slide" at bounding box center [1335, 603] width 18 height 29
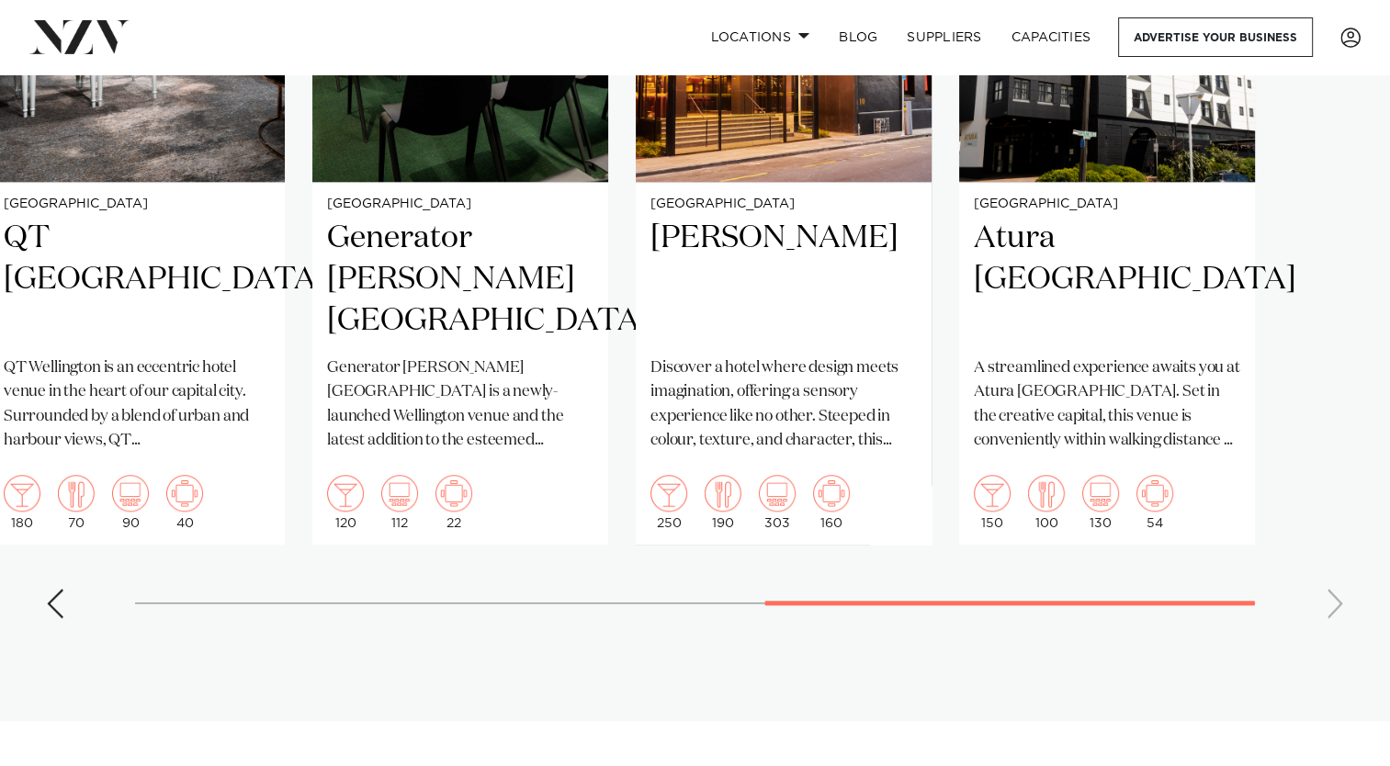
click at [1330, 580] on swiper-container "Wellington Rydges Wellington Immerse yourself in the heart of the capital at Ry…" at bounding box center [695, 209] width 1390 height 848
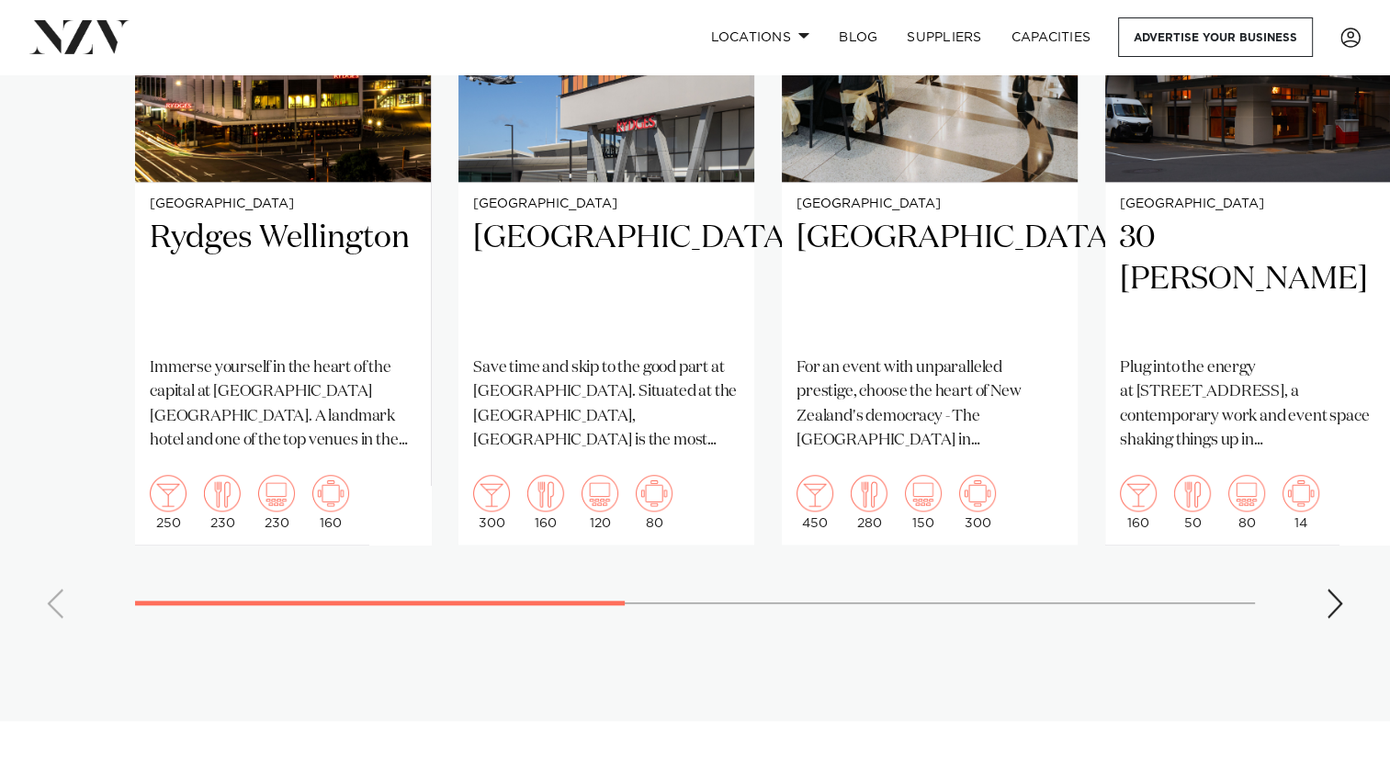
click at [257, 612] on section "Featured venues Wellington Rydges Wellington Immerse yourself in the heart of t…" at bounding box center [695, 170] width 1390 height 1102
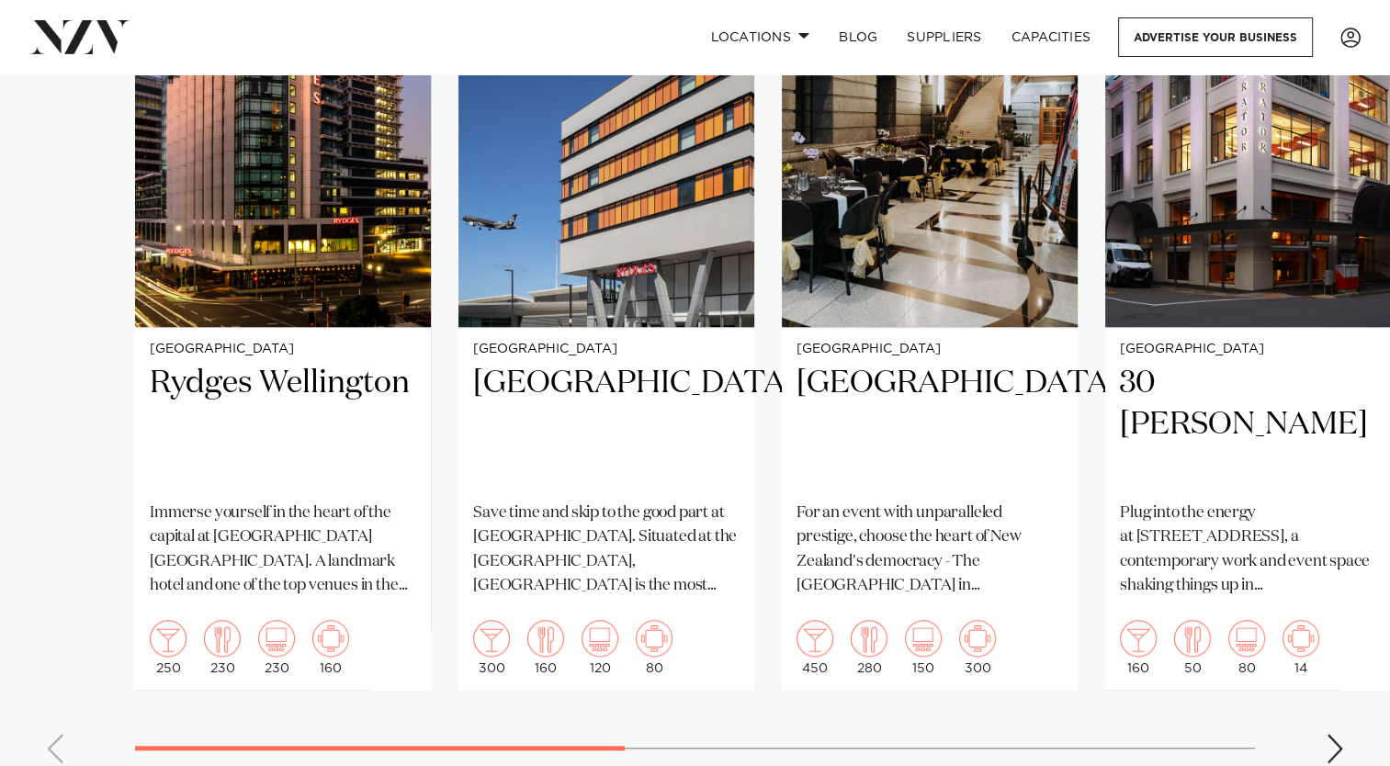
scroll to position [1470, 0]
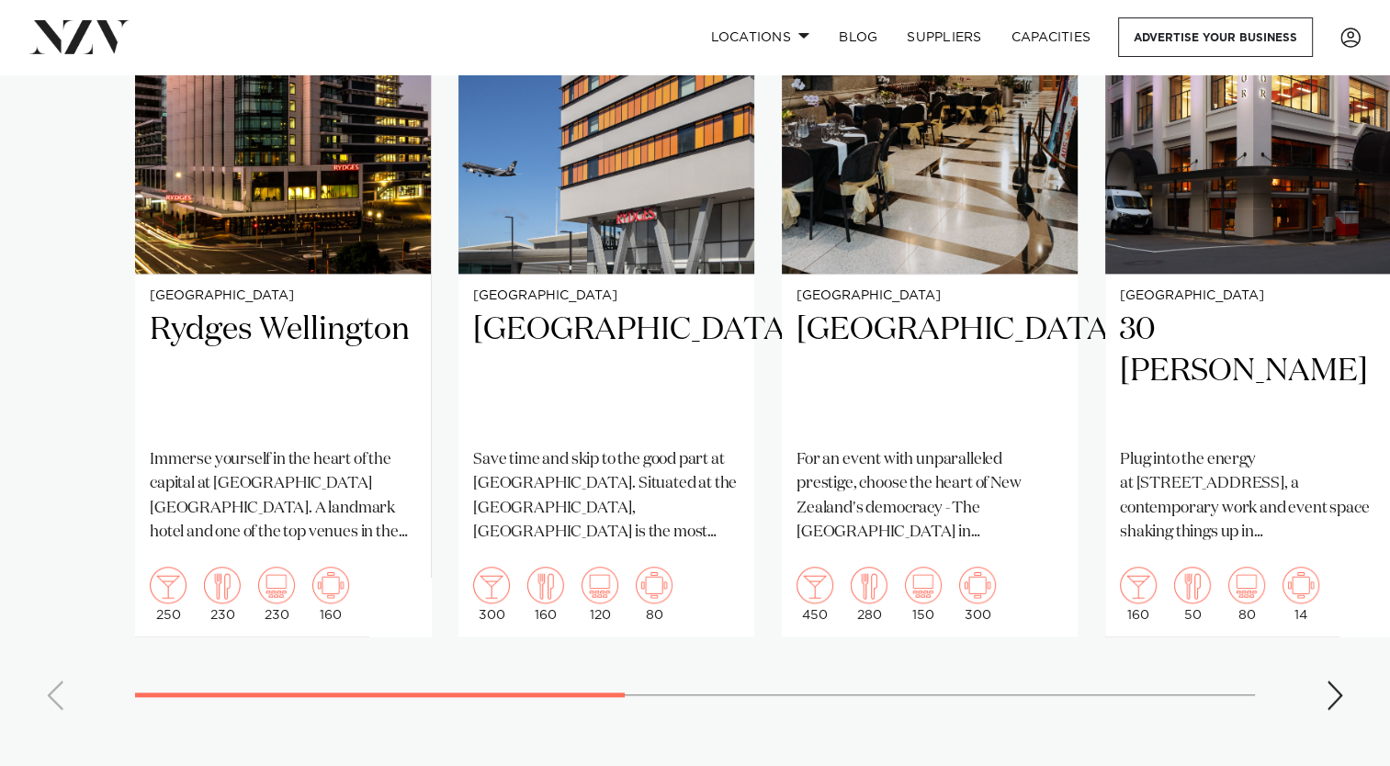
click at [1343, 681] on div "Next slide" at bounding box center [1335, 695] width 18 height 29
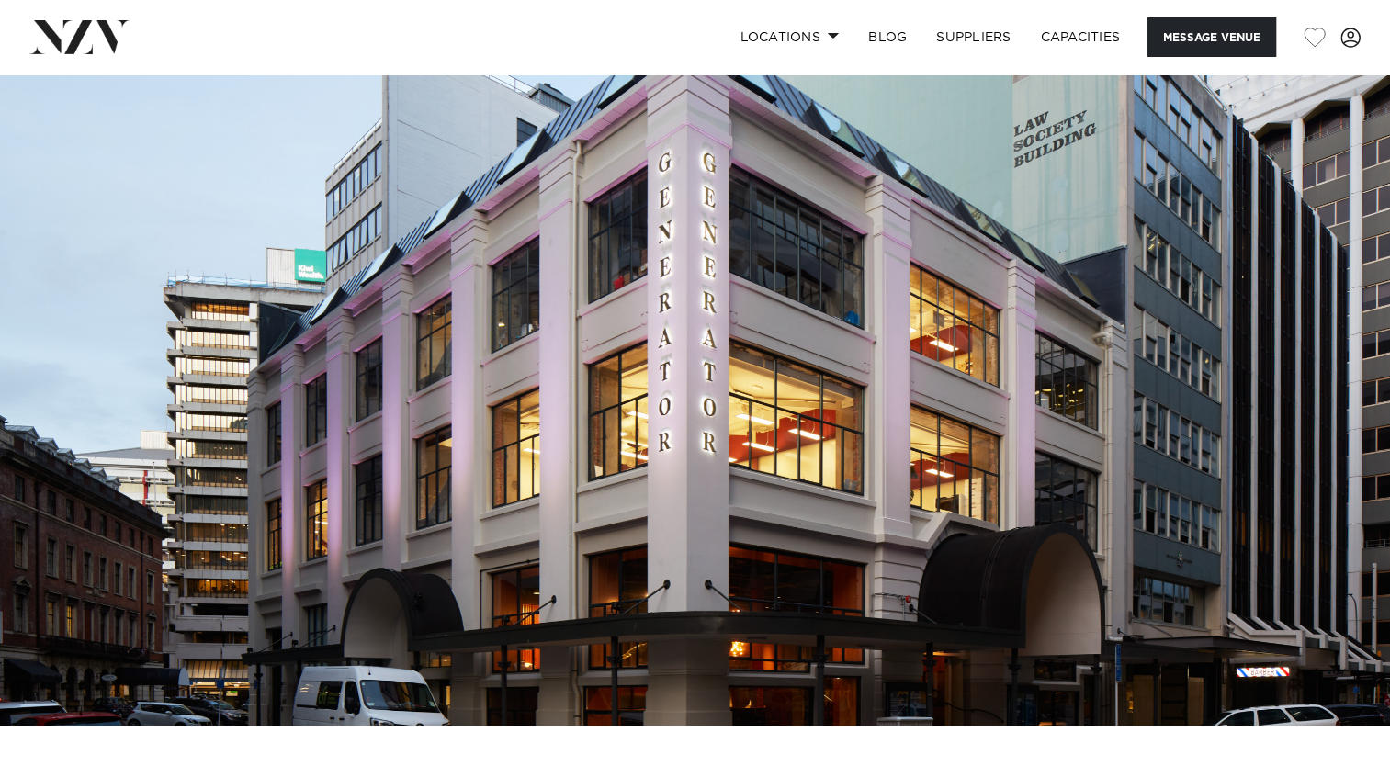
scroll to position [367, 0]
